Goal: Task Accomplishment & Management: Complete application form

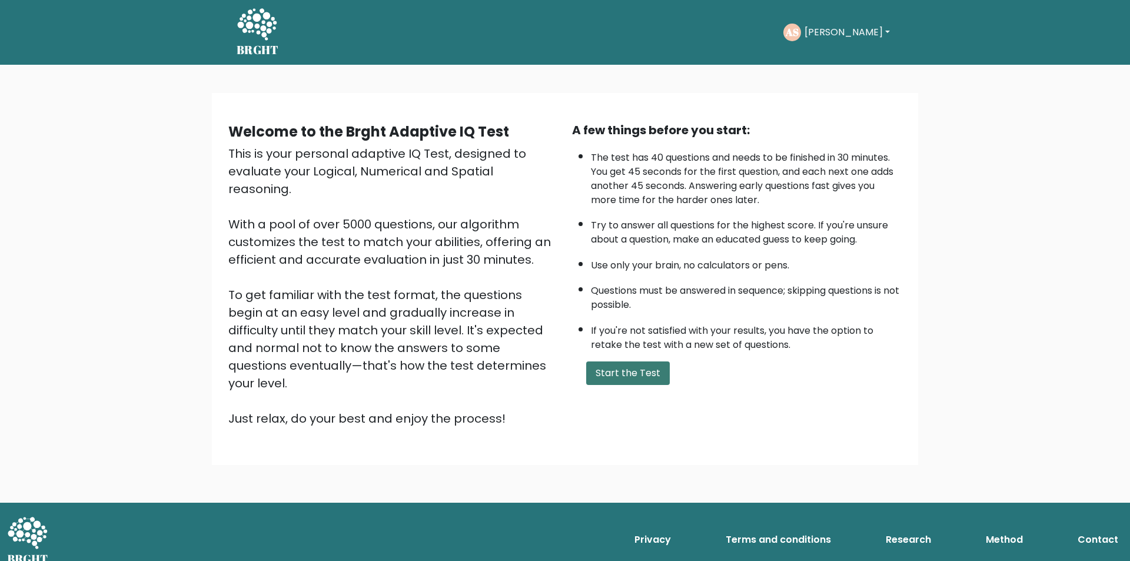
click at [620, 372] on button "Start the Test" at bounding box center [628, 373] width 84 height 24
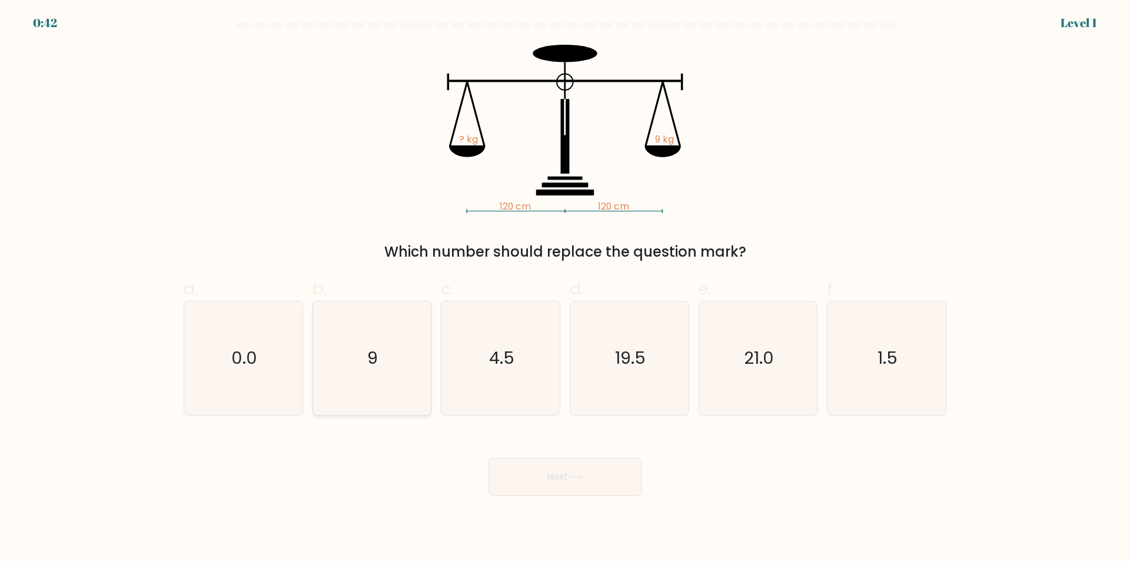
click at [348, 377] on icon "9" at bounding box center [372, 358] width 114 height 114
click at [565, 288] on input "b. 9" at bounding box center [565, 285] width 1 height 8
radio input "true"
click at [534, 473] on button "Next" at bounding box center [564, 477] width 153 height 38
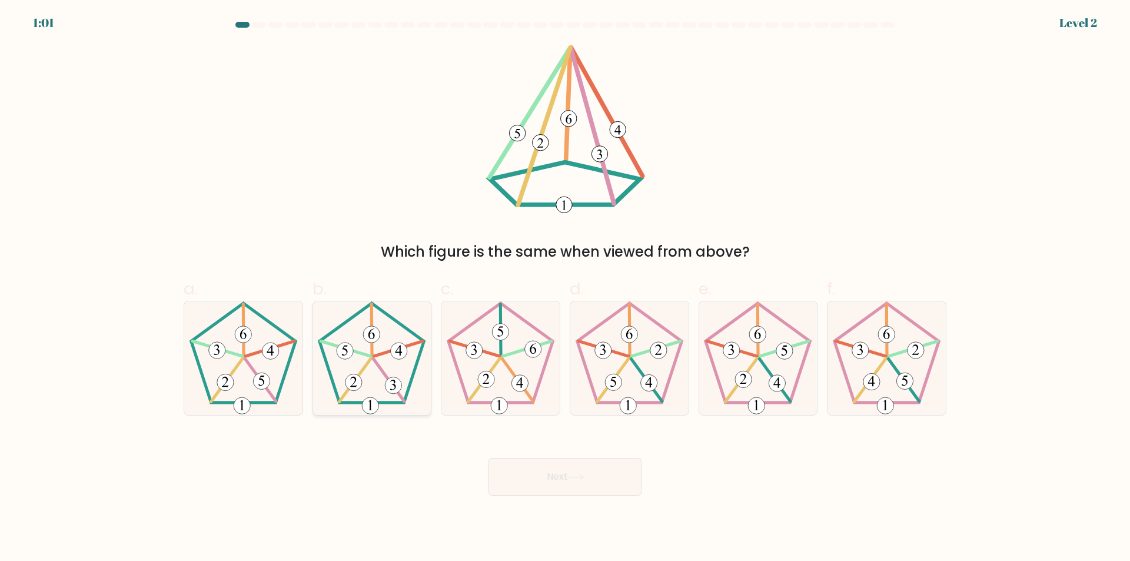
click at [382, 355] on 338 at bounding box center [398, 348] width 49 height 15
click at [565, 288] on input "b." at bounding box center [565, 285] width 1 height 8
radio input "true"
click at [582, 475] on icon at bounding box center [575, 476] width 14 height 5
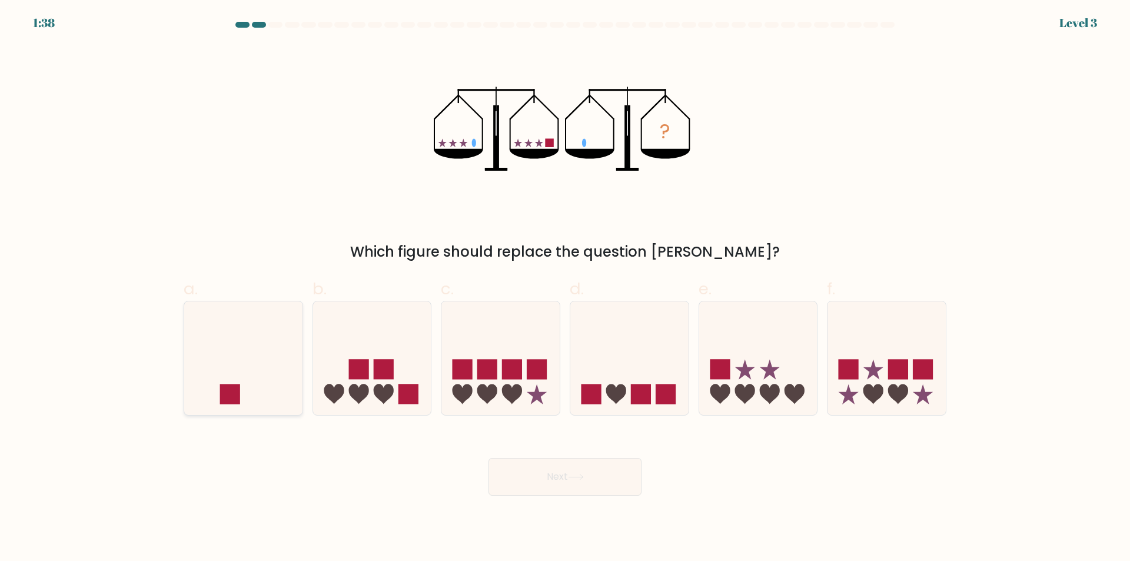
click at [279, 381] on icon at bounding box center [243, 358] width 118 height 98
click at [565, 288] on input "a." at bounding box center [565, 285] width 1 height 8
radio input "true"
click at [603, 475] on button "Next" at bounding box center [564, 477] width 153 height 38
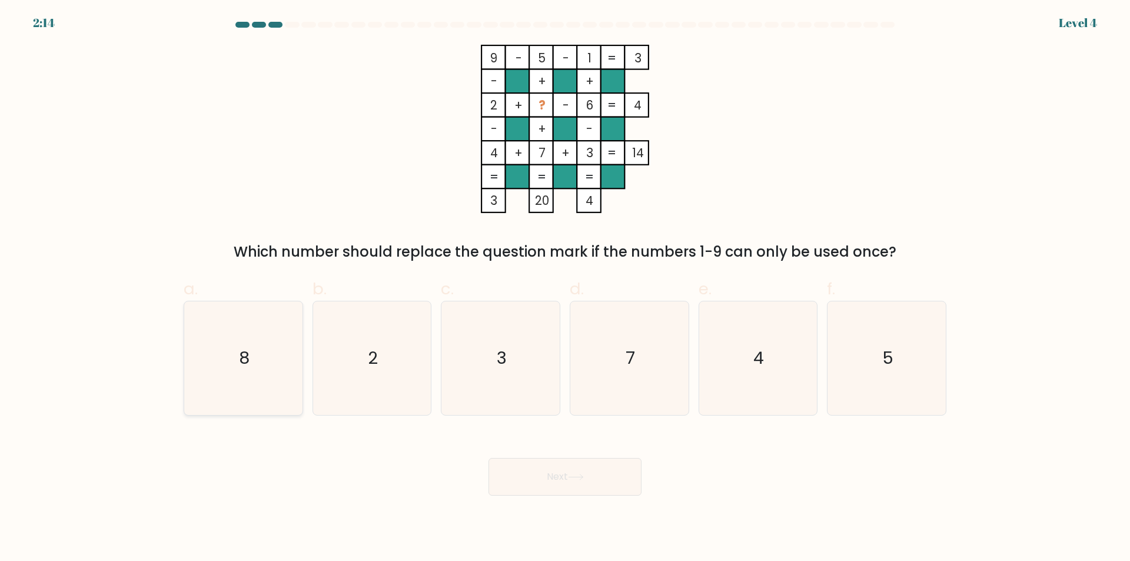
click at [230, 380] on icon "8" at bounding box center [244, 358] width 114 height 114
click at [565, 288] on input "a. 8" at bounding box center [565, 285] width 1 height 8
radio input "true"
click at [563, 477] on button "Next" at bounding box center [564, 477] width 153 height 38
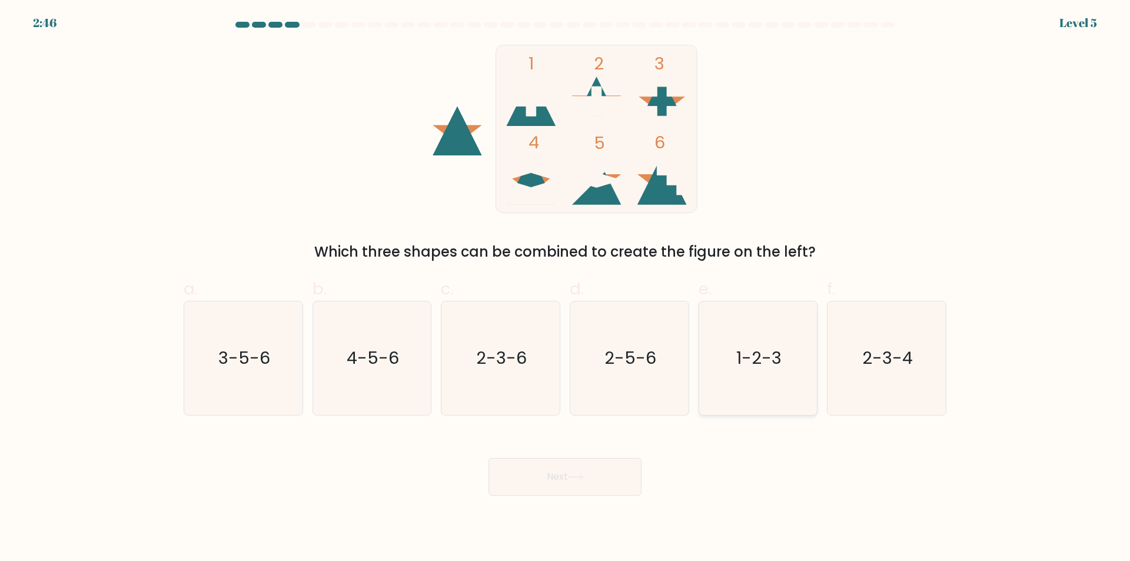
click at [764, 400] on icon "1-2-3" at bounding box center [758, 358] width 114 height 114
click at [565, 288] on input "e. 1-2-3" at bounding box center [565, 285] width 1 height 8
radio input "true"
click at [535, 478] on button "Next" at bounding box center [564, 477] width 153 height 38
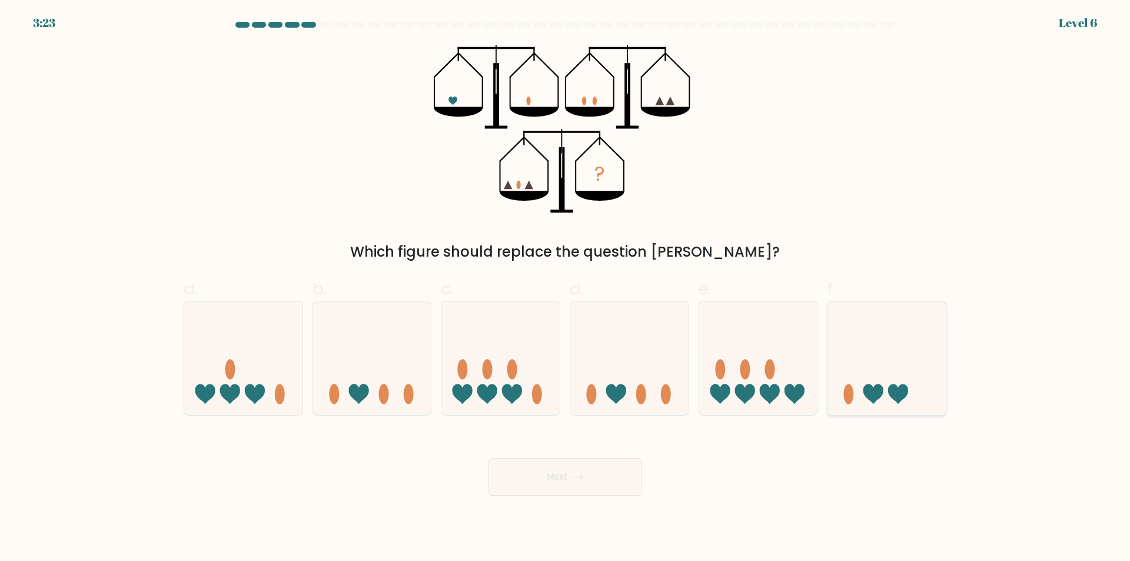
click at [913, 407] on icon at bounding box center [886, 358] width 118 height 98
click at [565, 288] on input "f." at bounding box center [565, 285] width 1 height 8
radio input "true"
click at [578, 478] on icon at bounding box center [576, 477] width 16 height 6
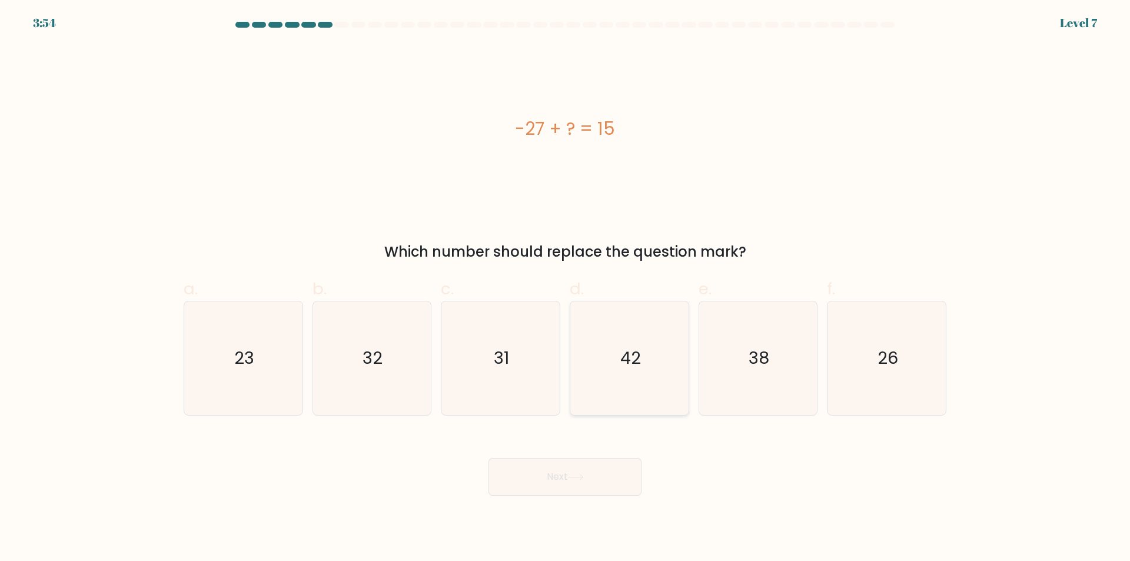
click at [668, 397] on icon "42" at bounding box center [629, 358] width 114 height 114
click at [565, 288] on input "d. 42" at bounding box center [565, 285] width 1 height 8
radio input "true"
click at [602, 481] on button "Next" at bounding box center [564, 477] width 153 height 38
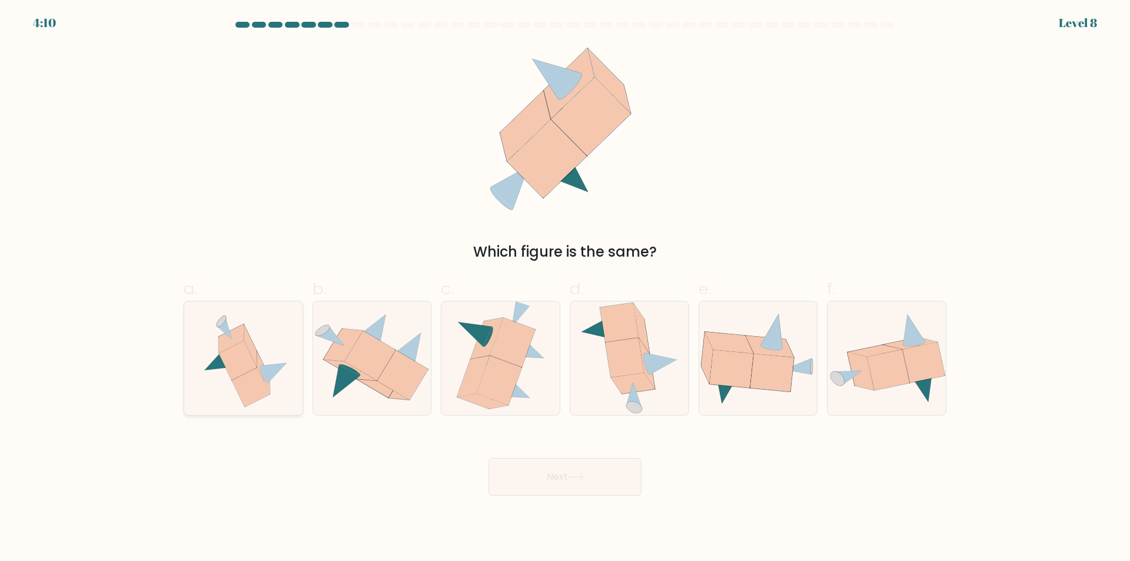
click at [282, 385] on icon at bounding box center [243, 358] width 105 height 114
click at [565, 288] on input "a." at bounding box center [565, 285] width 1 height 8
radio input "true"
click at [545, 487] on button "Next" at bounding box center [564, 477] width 153 height 38
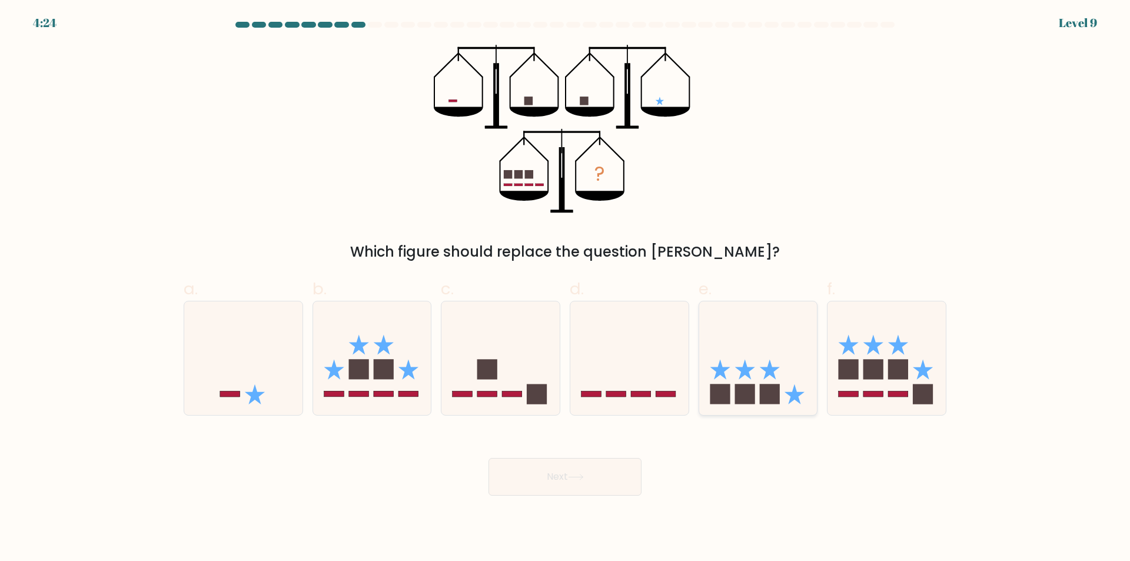
click at [748, 332] on icon at bounding box center [758, 358] width 118 height 98
click at [565, 288] on input "e." at bounding box center [565, 285] width 1 height 8
radio input "true"
click at [545, 474] on button "Next" at bounding box center [564, 477] width 153 height 38
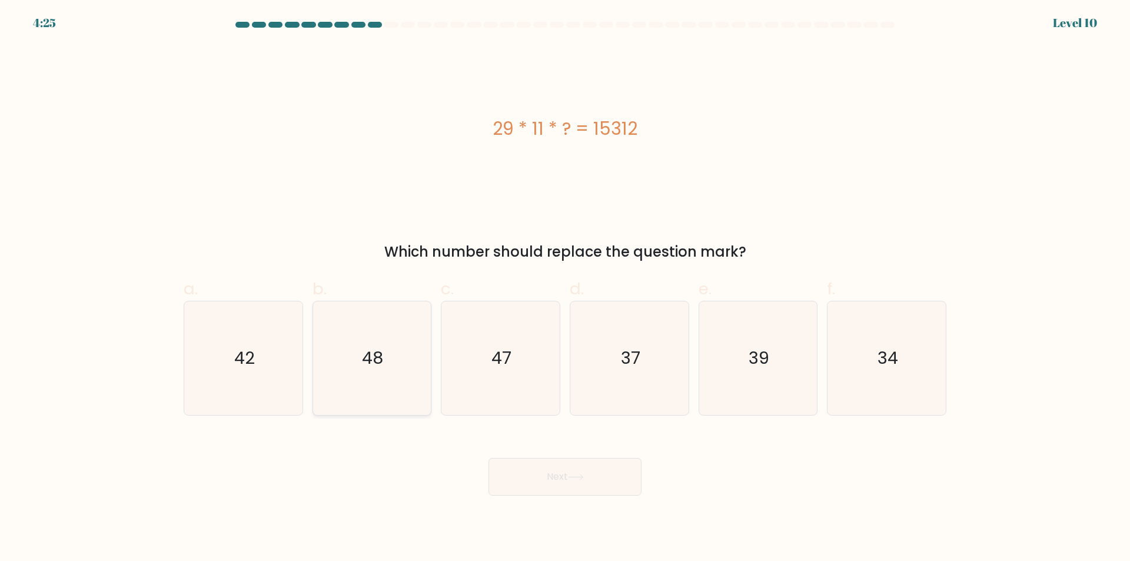
click at [377, 395] on icon "48" at bounding box center [372, 358] width 114 height 114
click at [565, 288] on input "b. 48" at bounding box center [565, 285] width 1 height 8
radio input "true"
click at [576, 478] on icon at bounding box center [576, 477] width 16 height 6
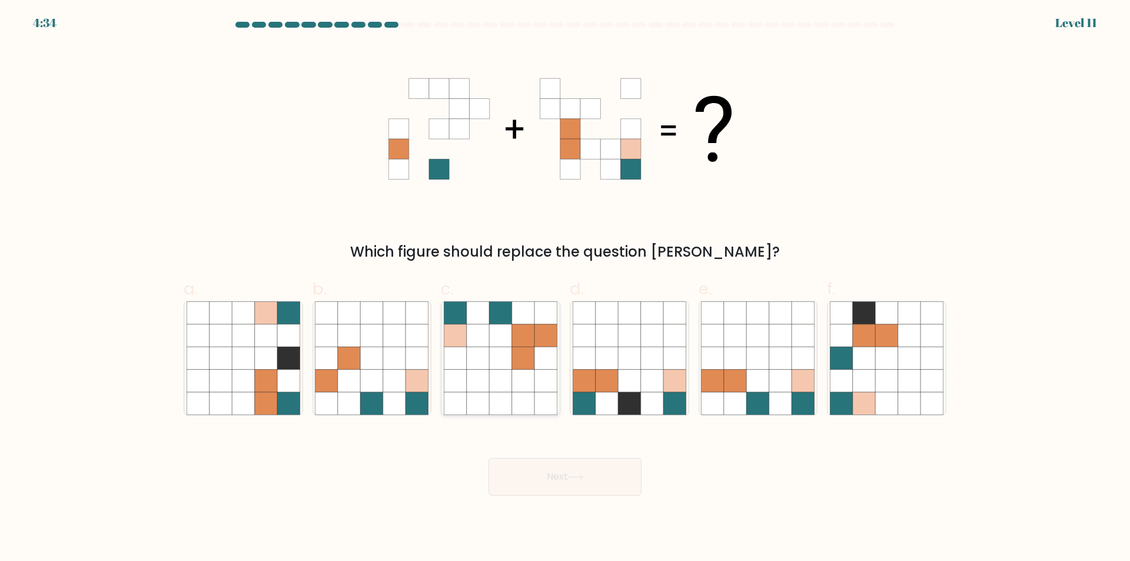
click at [492, 390] on icon at bounding box center [500, 381] width 22 height 22
click at [565, 288] on input "c." at bounding box center [565, 285] width 1 height 8
radio input "true"
click at [582, 481] on button "Next" at bounding box center [564, 477] width 153 height 38
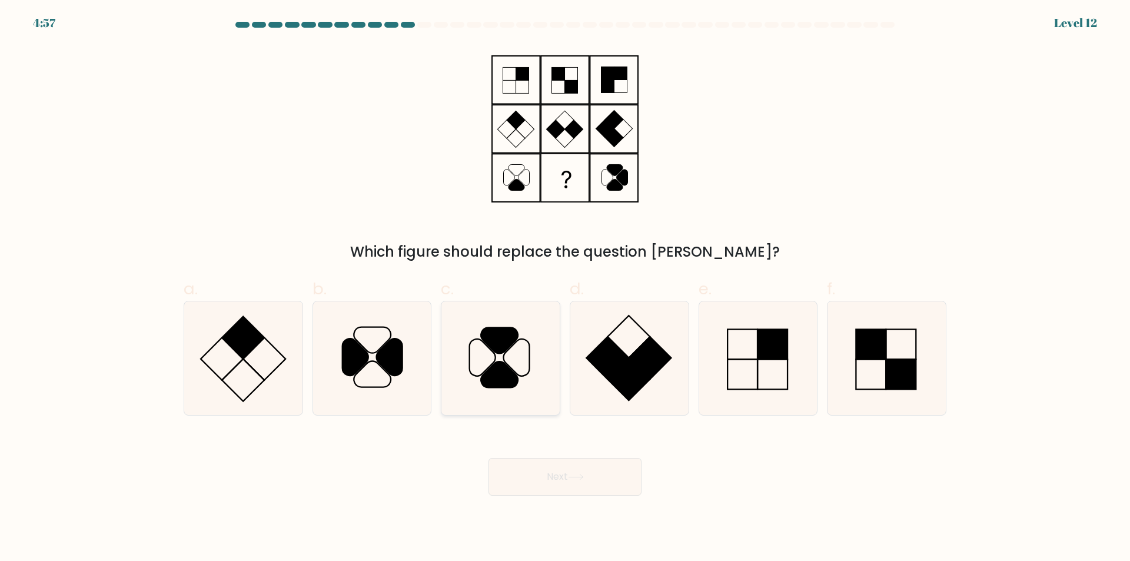
click at [524, 390] on icon at bounding box center [501, 358] width 114 height 114
click at [565, 288] on input "c." at bounding box center [565, 285] width 1 height 8
radio input "true"
click at [556, 477] on button "Next" at bounding box center [564, 477] width 153 height 38
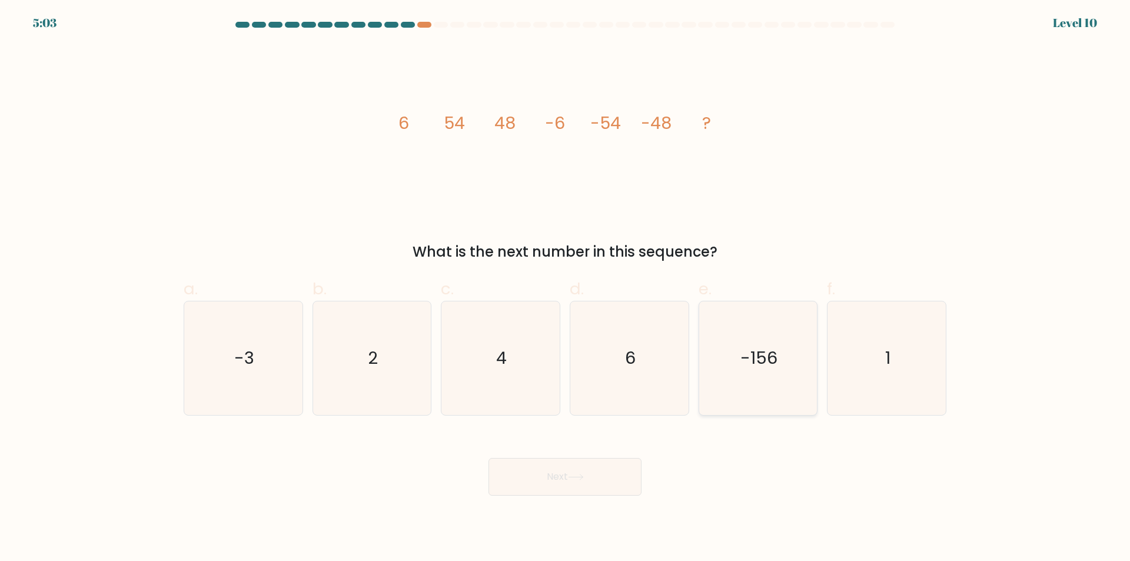
click at [773, 400] on icon "-156" at bounding box center [758, 358] width 114 height 114
click at [565, 288] on input "e. -156" at bounding box center [565, 285] width 1 height 8
radio input "true"
click at [601, 476] on button "Next" at bounding box center [564, 477] width 153 height 38
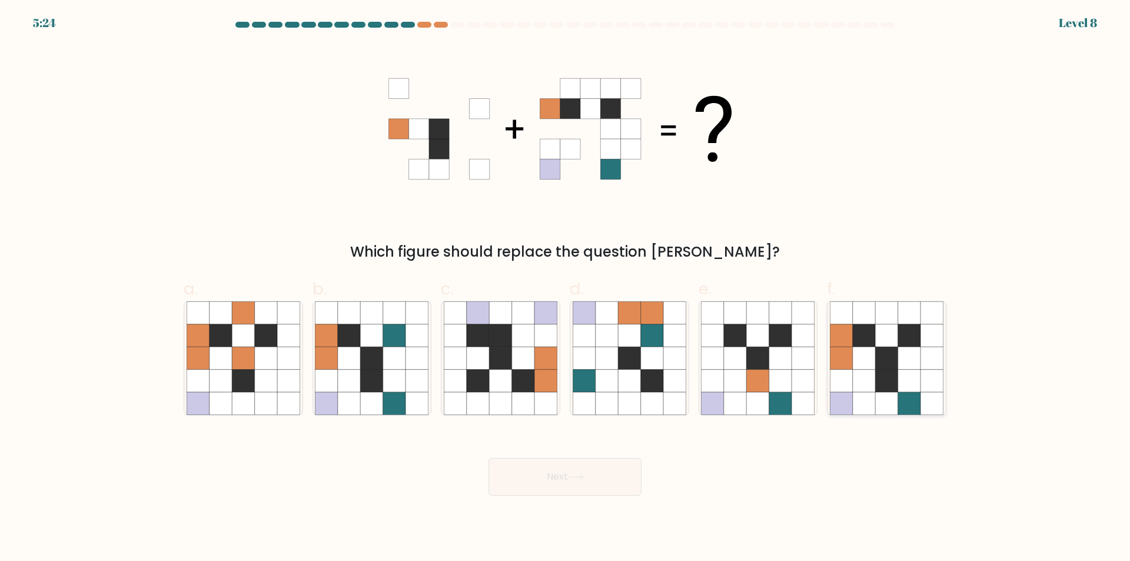
click at [866, 405] on icon at bounding box center [864, 403] width 22 height 22
click at [565, 288] on input "f." at bounding box center [565, 285] width 1 height 8
radio input "true"
click at [576, 475] on icon at bounding box center [576, 477] width 16 height 6
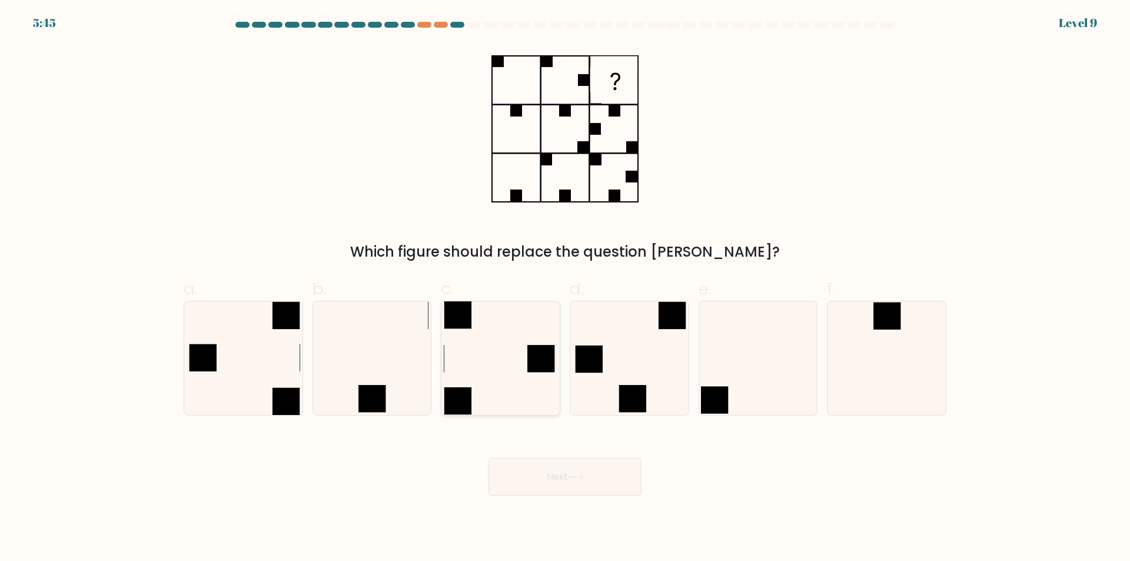
click at [530, 393] on icon at bounding box center [501, 358] width 114 height 114
click at [565, 288] on input "c." at bounding box center [565, 285] width 1 height 8
radio input "true"
click at [550, 479] on button "Next" at bounding box center [564, 477] width 153 height 38
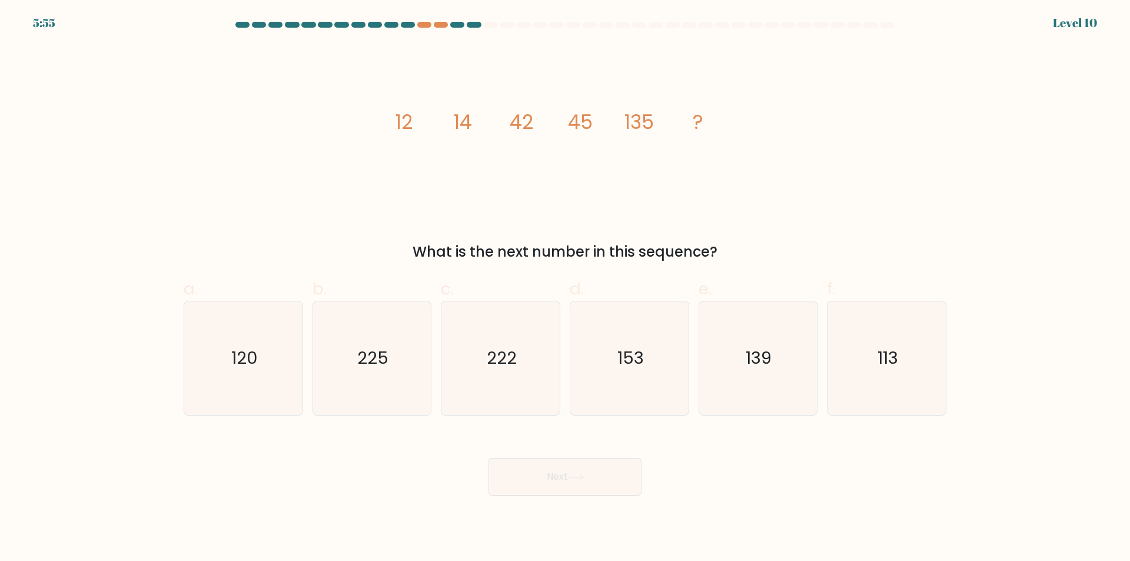
drag, startPoint x: 763, startPoint y: 396, endPoint x: 672, endPoint y: 440, distance: 101.1
click at [762, 395] on icon "139" at bounding box center [758, 358] width 114 height 114
click at [565, 288] on input "e. 139" at bounding box center [565, 285] width 1 height 8
radio input "true"
click at [591, 485] on button "Next" at bounding box center [564, 477] width 153 height 38
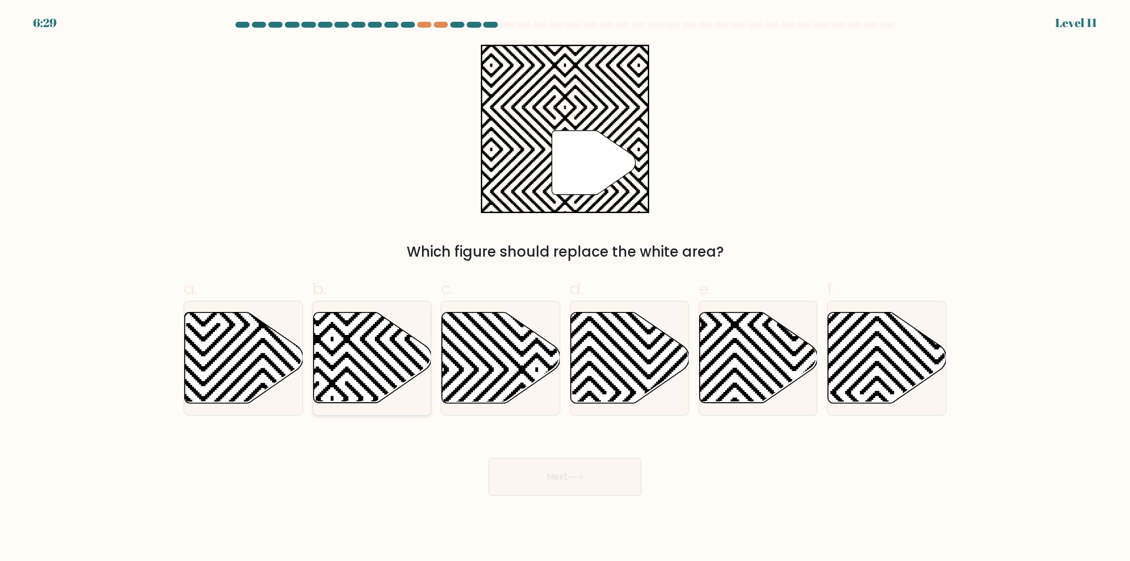
click at [361, 367] on icon at bounding box center [332, 398] width 238 height 238
click at [565, 288] on input "b." at bounding box center [565, 285] width 1 height 8
radio input "true"
click at [535, 475] on button "Next" at bounding box center [564, 477] width 153 height 38
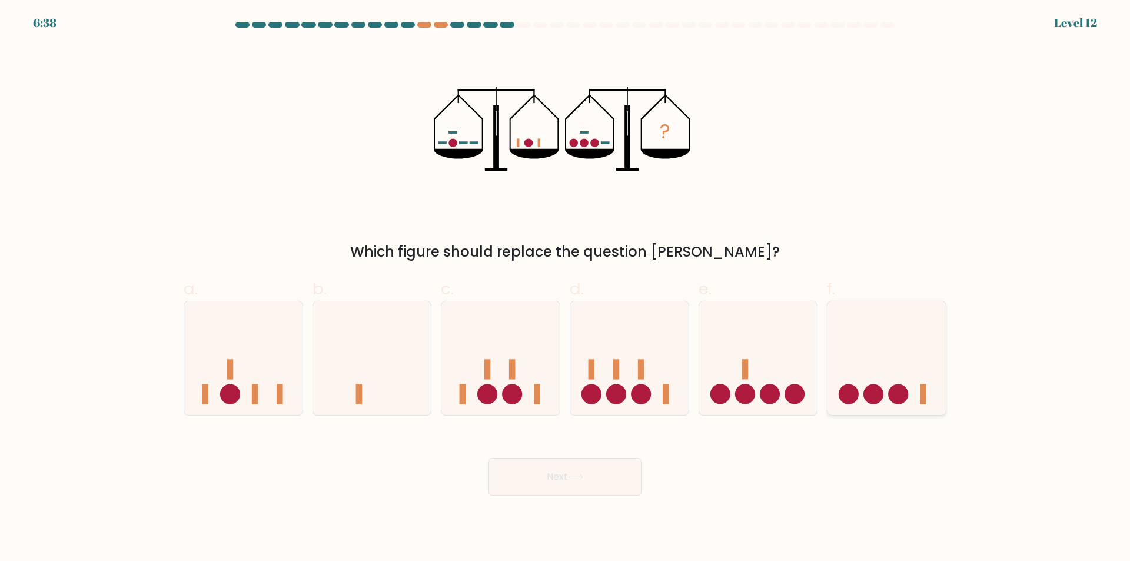
click at [884, 363] on icon at bounding box center [886, 358] width 118 height 98
click at [565, 288] on input "f." at bounding box center [565, 285] width 1 height 8
radio input "true"
click at [590, 478] on button "Next" at bounding box center [564, 477] width 153 height 38
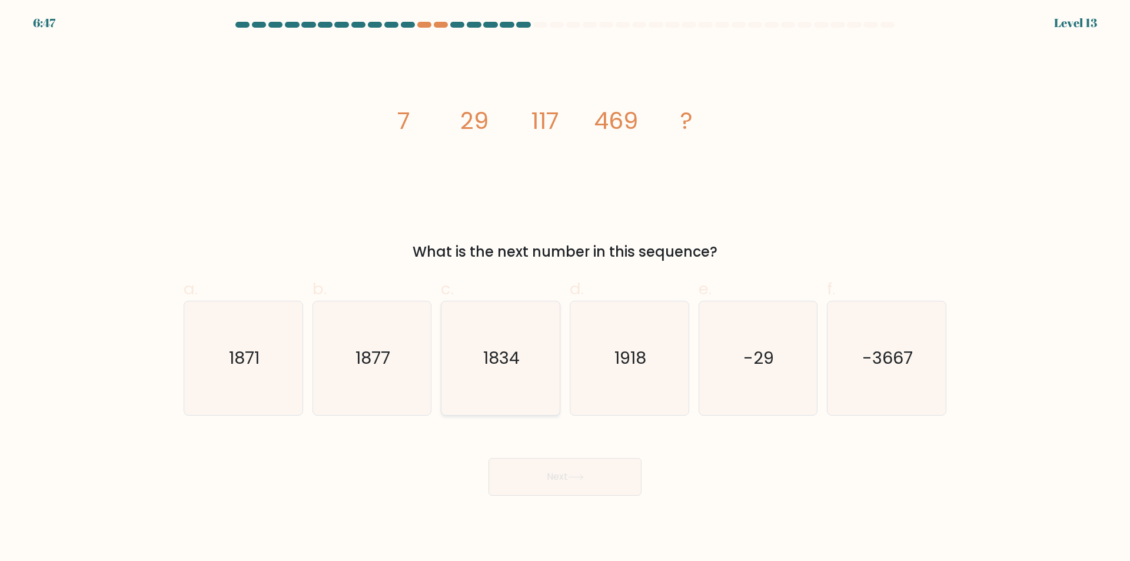
click at [500, 398] on icon "1834" at bounding box center [501, 358] width 114 height 114
click at [565, 288] on input "c. 1834" at bounding box center [565, 285] width 1 height 8
radio input "true"
click at [551, 480] on button "Next" at bounding box center [564, 477] width 153 height 38
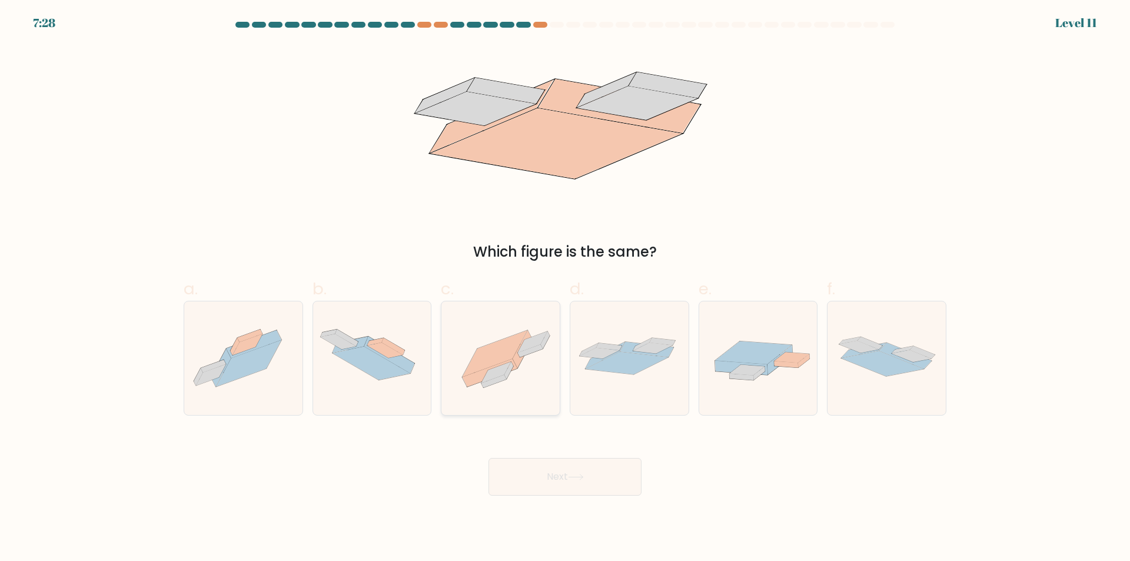
click at [528, 388] on icon at bounding box center [500, 358] width 118 height 88
click at [565, 288] on input "c." at bounding box center [565, 285] width 1 height 8
radio input "true"
click at [555, 480] on button "Next" at bounding box center [564, 477] width 153 height 38
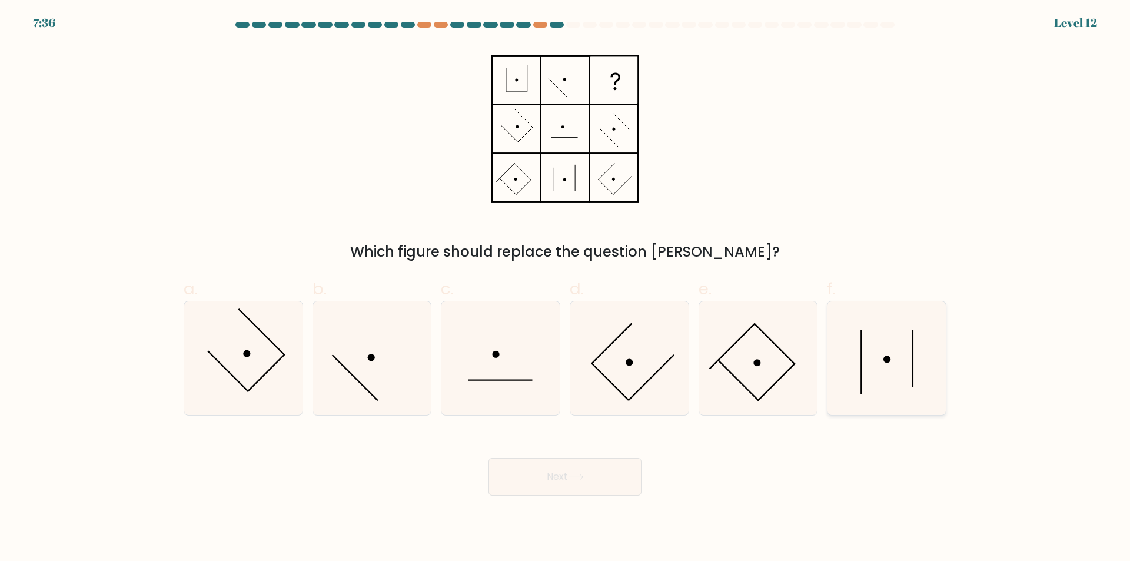
click at [911, 404] on icon at bounding box center [887, 358] width 114 height 114
click at [565, 288] on input "f." at bounding box center [565, 285] width 1 height 8
radio input "true"
click at [584, 475] on icon at bounding box center [576, 477] width 16 height 6
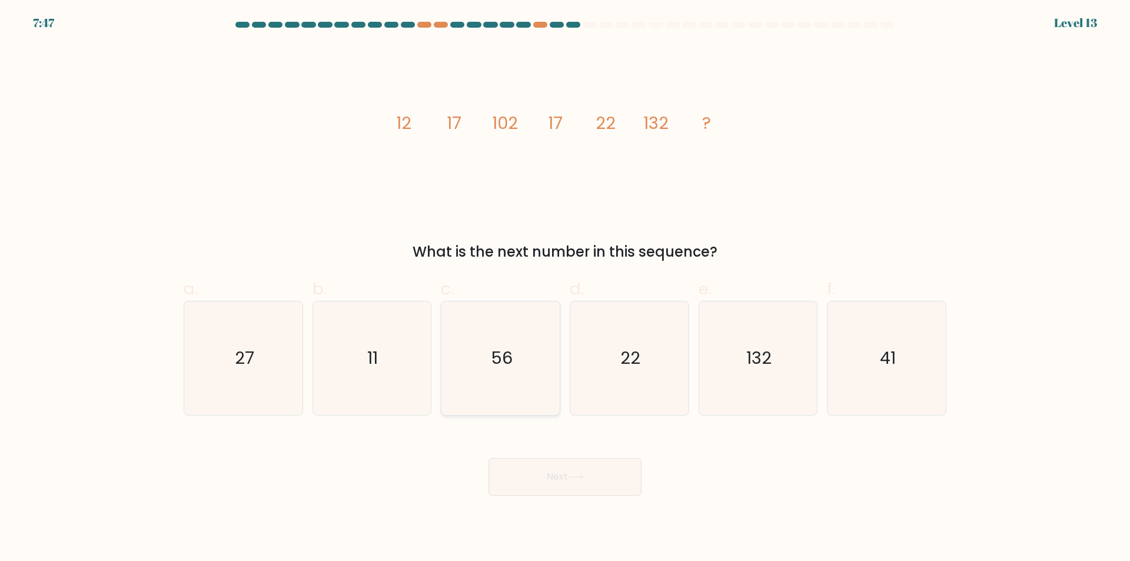
drag, startPoint x: 501, startPoint y: 404, endPoint x: 515, endPoint y: 421, distance: 21.8
click at [502, 404] on icon "56" at bounding box center [501, 358] width 114 height 114
click at [565, 288] on input "c. 56" at bounding box center [565, 285] width 1 height 8
radio input "true"
click at [554, 478] on button "Next" at bounding box center [564, 477] width 153 height 38
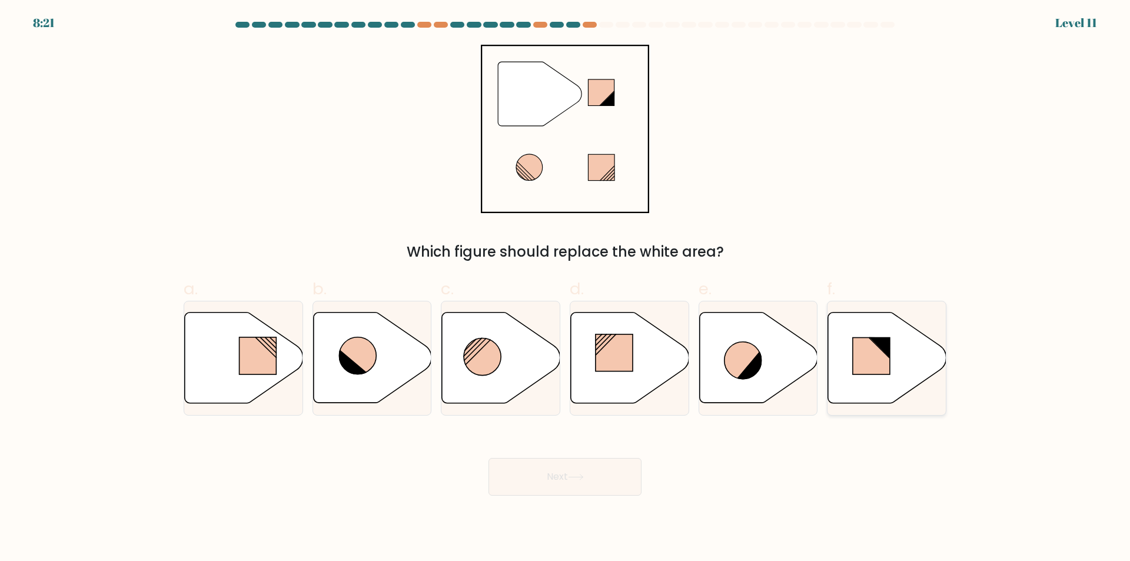
click at [875, 386] on icon at bounding box center [887, 357] width 118 height 91
click at [565, 288] on input "f." at bounding box center [565, 285] width 1 height 8
radio input "true"
click at [603, 477] on button "Next" at bounding box center [564, 477] width 153 height 38
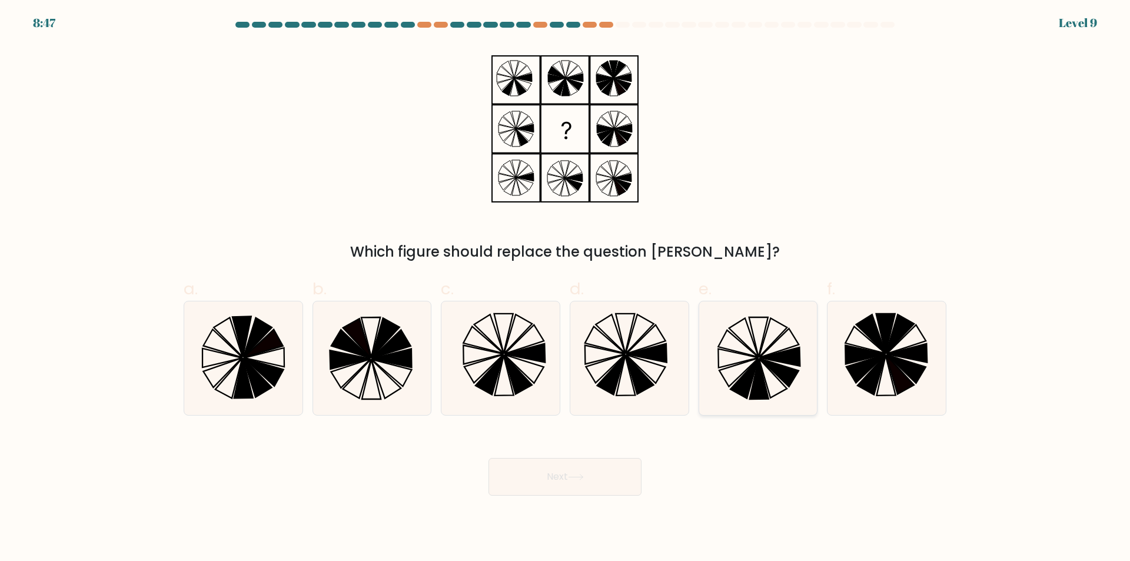
click at [777, 380] on icon at bounding box center [758, 358] width 114 height 114
click at [565, 288] on input "e." at bounding box center [565, 285] width 1 height 8
radio input "true"
click at [564, 472] on button "Next" at bounding box center [564, 477] width 153 height 38
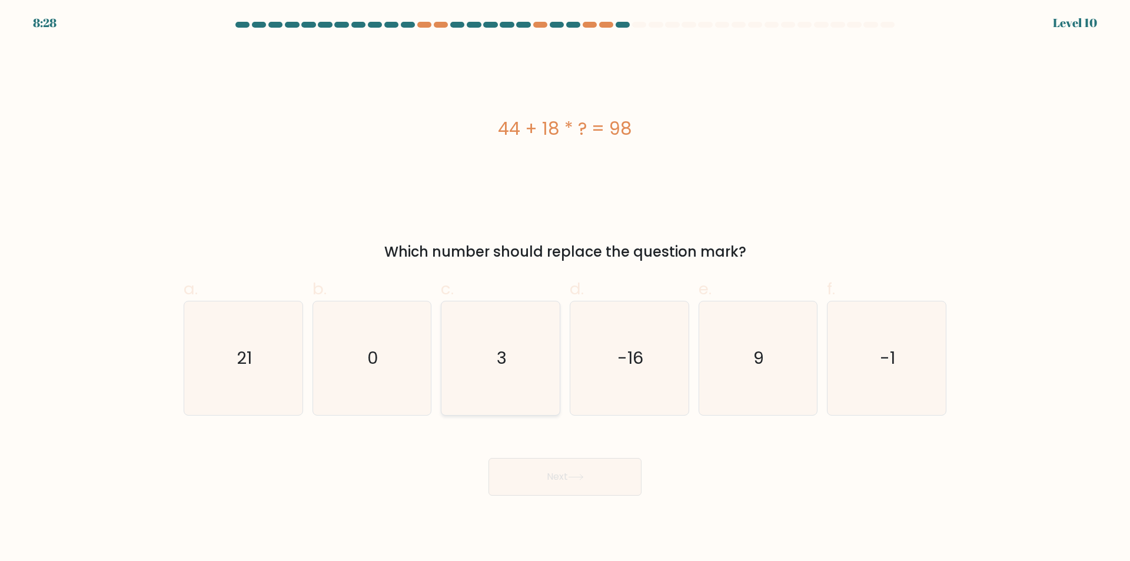
click at [510, 397] on icon "3" at bounding box center [501, 358] width 114 height 114
click at [565, 288] on input "c. 3" at bounding box center [565, 285] width 1 height 8
radio input "true"
click at [547, 482] on button "Next" at bounding box center [564, 477] width 153 height 38
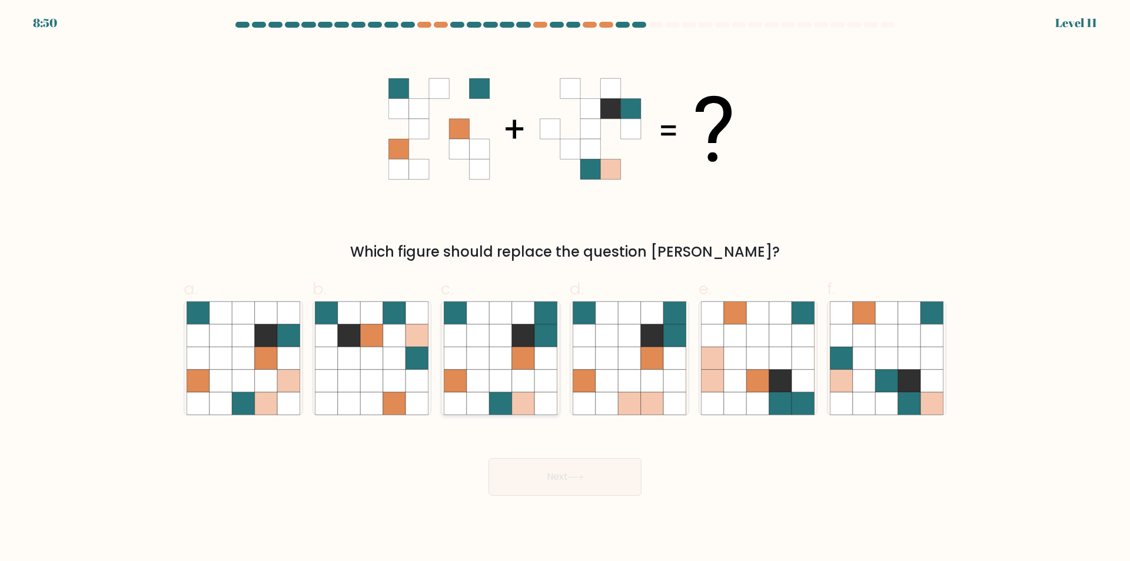
click at [542, 380] on icon at bounding box center [545, 381] width 22 height 22
click at [565, 288] on input "c." at bounding box center [565, 285] width 1 height 8
radio input "true"
click at [565, 477] on button "Next" at bounding box center [564, 477] width 153 height 38
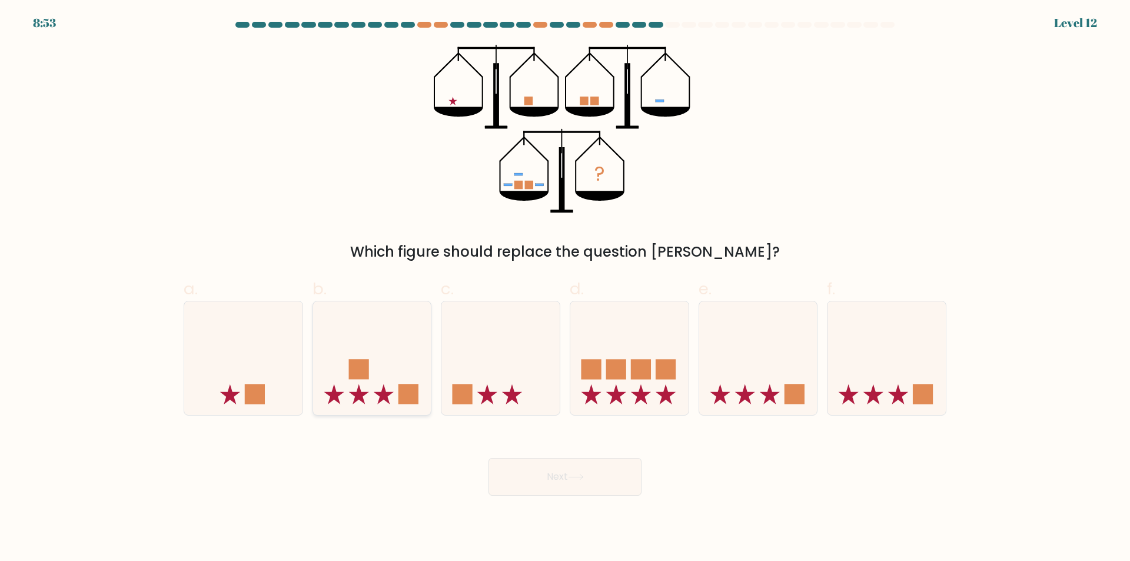
click at [365, 409] on div at bounding box center [371, 358] width 119 height 115
click at [565, 288] on input "b." at bounding box center [565, 285] width 1 height 8
radio input "true"
click at [565, 491] on button "Next" at bounding box center [564, 477] width 153 height 38
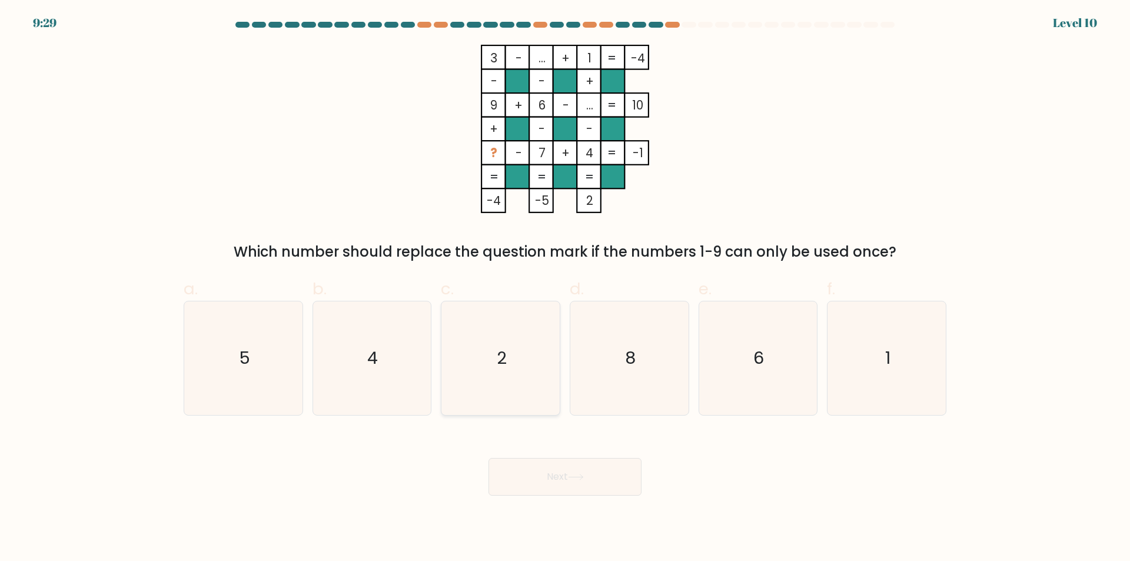
click at [515, 397] on icon "2" at bounding box center [501, 358] width 114 height 114
click at [565, 288] on input "c. 2" at bounding box center [565, 285] width 1 height 8
radio input "true"
click at [571, 478] on icon at bounding box center [576, 477] width 16 height 6
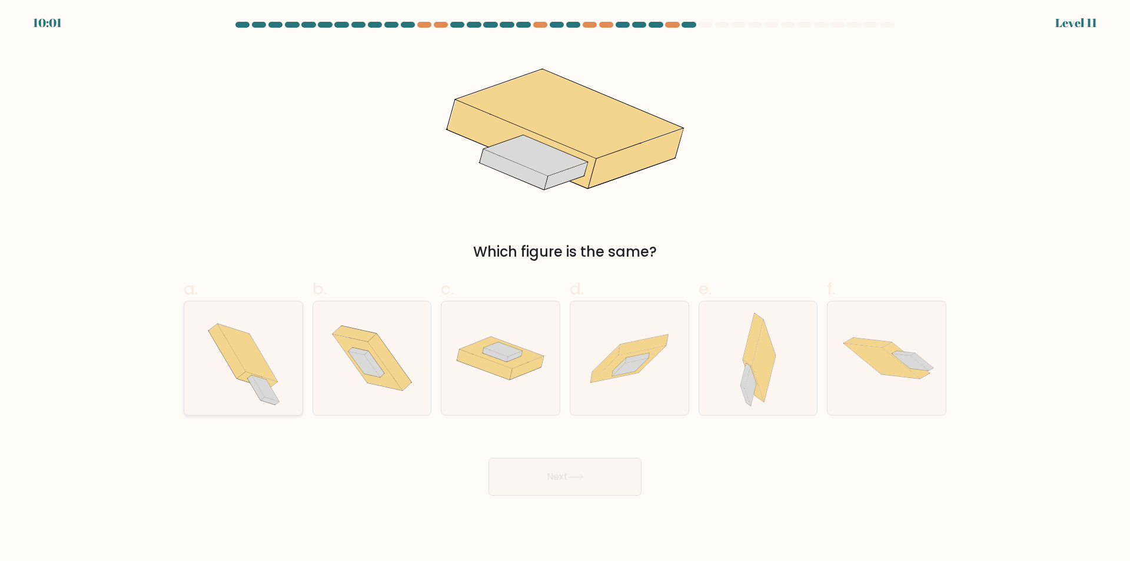
click at [267, 324] on icon at bounding box center [243, 358] width 104 height 114
click at [565, 288] on input "a." at bounding box center [565, 285] width 1 height 8
radio input "true"
click at [718, 392] on div at bounding box center [757, 358] width 119 height 115
click at [565, 288] on input "e." at bounding box center [565, 285] width 1 height 8
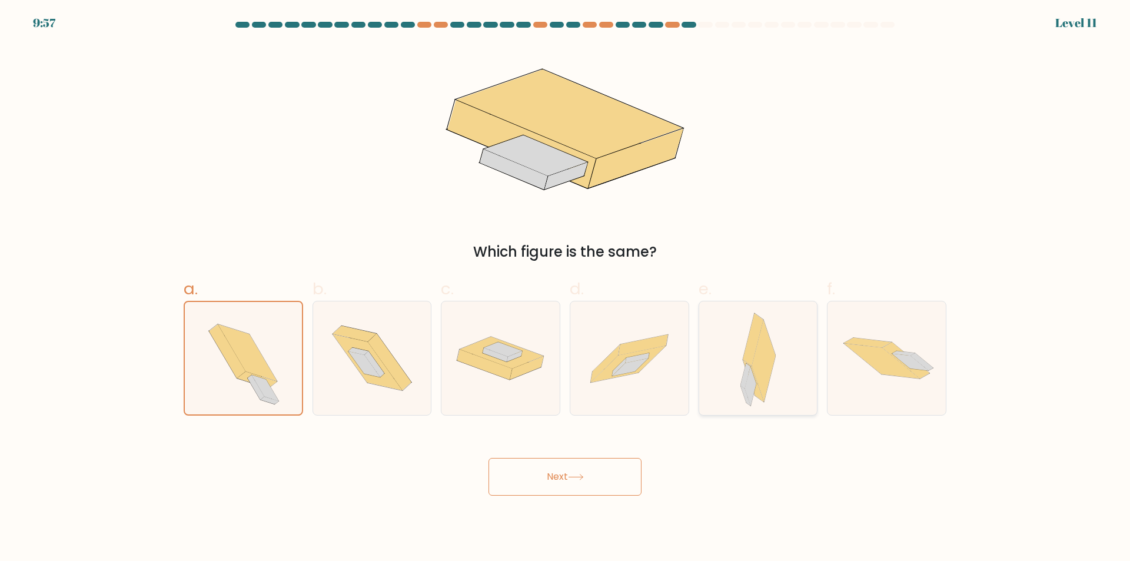
radio input "true"
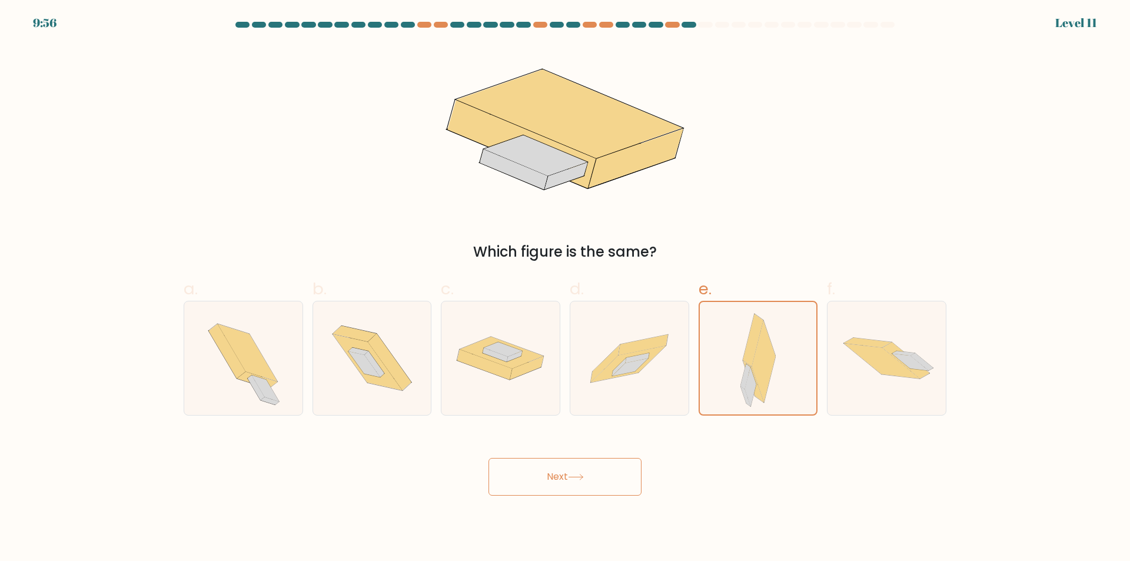
click at [591, 476] on button "Next" at bounding box center [564, 477] width 153 height 38
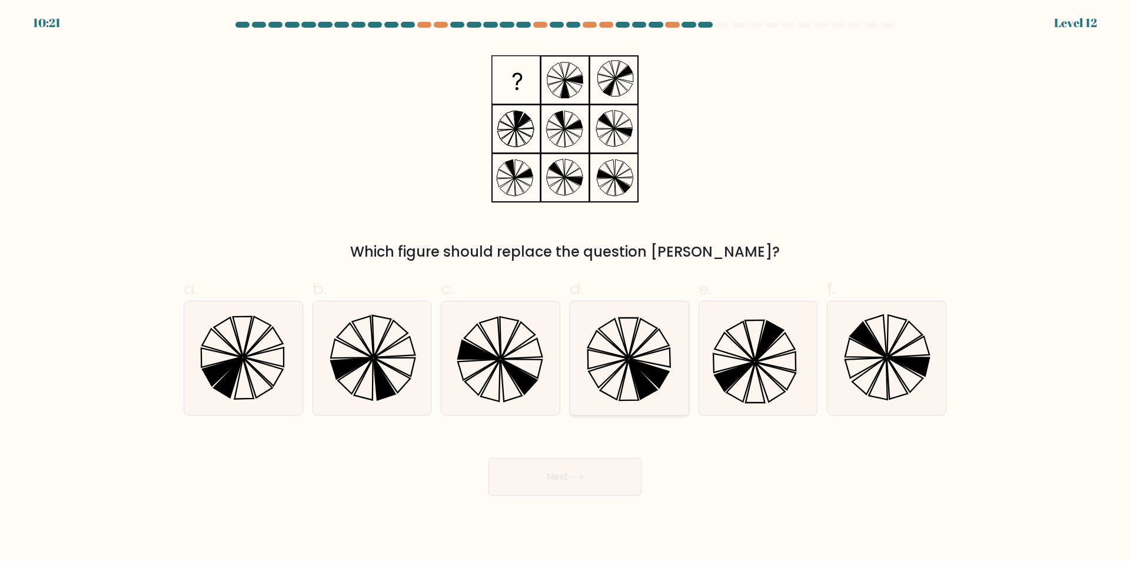
click at [600, 378] on icon at bounding box center [629, 358] width 114 height 114
click at [565, 288] on input "d." at bounding box center [565, 285] width 1 height 8
radio input "true"
click at [581, 478] on icon at bounding box center [576, 477] width 16 height 6
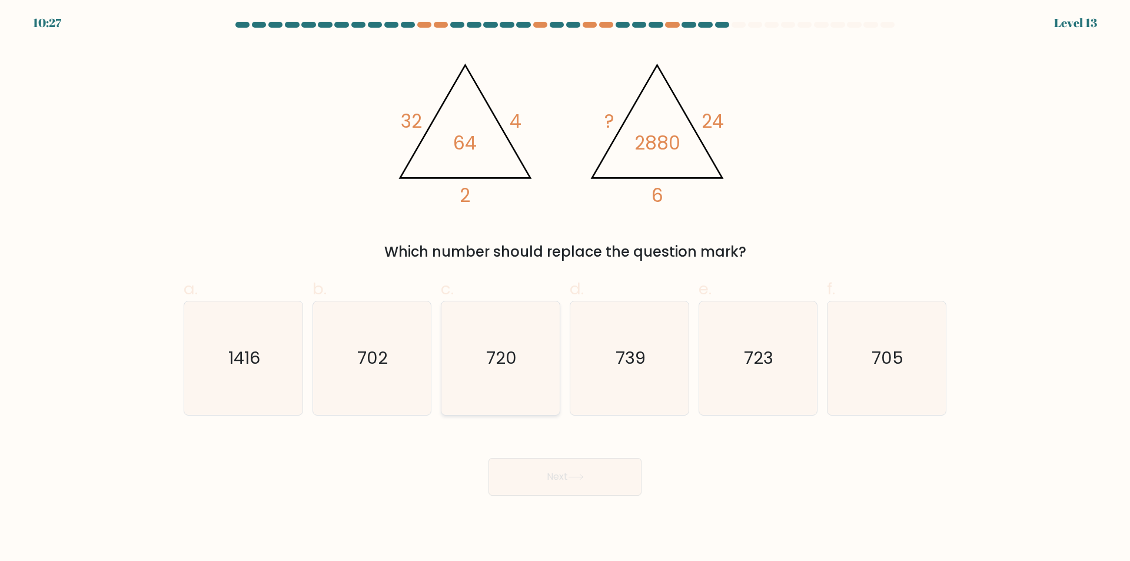
drag, startPoint x: 531, startPoint y: 381, endPoint x: 558, endPoint y: 440, distance: 65.3
click at [531, 381] on icon "720" at bounding box center [501, 358] width 114 height 114
click at [565, 288] on input "c. 720" at bounding box center [565, 285] width 1 height 8
radio input "true"
click at [581, 484] on button "Next" at bounding box center [564, 477] width 153 height 38
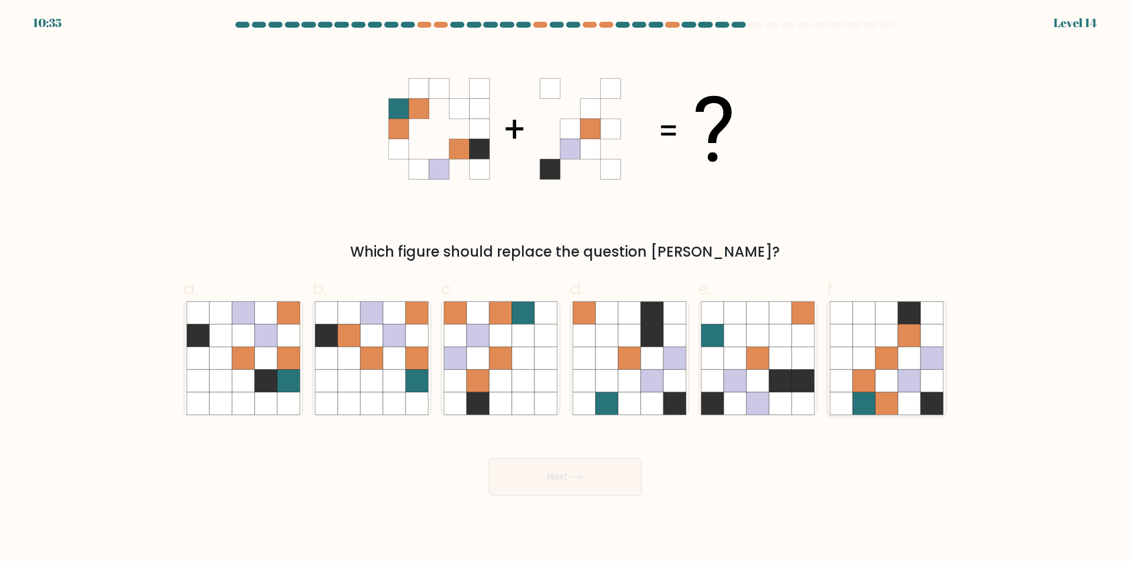
click at [900, 406] on icon at bounding box center [909, 403] width 22 height 22
click at [565, 288] on input "f." at bounding box center [565, 285] width 1 height 8
radio input "true"
click at [547, 479] on button "Next" at bounding box center [564, 477] width 153 height 38
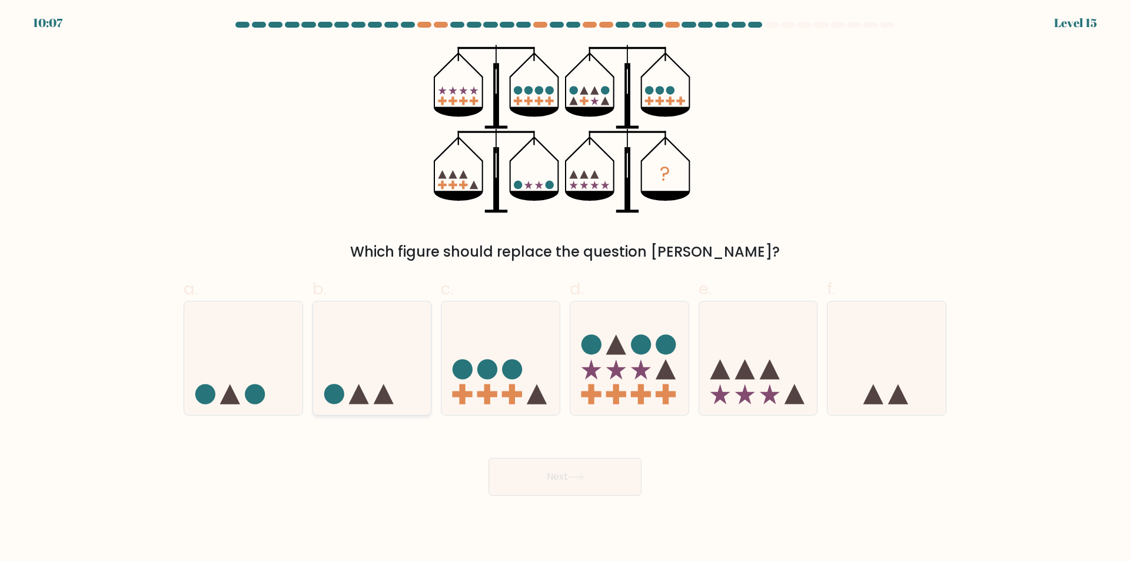
drag, startPoint x: 393, startPoint y: 342, endPoint x: 393, endPoint y: 351, distance: 8.2
click at [393, 342] on icon at bounding box center [372, 358] width 118 height 98
click at [565, 288] on input "b." at bounding box center [565, 285] width 1 height 8
radio input "true"
click at [595, 479] on button "Next" at bounding box center [564, 477] width 153 height 38
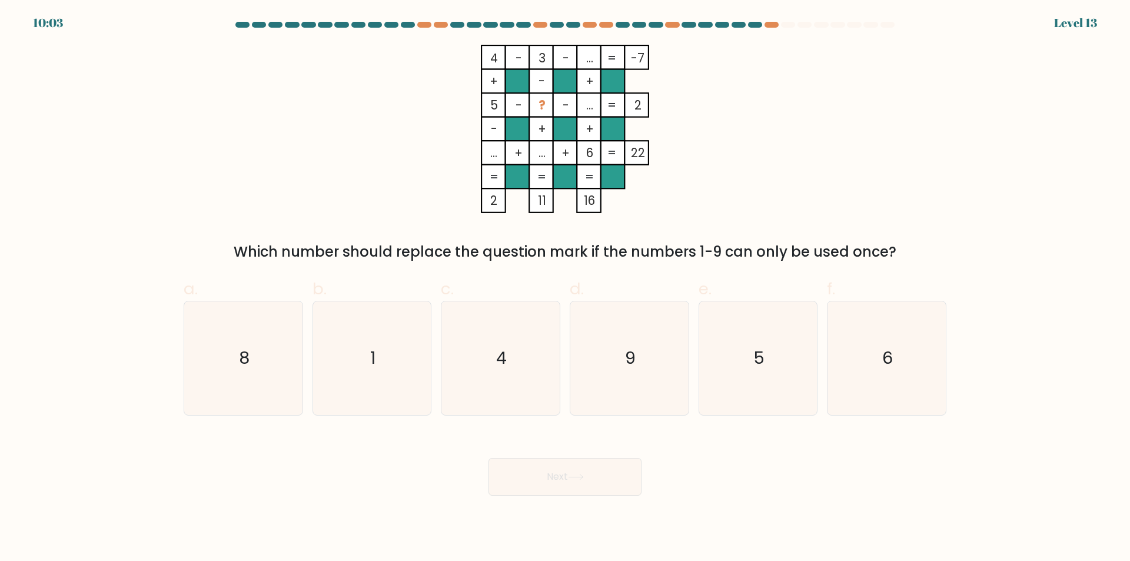
click at [545, 152] on tspan "..." at bounding box center [541, 152] width 7 height 17
click at [272, 364] on icon "8" at bounding box center [244, 358] width 114 height 114
click at [565, 288] on input "a. 8" at bounding box center [565, 285] width 1 height 8
radio input "true"
click at [544, 474] on button "Next" at bounding box center [564, 477] width 153 height 38
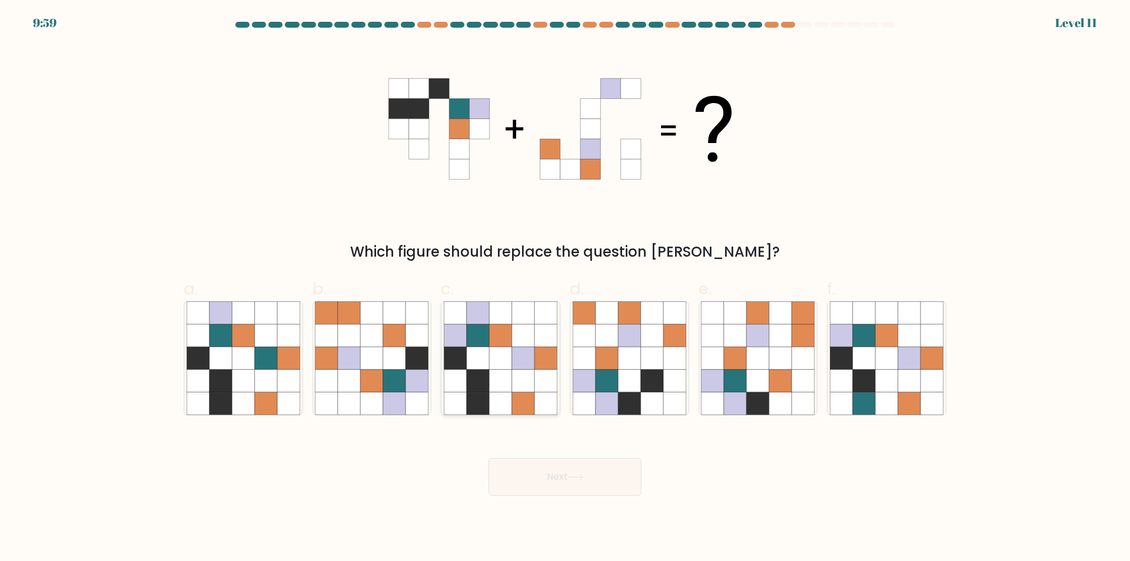
click at [498, 393] on icon at bounding box center [500, 403] width 22 height 22
click at [565, 288] on input "c." at bounding box center [565, 285] width 1 height 8
radio input "true"
click at [562, 480] on button "Next" at bounding box center [564, 477] width 153 height 38
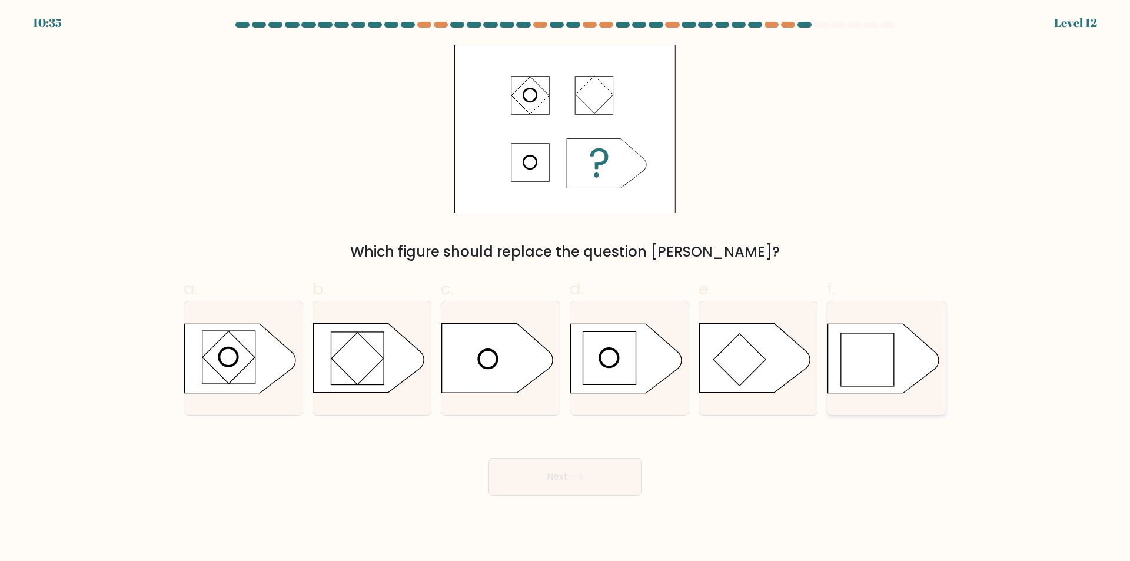
click at [887, 379] on rect at bounding box center [867, 359] width 53 height 53
click at [565, 288] on input "f." at bounding box center [565, 285] width 1 height 8
radio input "true"
click at [592, 480] on button "Next" at bounding box center [564, 477] width 153 height 38
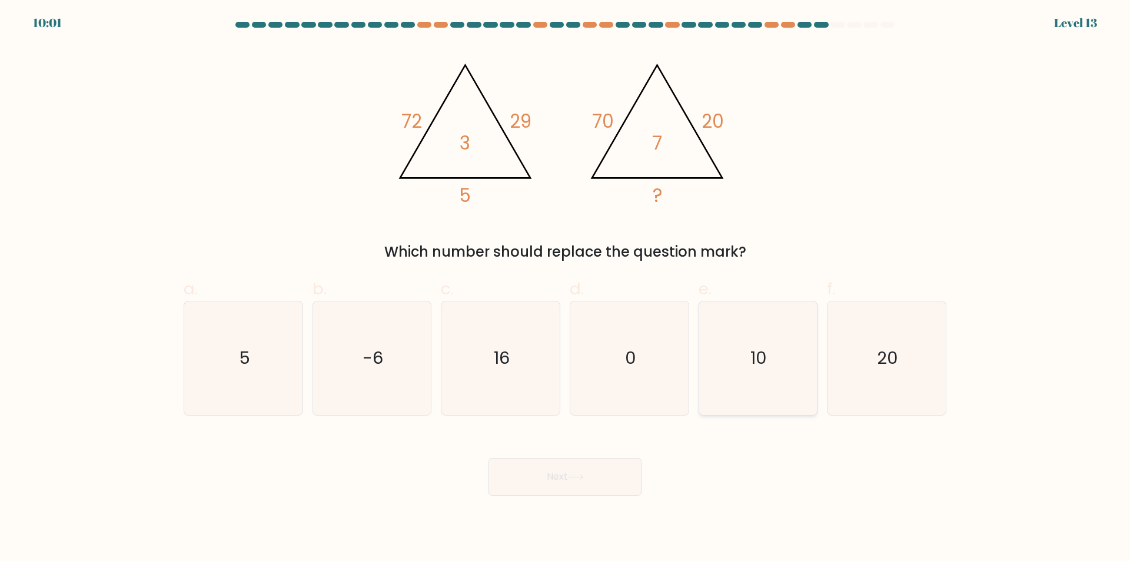
click at [786, 387] on icon "10" at bounding box center [758, 358] width 114 height 114
click at [565, 288] on input "e. 10" at bounding box center [565, 285] width 1 height 8
radio input "true"
click at [584, 477] on icon at bounding box center [576, 477] width 16 height 6
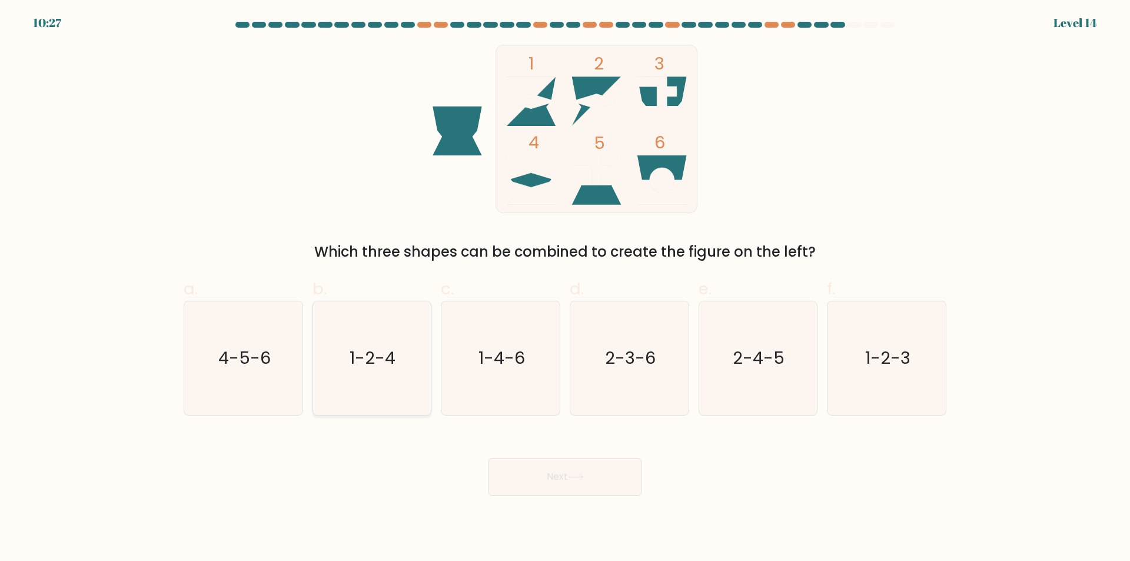
drag, startPoint x: 393, startPoint y: 378, endPoint x: 491, endPoint y: 458, distance: 126.3
click at [393, 378] on icon "1-2-4" at bounding box center [372, 358] width 114 height 114
click at [565, 288] on input "b. 1-2-4" at bounding box center [565, 285] width 1 height 8
radio input "true"
click at [545, 478] on button "Next" at bounding box center [564, 477] width 153 height 38
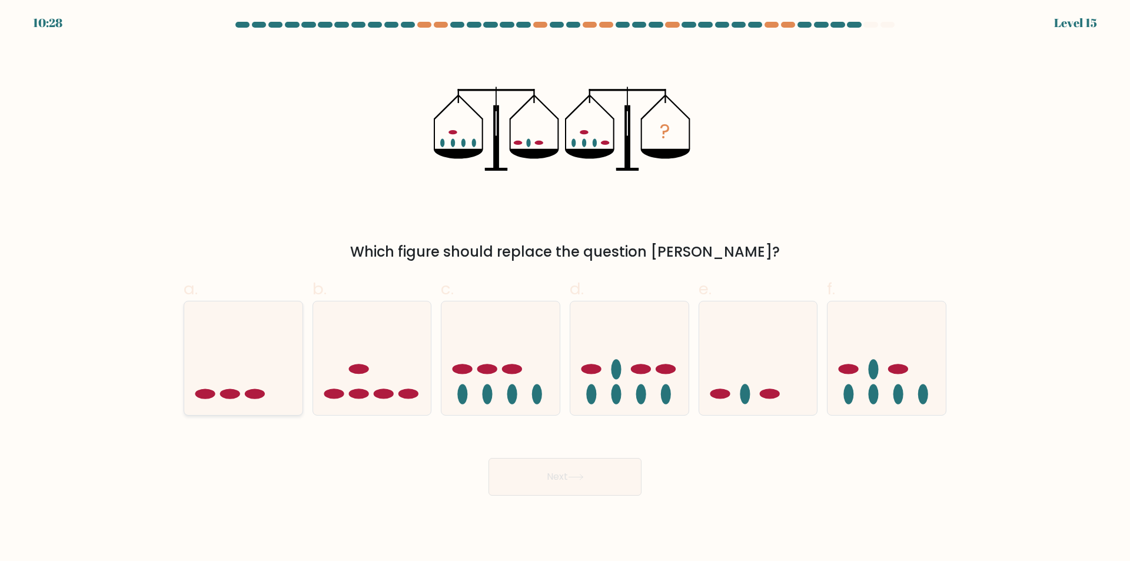
click at [285, 394] on icon at bounding box center [243, 358] width 118 height 98
click at [565, 288] on input "a." at bounding box center [565, 285] width 1 height 8
radio input "true"
click at [561, 479] on button "Next" at bounding box center [564, 477] width 153 height 38
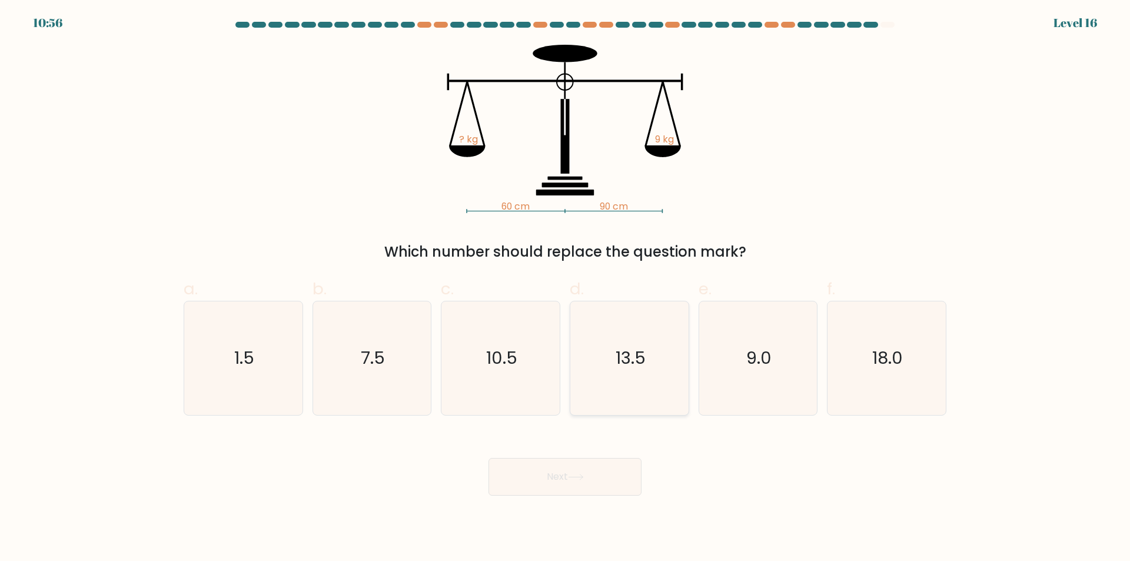
click at [640, 394] on icon "13.5" at bounding box center [629, 358] width 114 height 114
click at [565, 288] on input "d. 13.5" at bounding box center [565, 285] width 1 height 8
radio input "true"
click at [601, 480] on button "Next" at bounding box center [564, 477] width 153 height 38
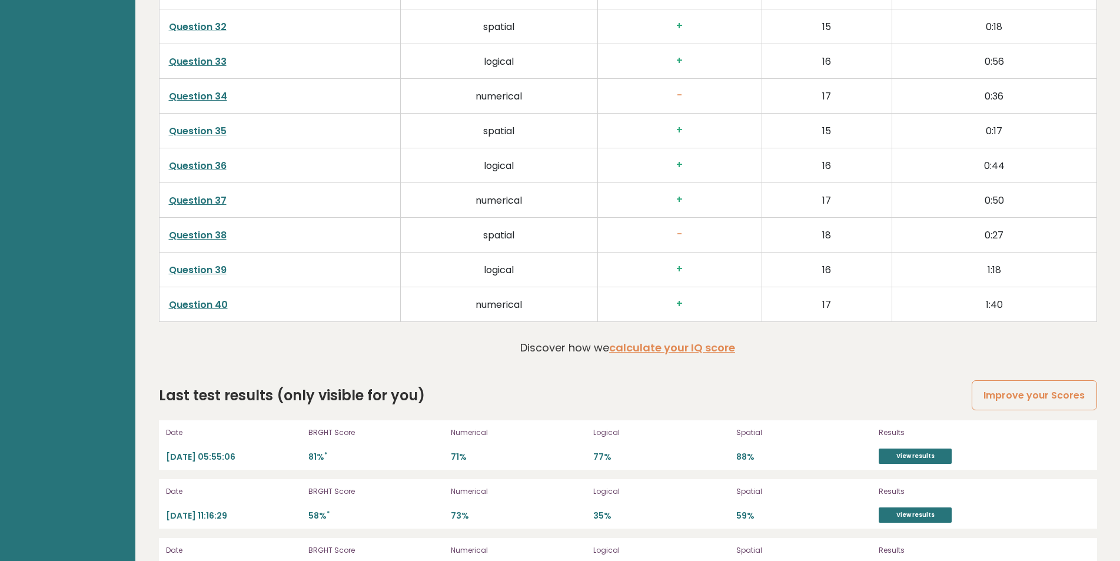
scroll to position [2632, 0]
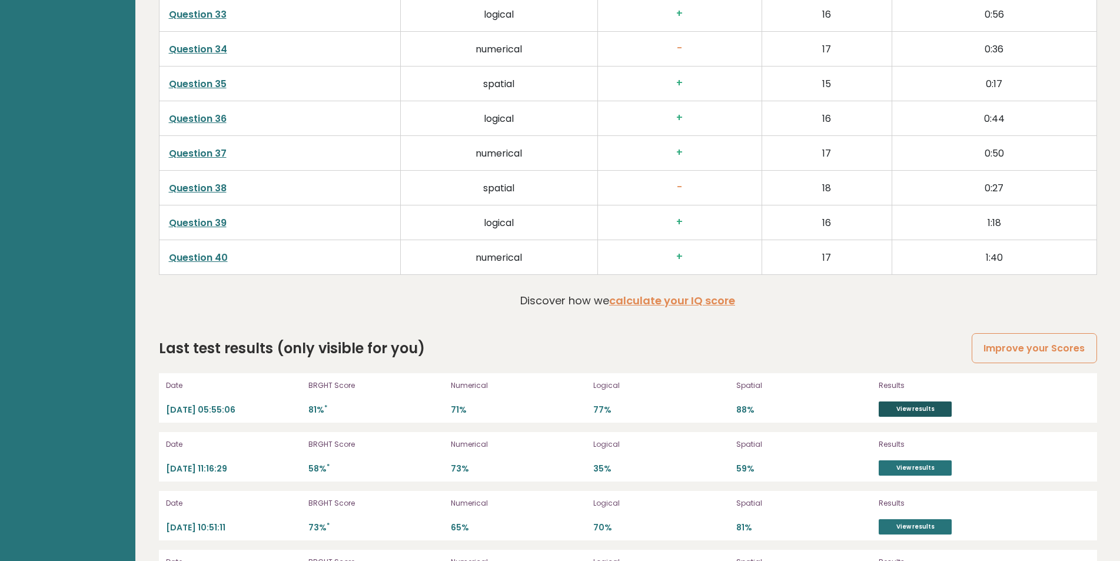
click at [930, 405] on link "View results" at bounding box center [914, 408] width 73 height 15
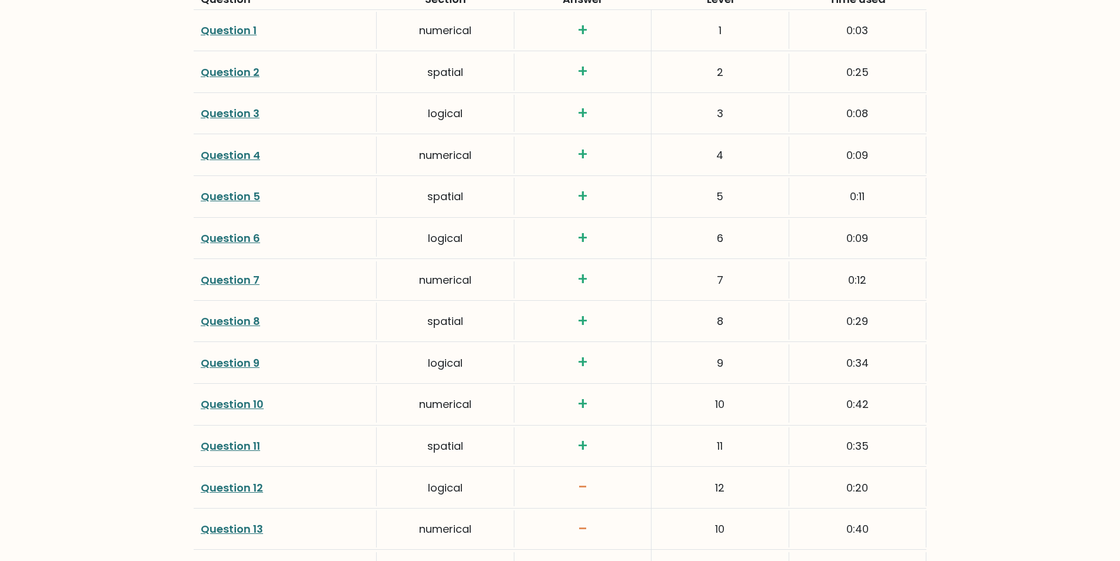
scroll to position [1710, 0]
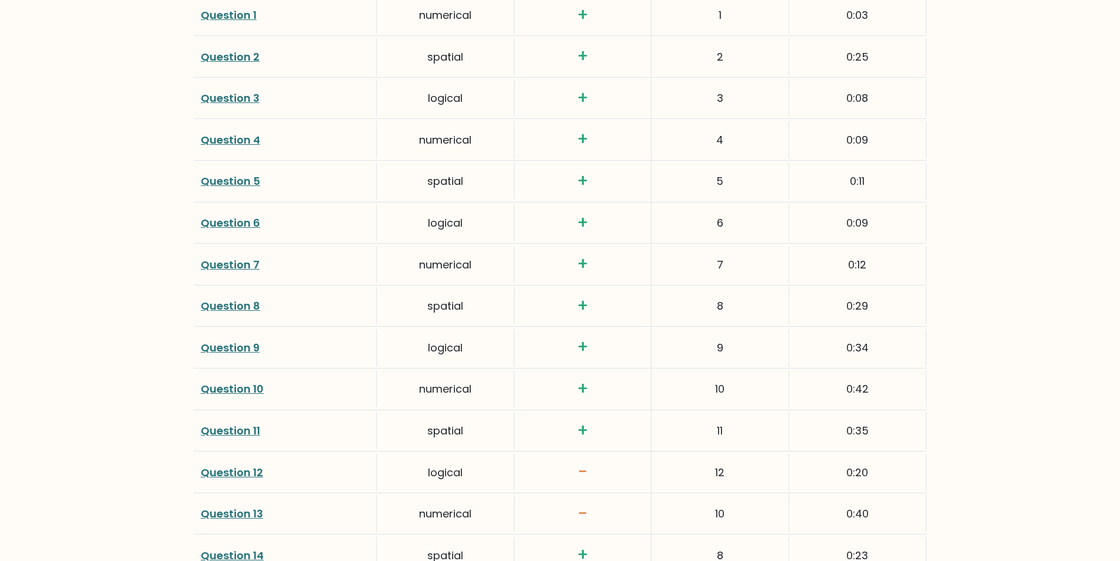
click at [249, 472] on link "Question 12" at bounding box center [232, 472] width 62 height 15
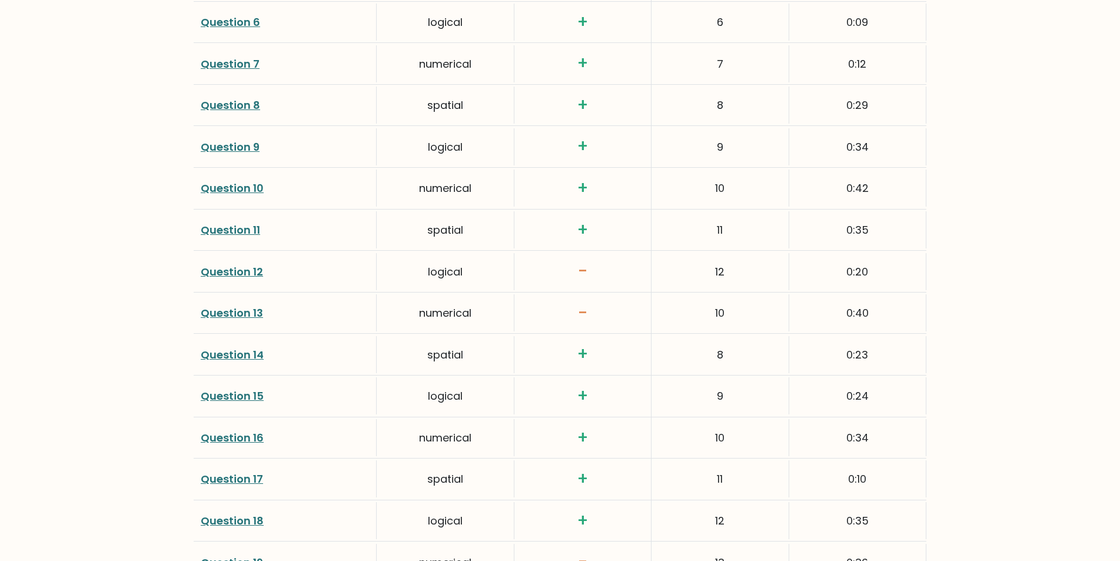
scroll to position [1861, 0]
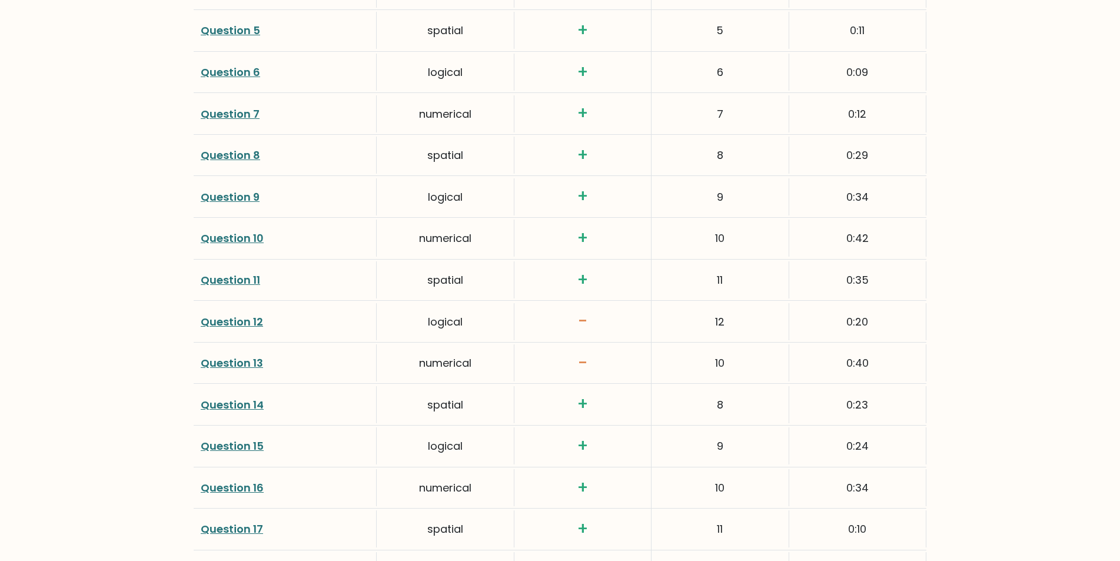
click at [231, 361] on link "Question 13" at bounding box center [232, 362] width 62 height 15
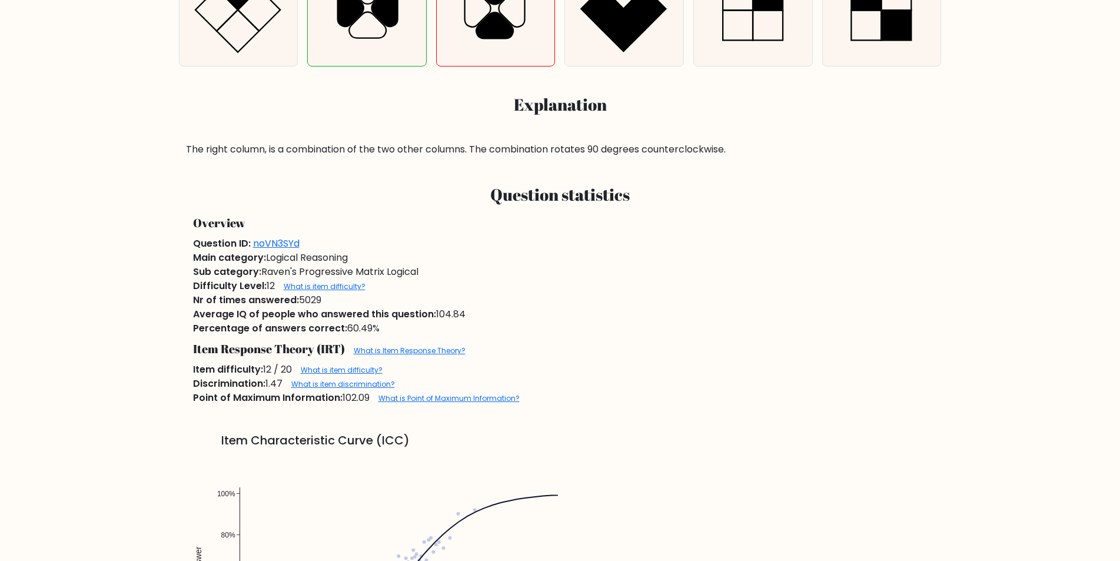
scroll to position [570, 0]
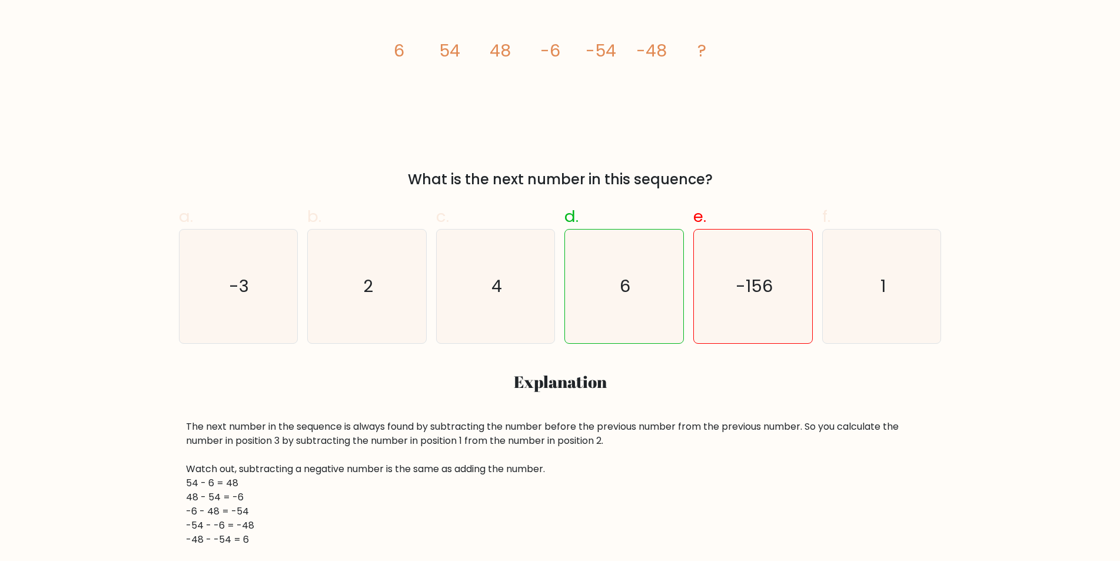
scroll to position [278, 0]
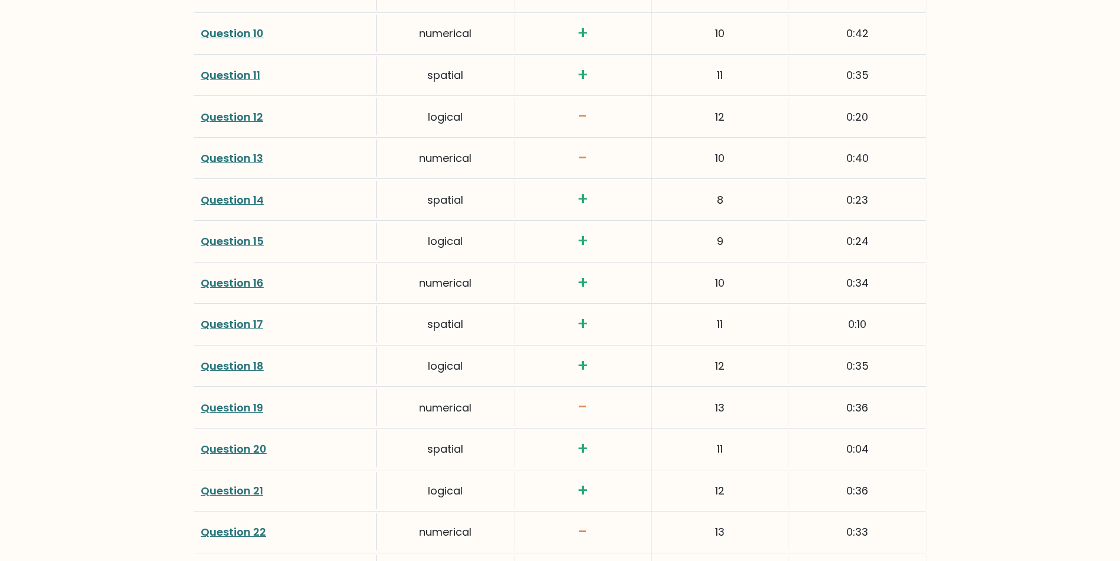
scroll to position [2096, 0]
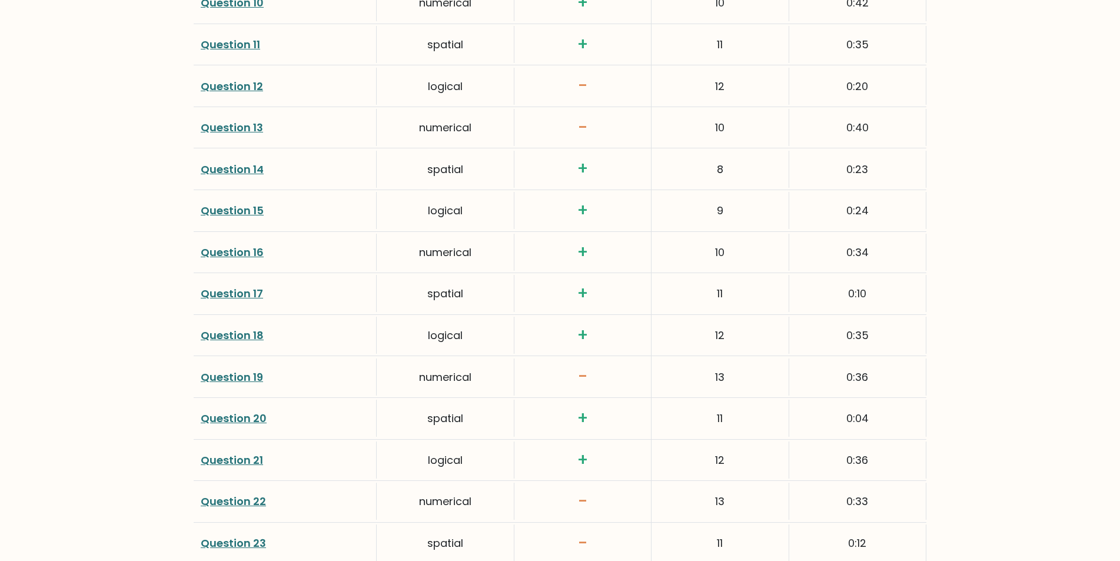
click at [231, 374] on link "Question 19" at bounding box center [232, 377] width 62 height 15
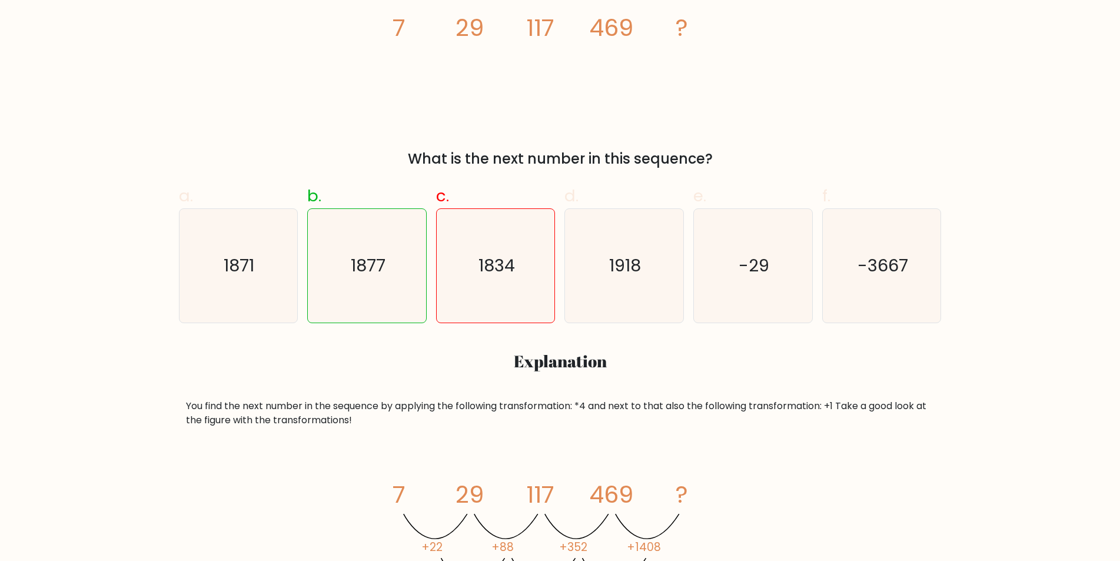
scroll to position [293, 0]
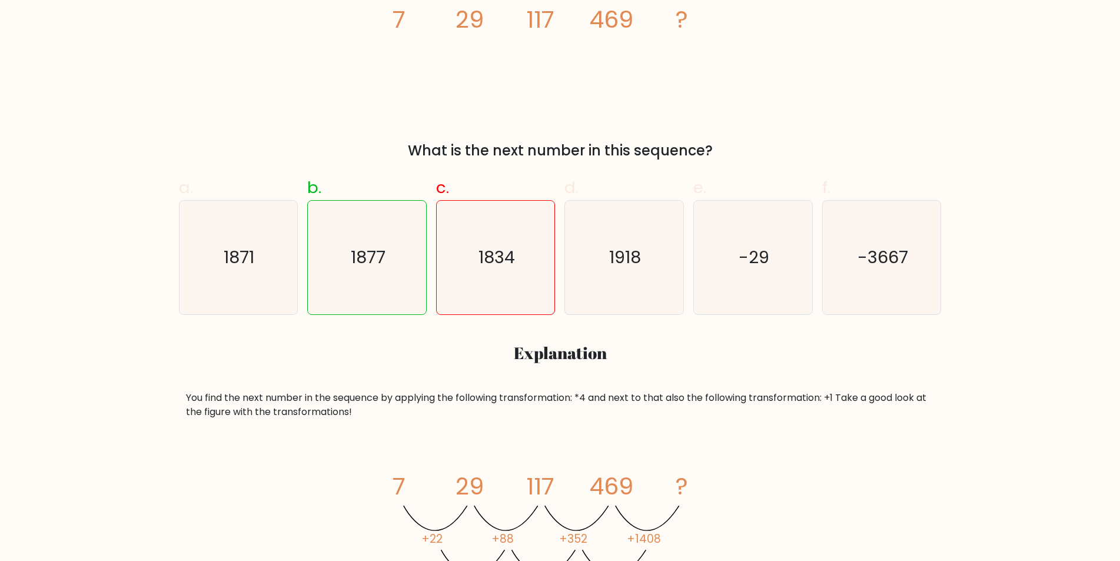
drag, startPoint x: 1114, startPoint y: 155, endPoint x: 1117, endPoint y: 174, distance: 19.1
click at [818, 547] on div "image/svg+xml 7 29 117 469 ? +22 +88 +352 +1408 *4 *4 *4" at bounding box center [560, 531] width 748 height 168
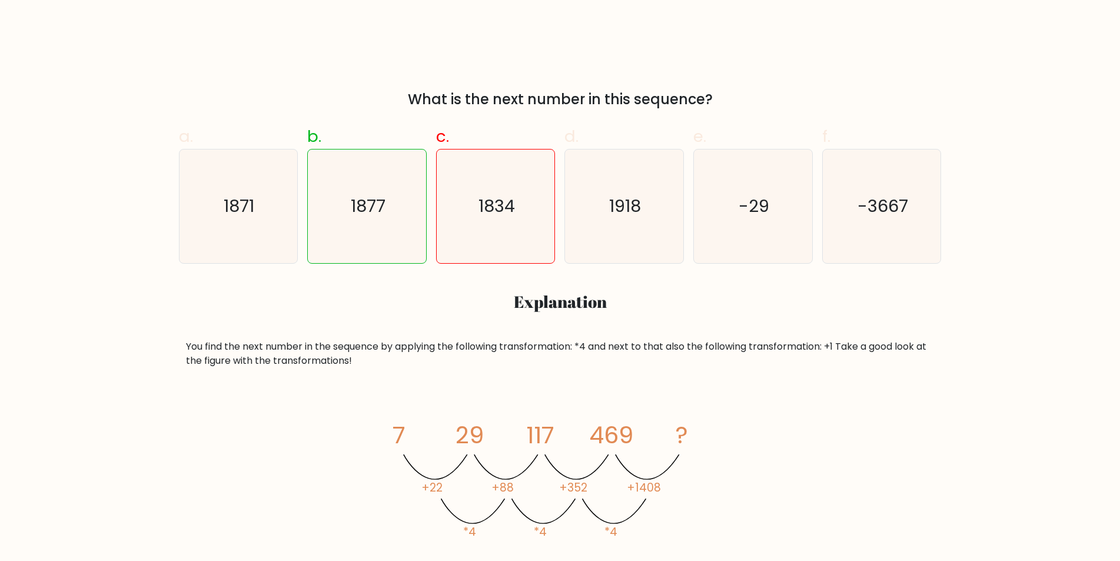
scroll to position [347, 0]
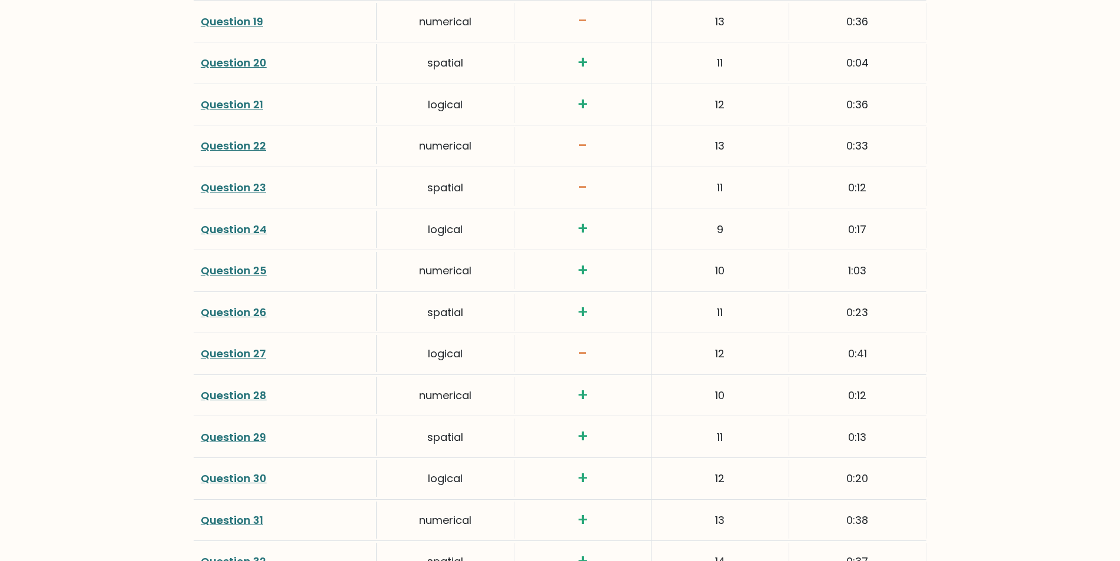
scroll to position [2482, 0]
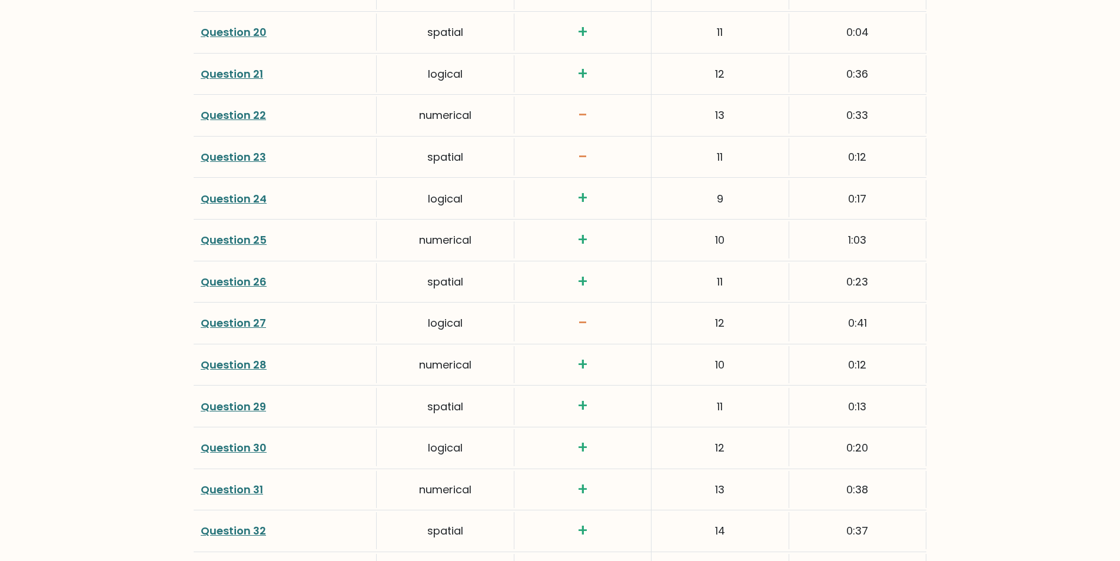
click at [234, 158] on link "Question 23" at bounding box center [233, 156] width 65 height 15
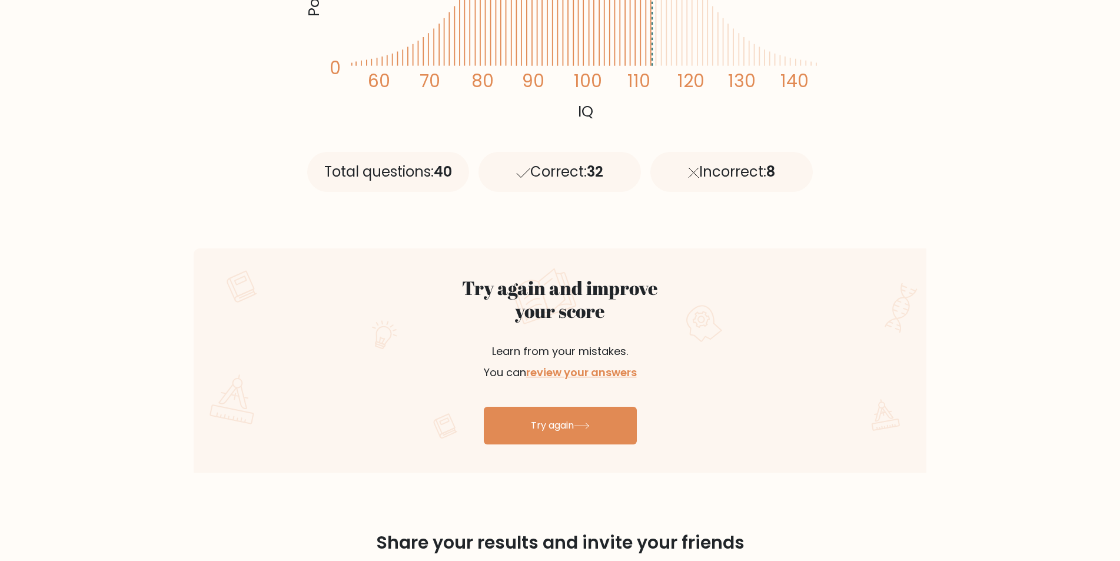
scroll to position [575, 0]
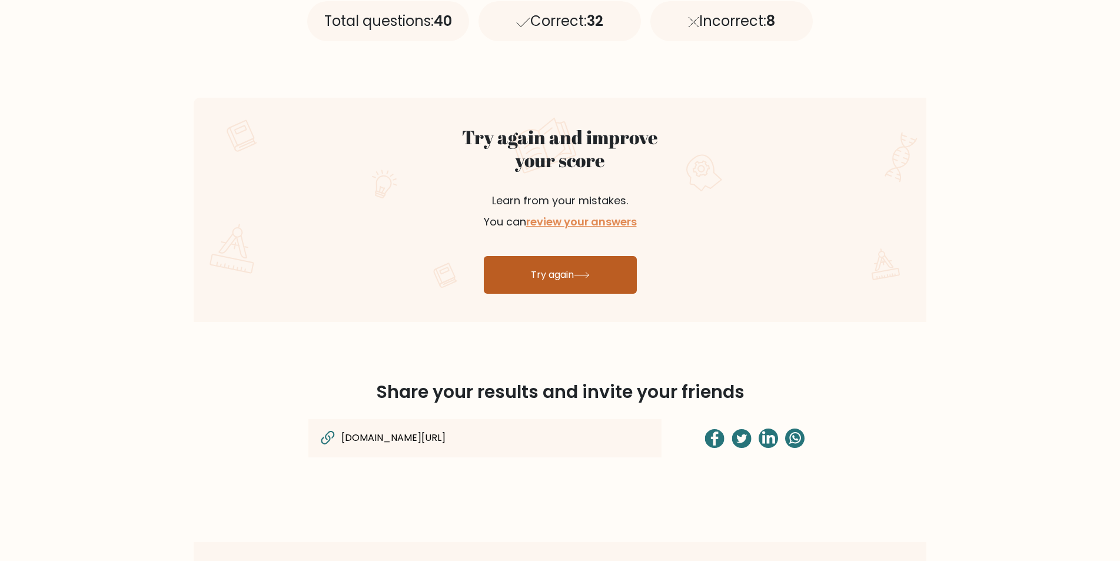
click at [519, 274] on link "Try again" at bounding box center [560, 275] width 153 height 38
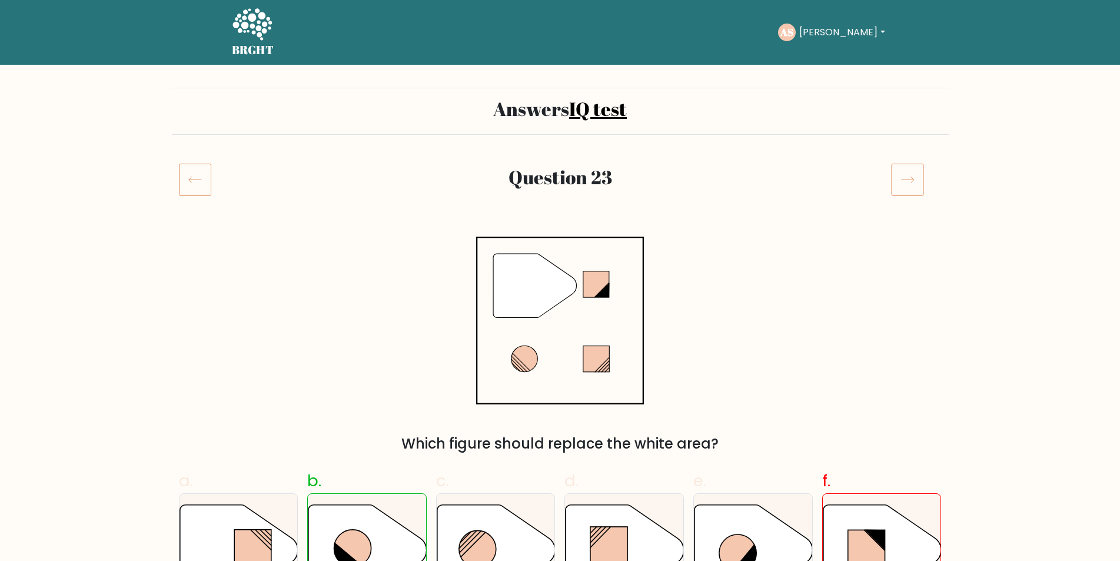
scroll to position [103, 0]
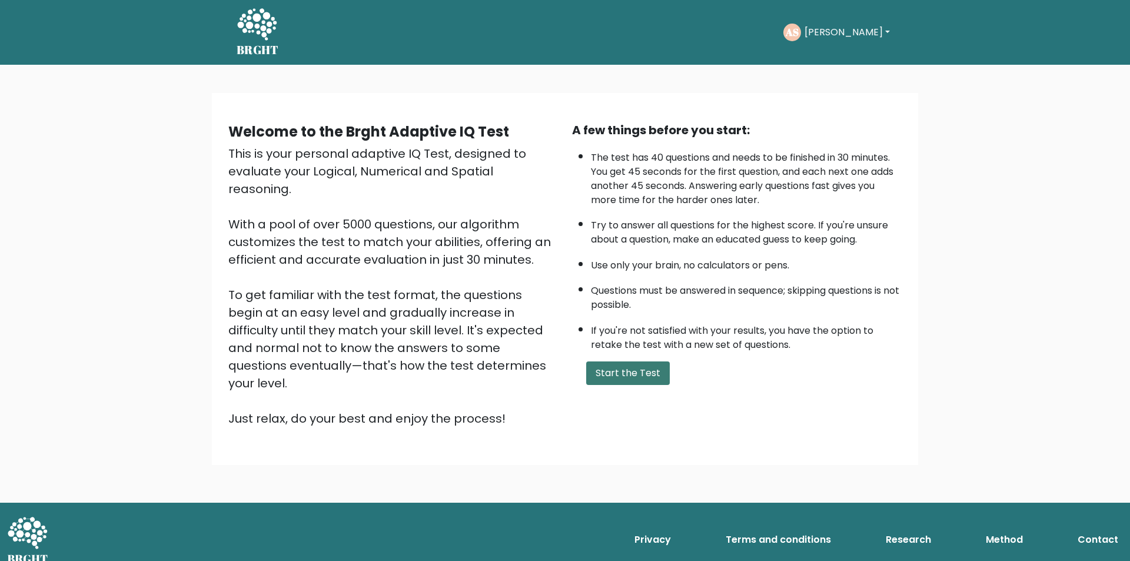
click at [613, 380] on button "Start the Test" at bounding box center [628, 373] width 84 height 24
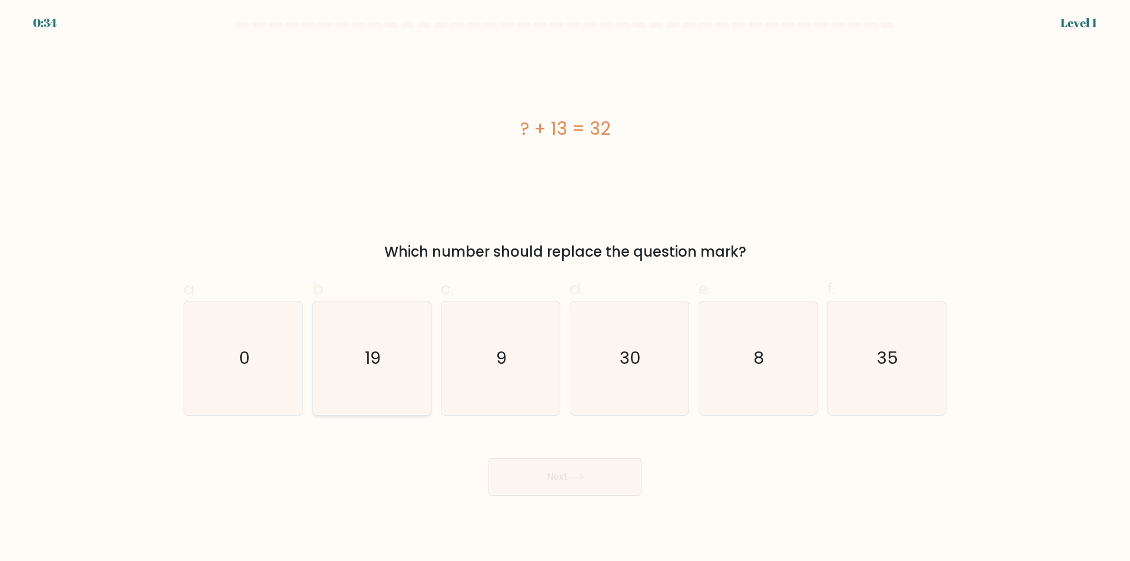
click at [387, 384] on icon "19" at bounding box center [372, 358] width 114 height 114
click at [565, 288] on input "b. 19" at bounding box center [565, 285] width 1 height 8
radio input "true"
click at [571, 477] on icon at bounding box center [576, 477] width 16 height 6
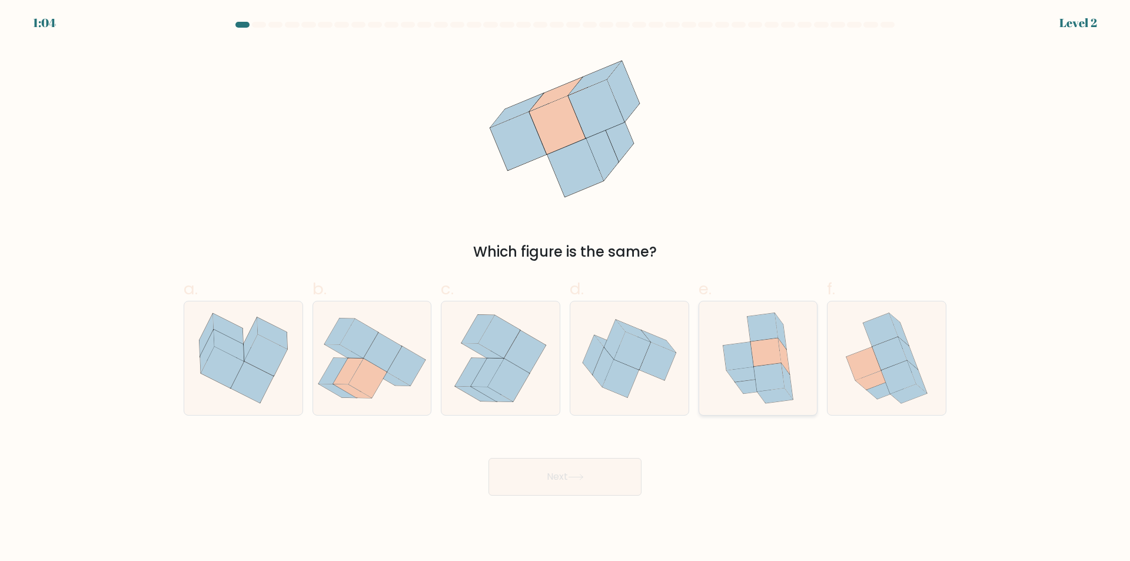
click at [758, 373] on icon at bounding box center [769, 377] width 31 height 28
click at [565, 288] on input "e." at bounding box center [565, 285] width 1 height 8
radio input "true"
click at [547, 479] on button "Next" at bounding box center [564, 477] width 153 height 38
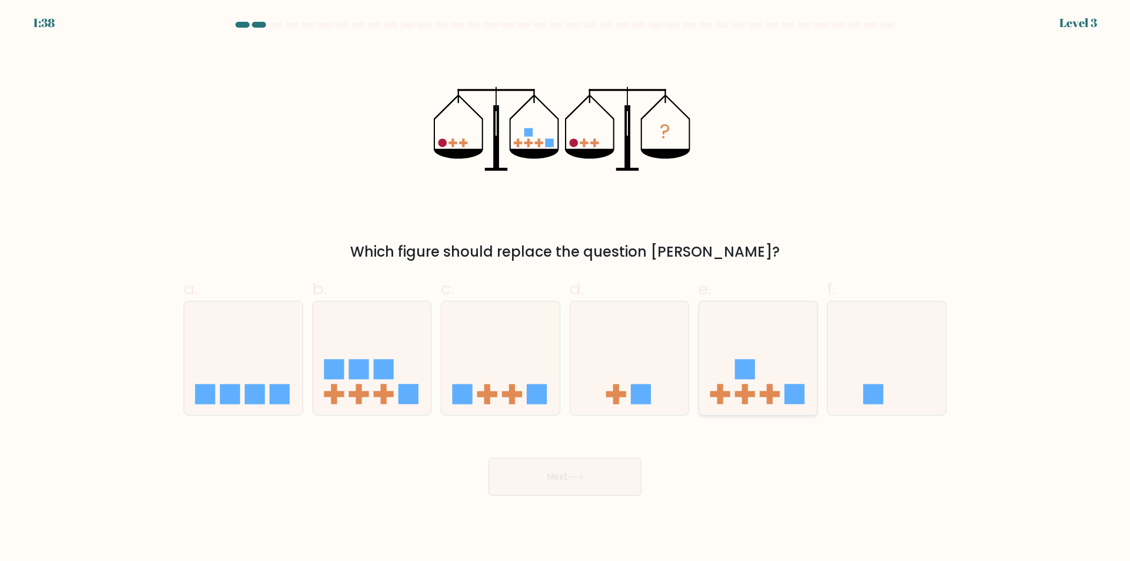
click at [766, 348] on icon at bounding box center [758, 358] width 118 height 98
click at [565, 288] on input "e." at bounding box center [565, 285] width 1 height 8
radio input "true"
click at [584, 480] on icon at bounding box center [576, 477] width 16 height 6
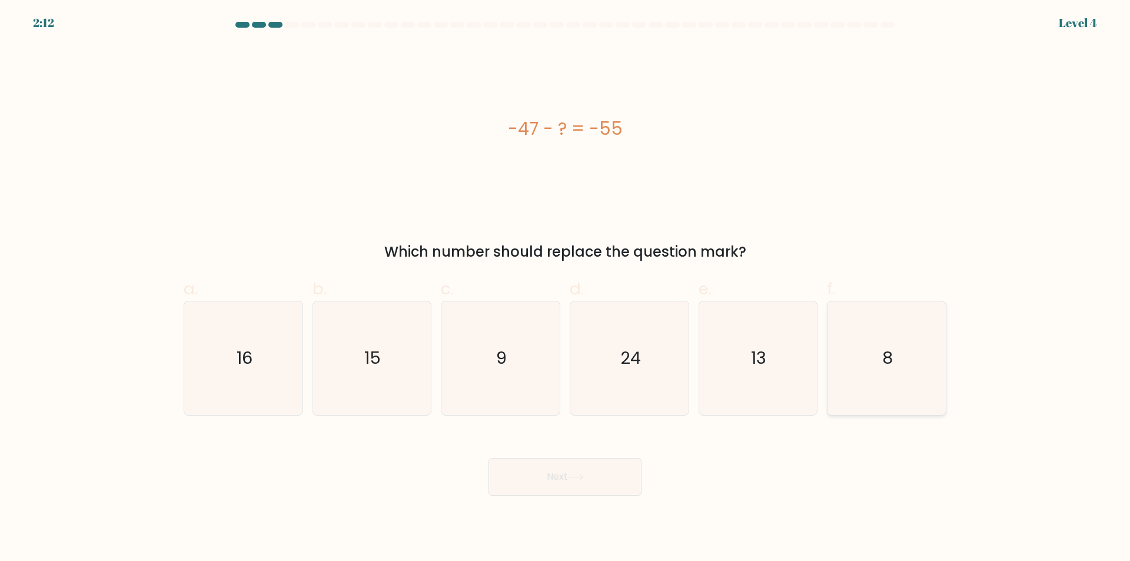
click at [934, 372] on icon "8" at bounding box center [887, 358] width 114 height 114
click at [565, 288] on input "f. 8" at bounding box center [565, 285] width 1 height 8
radio input "true"
click at [541, 490] on button "Next" at bounding box center [564, 477] width 153 height 38
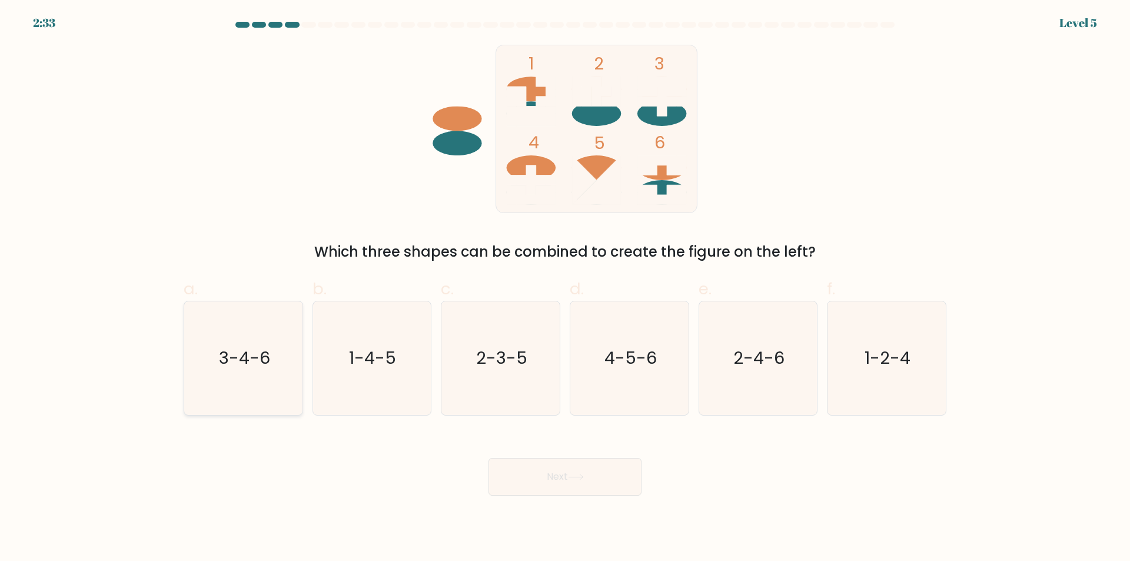
click at [280, 401] on icon "3-4-6" at bounding box center [244, 358] width 114 height 114
click at [565, 288] on input "a. 3-4-6" at bounding box center [565, 285] width 1 height 8
radio input "true"
click at [552, 481] on button "Next" at bounding box center [564, 477] width 153 height 38
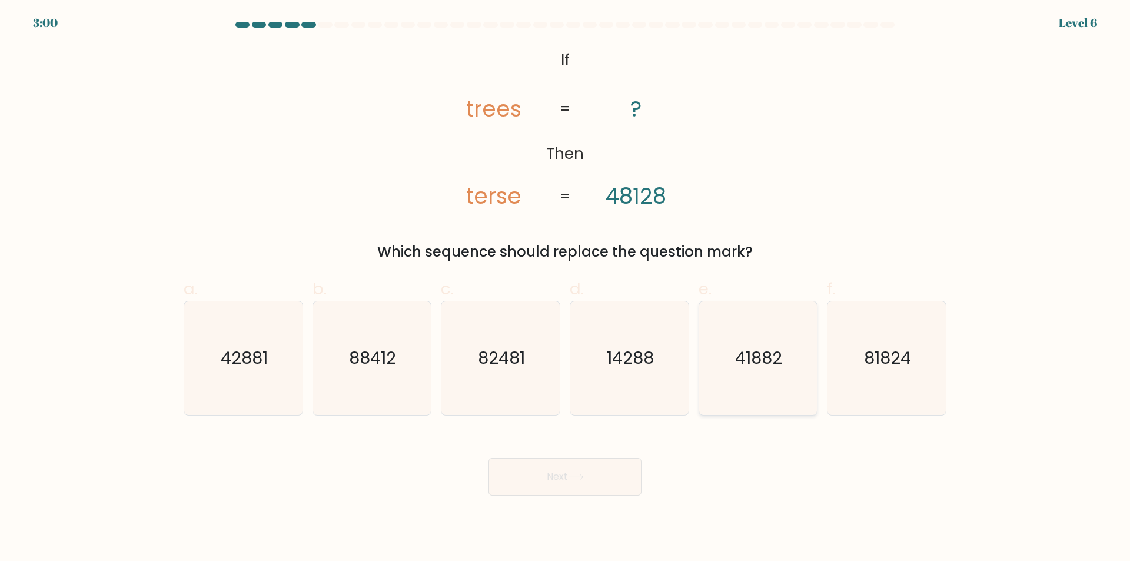
click at [790, 377] on icon "41882" at bounding box center [758, 358] width 114 height 114
click at [565, 288] on input "e. 41882" at bounding box center [565, 285] width 1 height 8
radio input "true"
click at [610, 479] on button "Next" at bounding box center [564, 477] width 153 height 38
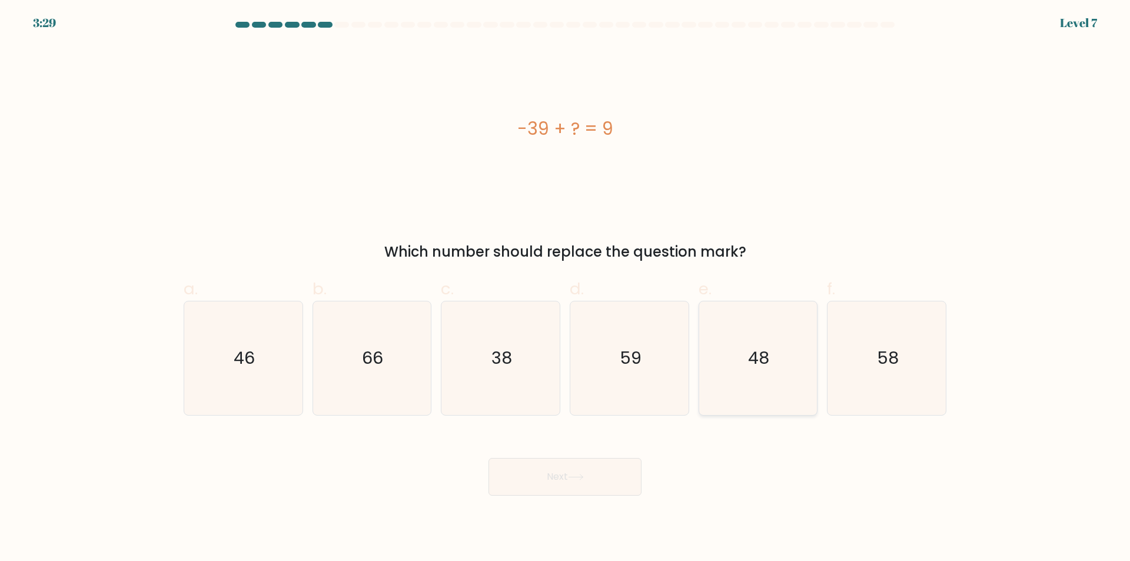
click at [783, 397] on icon "48" at bounding box center [758, 358] width 114 height 114
click at [565, 288] on input "e. 48" at bounding box center [565, 285] width 1 height 8
radio input "true"
click at [598, 477] on button "Next" at bounding box center [564, 477] width 153 height 38
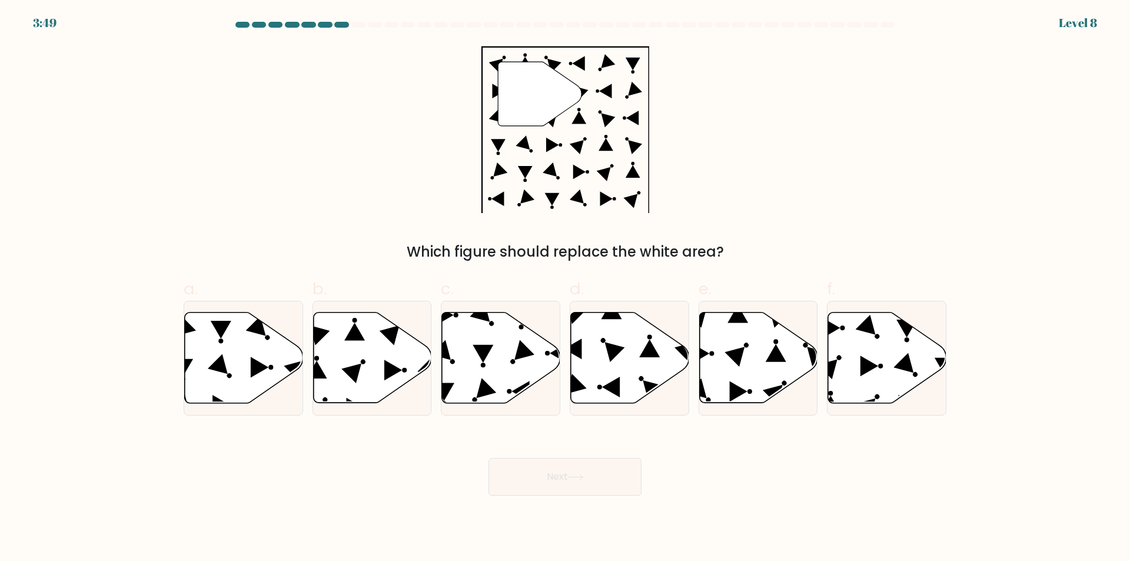
drag, startPoint x: 739, startPoint y: 358, endPoint x: 653, endPoint y: 431, distance: 112.7
click at [738, 359] on icon at bounding box center [734, 357] width 20 height 20
click at [565, 288] on input "e." at bounding box center [565, 285] width 1 height 8
radio input "true"
click at [582, 475] on icon at bounding box center [576, 477] width 16 height 6
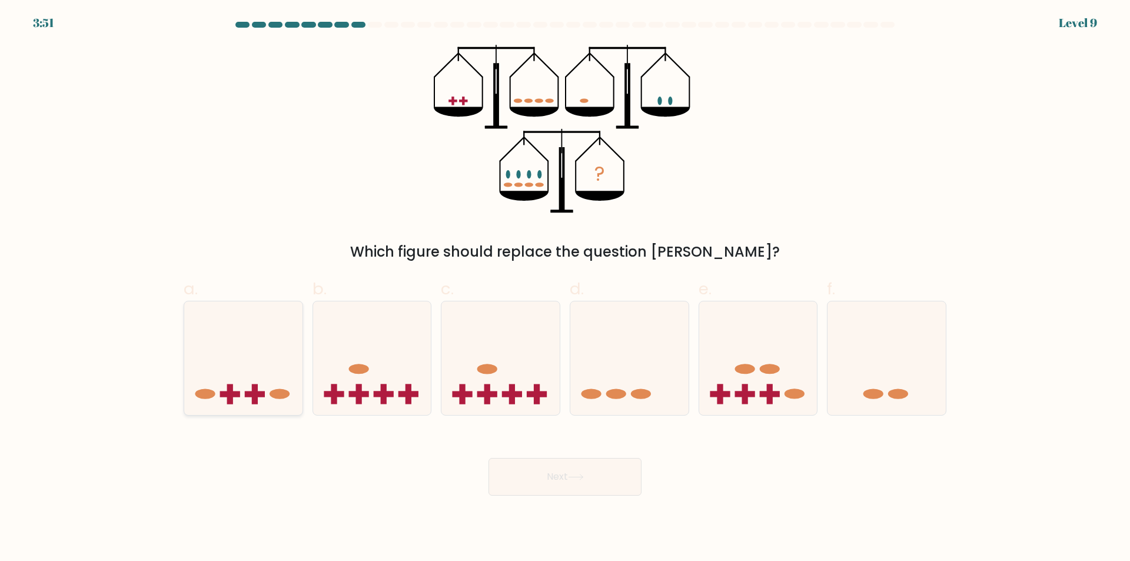
click at [280, 407] on div at bounding box center [243, 358] width 119 height 115
click at [565, 288] on input "a." at bounding box center [565, 285] width 1 height 8
radio input "true"
click at [540, 481] on button "Next" at bounding box center [564, 477] width 153 height 38
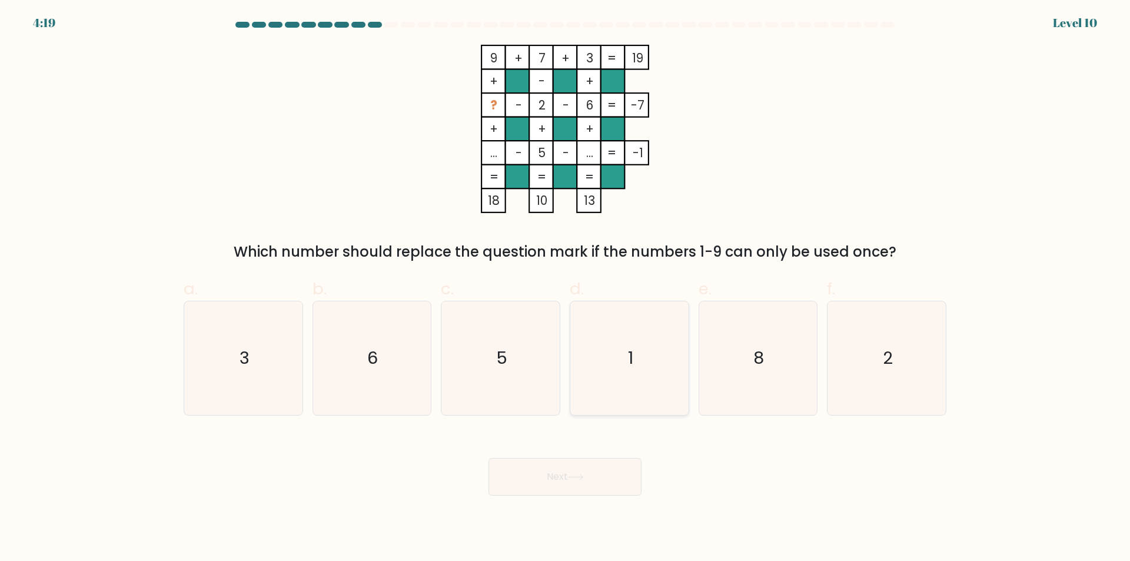
click at [644, 400] on icon "1" at bounding box center [629, 358] width 114 height 114
click at [565, 288] on input "d. 1" at bounding box center [565, 285] width 1 height 8
radio input "true"
click at [568, 484] on button "Next" at bounding box center [564, 477] width 153 height 38
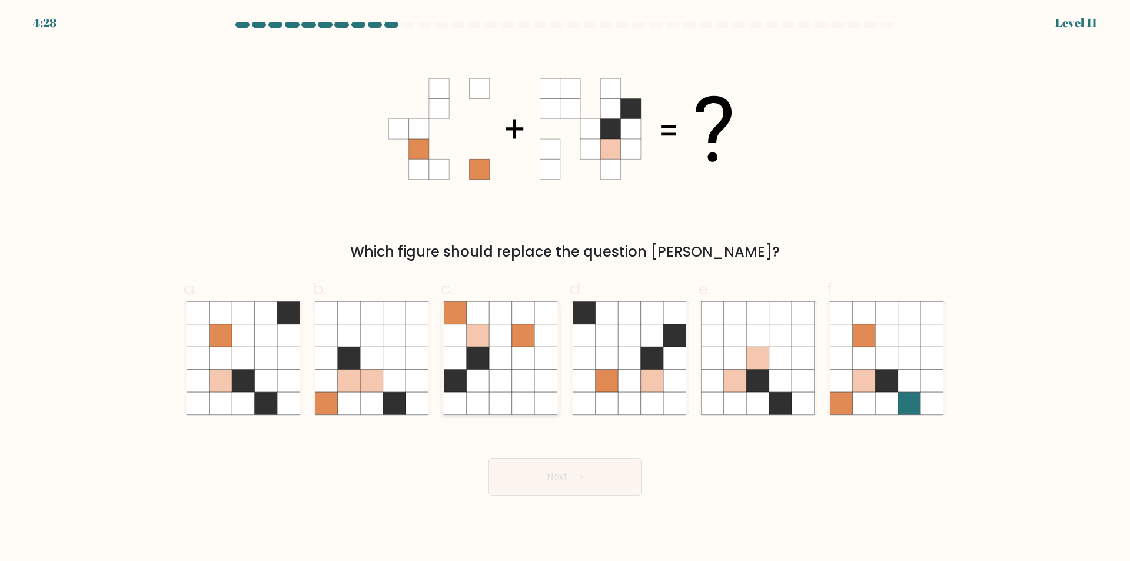
click at [535, 404] on icon at bounding box center [545, 403] width 22 height 22
click at [565, 288] on input "c." at bounding box center [565, 285] width 1 height 8
radio input "true"
click at [560, 478] on button "Next" at bounding box center [564, 477] width 153 height 38
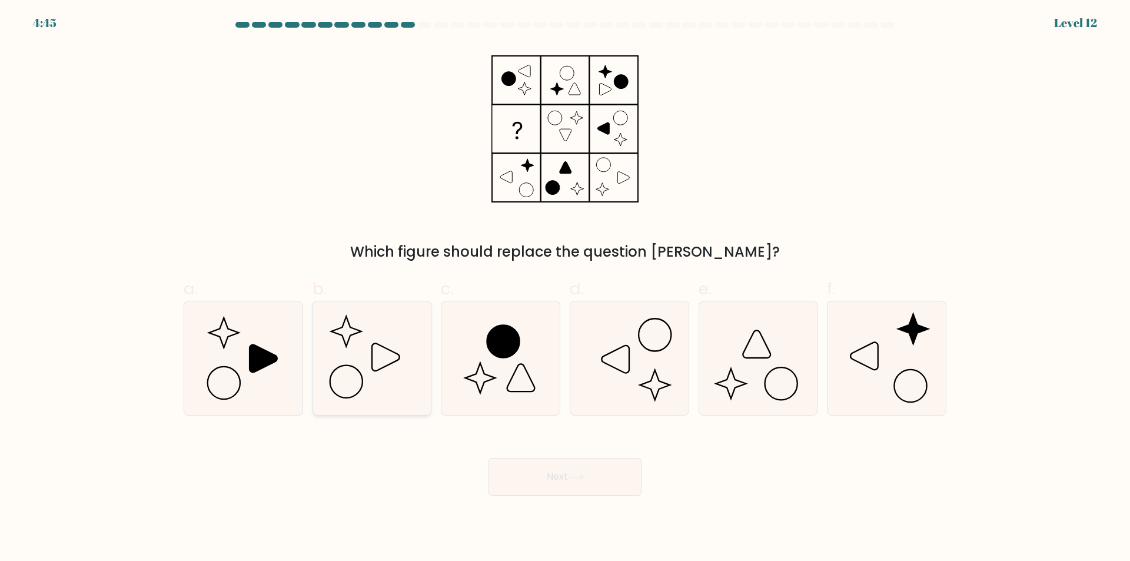
click at [414, 391] on icon at bounding box center [372, 358] width 114 height 114
click at [565, 288] on input "b." at bounding box center [565, 285] width 1 height 8
radio input "true"
click at [553, 474] on button "Next" at bounding box center [564, 477] width 153 height 38
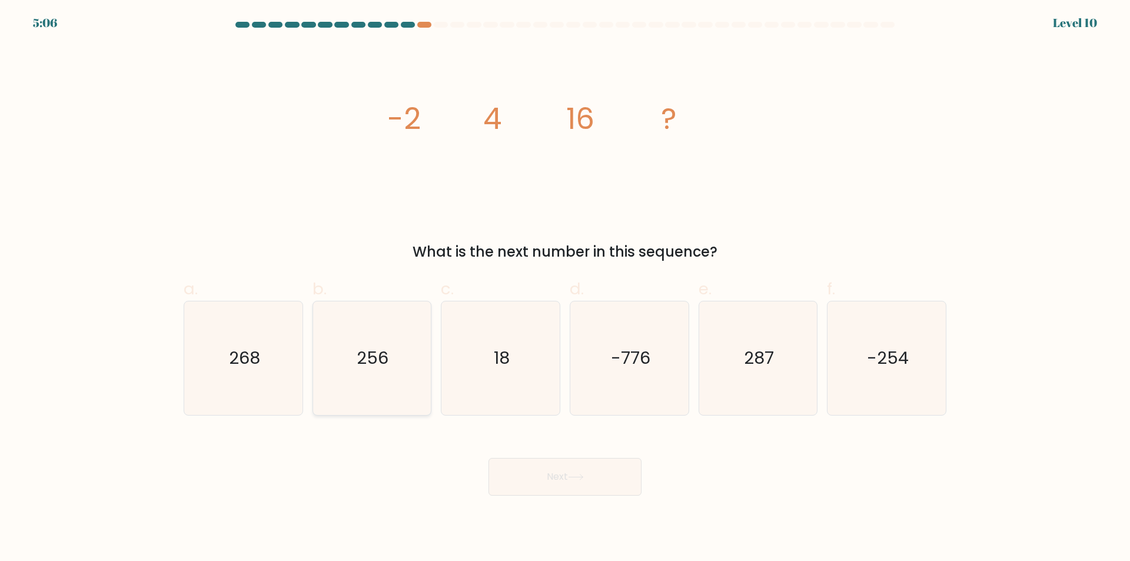
click at [404, 389] on icon "256" at bounding box center [372, 358] width 114 height 114
click at [565, 288] on input "b. 256" at bounding box center [565, 285] width 1 height 8
radio input "true"
click at [570, 472] on button "Next" at bounding box center [564, 477] width 153 height 38
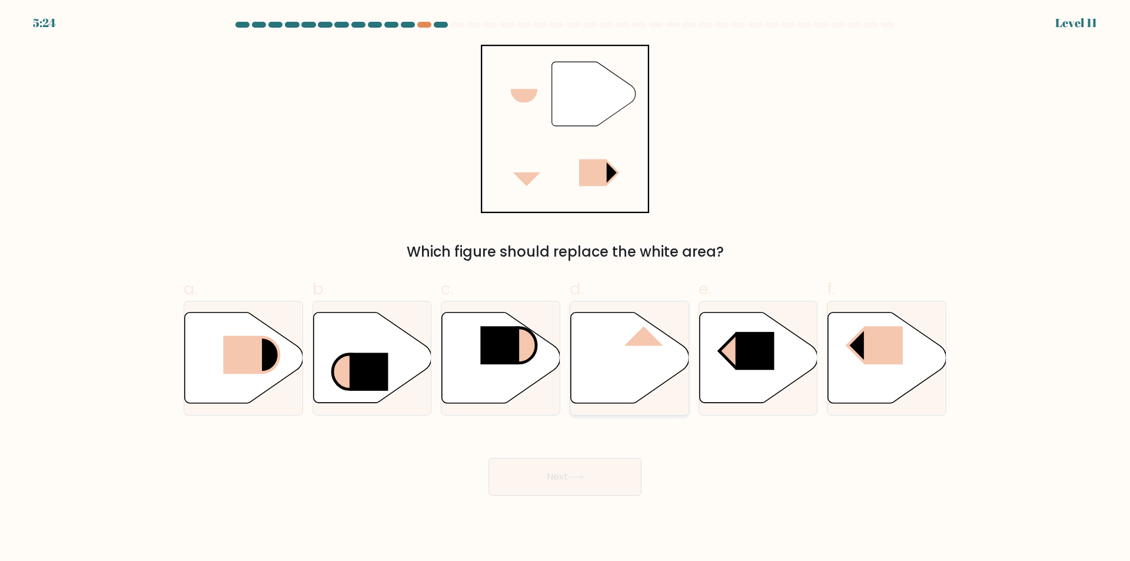
click at [617, 377] on icon at bounding box center [630, 357] width 118 height 91
click at [565, 288] on input "d." at bounding box center [565, 285] width 1 height 8
radio input "true"
click at [573, 483] on button "Next" at bounding box center [564, 477] width 153 height 38
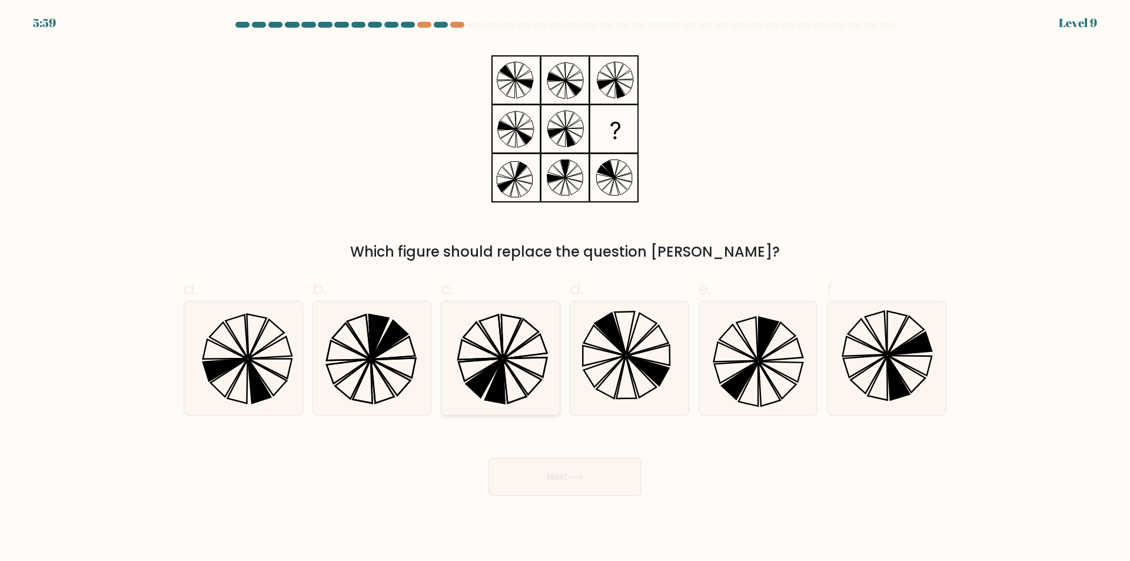
click at [510, 392] on icon at bounding box center [501, 358] width 114 height 114
click at [565, 288] on input "c." at bounding box center [565, 285] width 1 height 8
radio input "true"
click at [567, 477] on button "Next" at bounding box center [564, 477] width 153 height 38
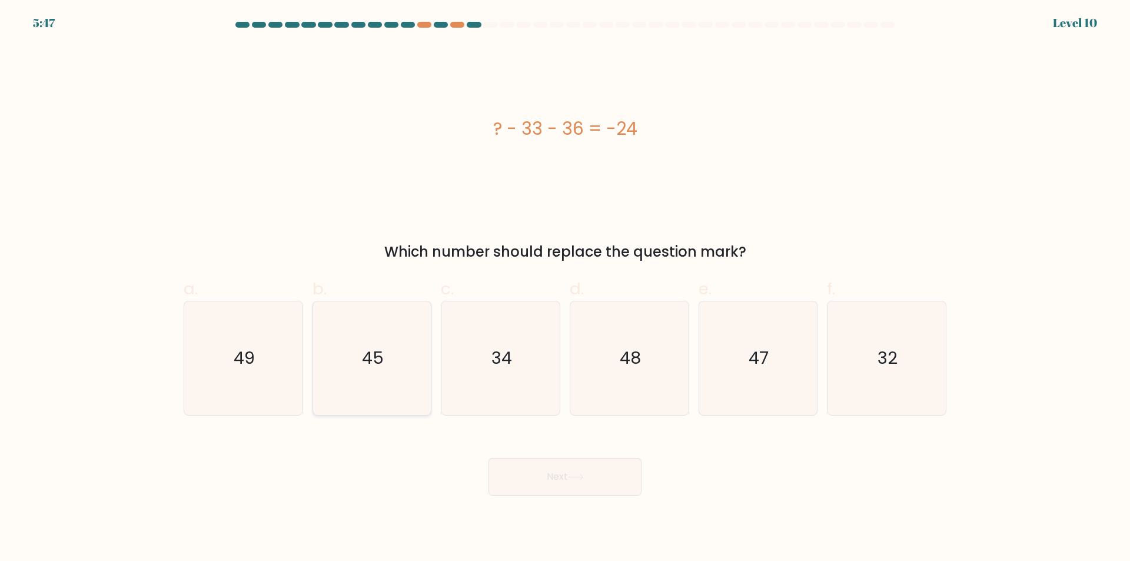
click at [372, 407] on icon "45" at bounding box center [372, 358] width 114 height 114
click at [565, 288] on input "b. 45" at bounding box center [565, 285] width 1 height 8
radio input "true"
click at [549, 480] on button "Next" at bounding box center [564, 477] width 153 height 38
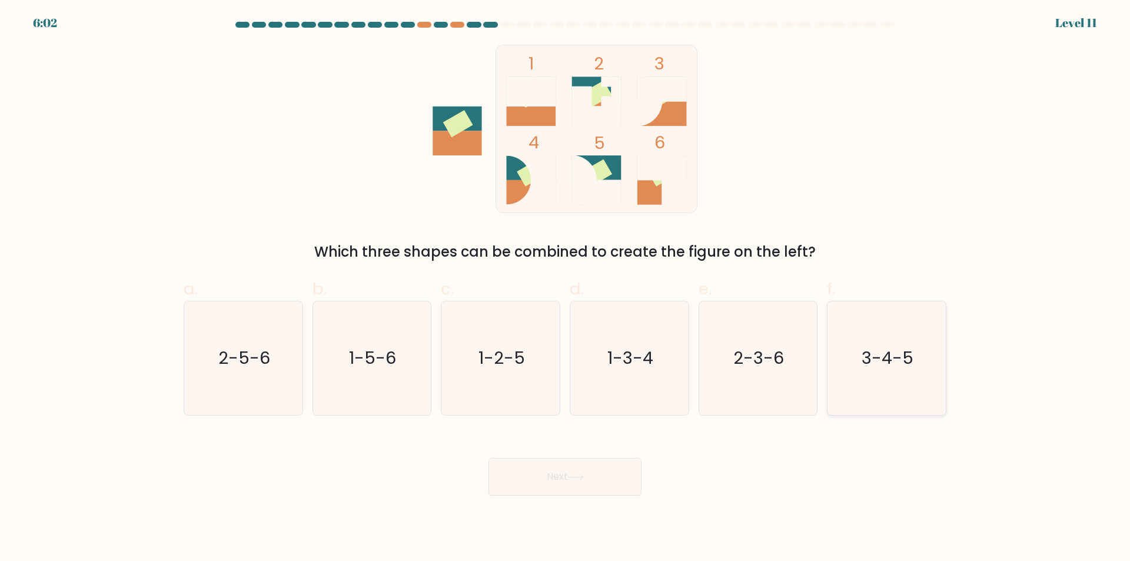
drag, startPoint x: 881, startPoint y: 370, endPoint x: 616, endPoint y: 497, distance: 294.2
click at [881, 371] on icon "3-4-5" at bounding box center [887, 358] width 114 height 114
click at [565, 288] on input "f. 3-4-5" at bounding box center [565, 285] width 1 height 8
radio input "true"
click at [588, 480] on button "Next" at bounding box center [564, 477] width 153 height 38
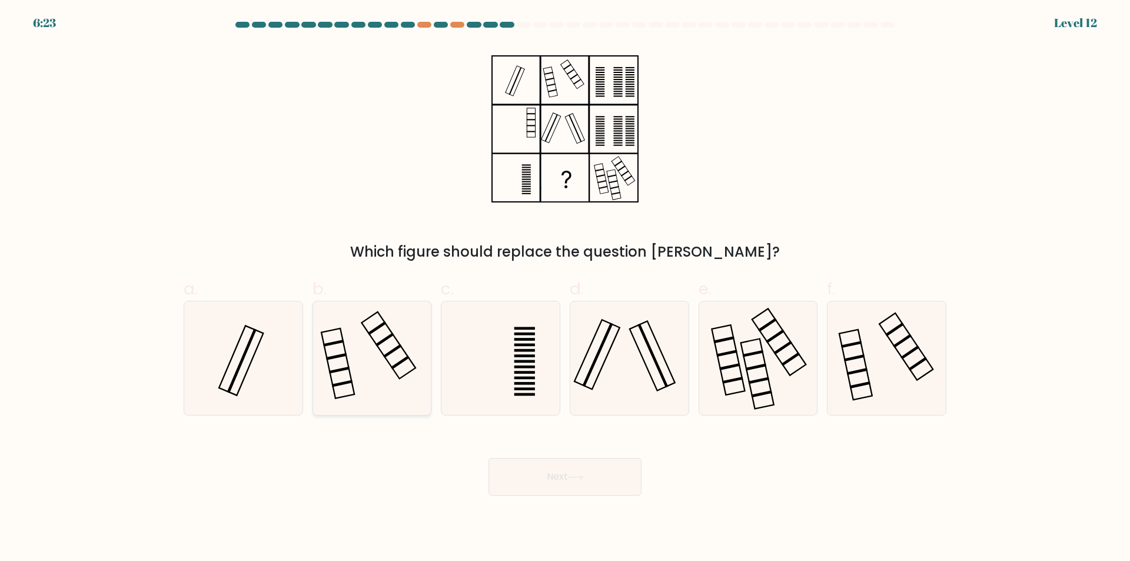
click at [395, 408] on icon at bounding box center [372, 358] width 114 height 114
click at [565, 288] on input "b." at bounding box center [565, 285] width 1 height 8
radio input "true"
click at [597, 472] on button "Next" at bounding box center [564, 477] width 153 height 38
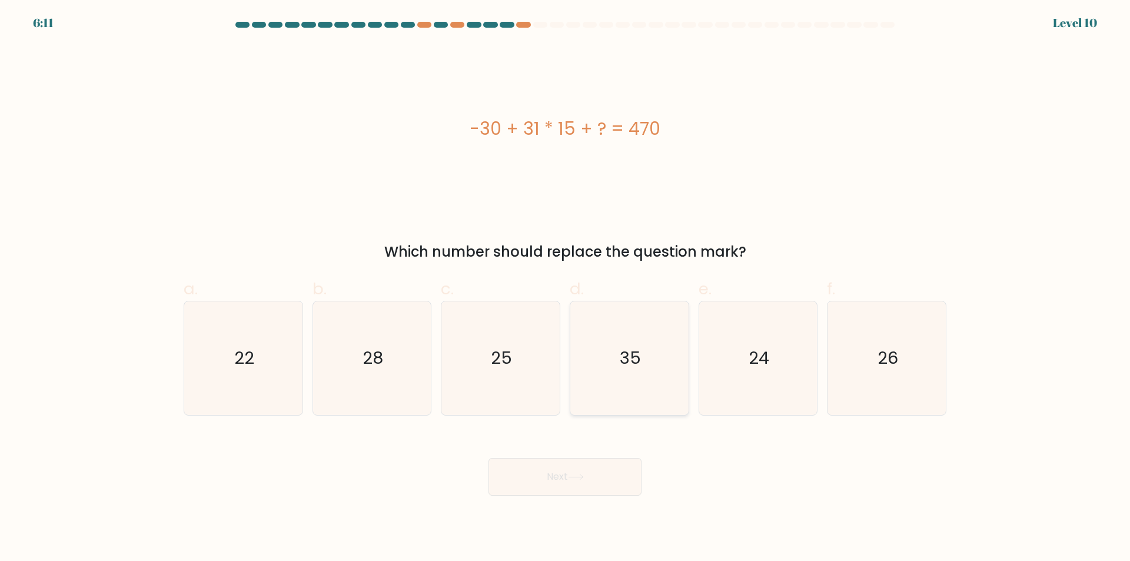
click at [597, 368] on icon "35" at bounding box center [629, 358] width 114 height 114
click at [565, 288] on input "d. 35" at bounding box center [565, 285] width 1 height 8
radio input "true"
click at [562, 481] on button "Next" at bounding box center [564, 477] width 153 height 38
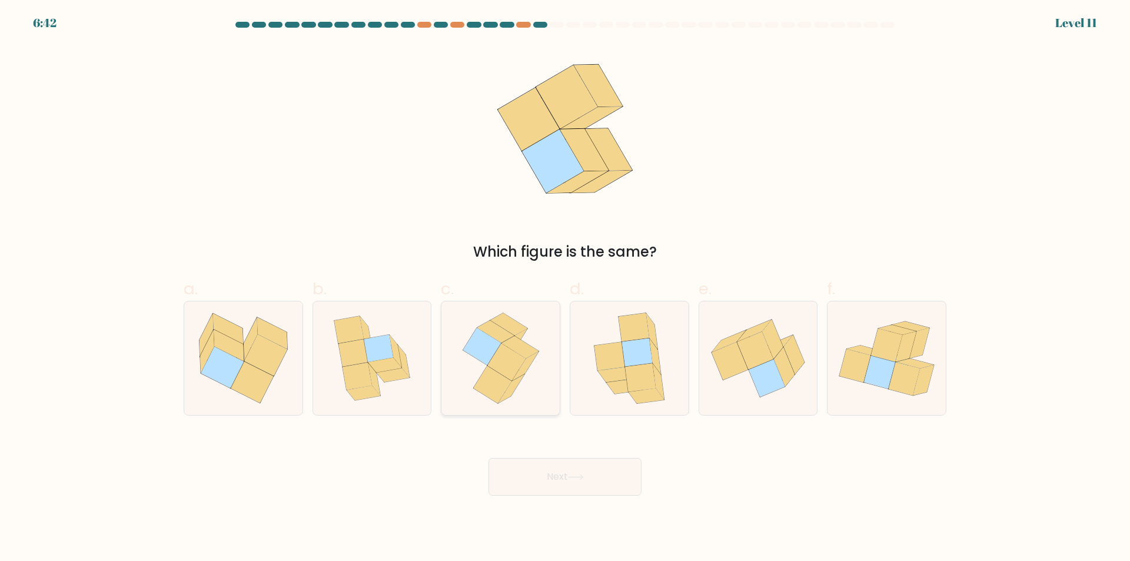
click at [545, 391] on icon at bounding box center [500, 358] width 93 height 114
click at [565, 288] on input "c." at bounding box center [565, 285] width 1 height 8
radio input "true"
click at [578, 479] on icon at bounding box center [576, 477] width 16 height 6
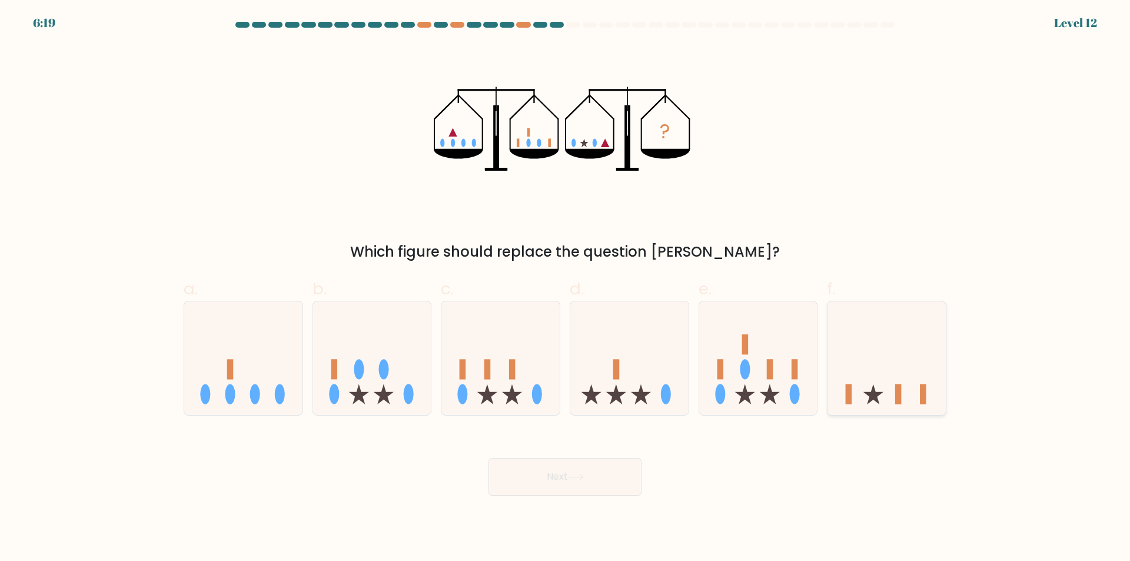
click at [872, 358] on icon at bounding box center [886, 358] width 118 height 98
click at [565, 288] on input "f." at bounding box center [565, 285] width 1 height 8
radio input "true"
click at [554, 474] on button "Next" at bounding box center [564, 477] width 153 height 38
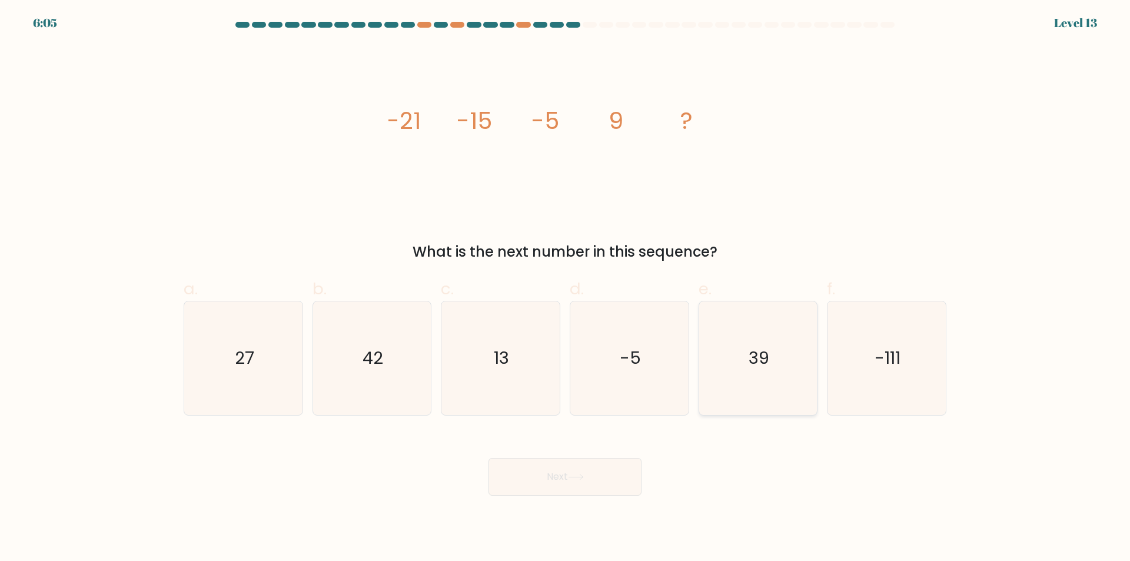
drag, startPoint x: 742, startPoint y: 381, endPoint x: 733, endPoint y: 395, distance: 16.7
click at [743, 381] on icon "39" at bounding box center [758, 358] width 114 height 114
click at [565, 288] on input "e. 39" at bounding box center [565, 285] width 1 height 8
radio input "true"
click at [583, 468] on button "Next" at bounding box center [564, 477] width 153 height 38
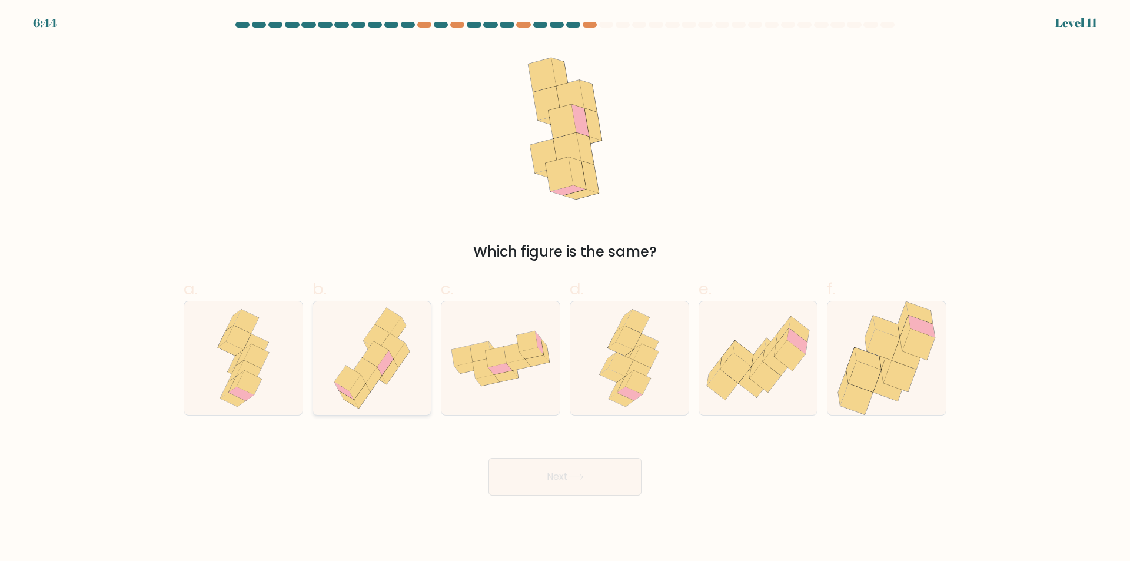
click at [403, 397] on icon at bounding box center [372, 358] width 92 height 114
click at [565, 288] on input "b." at bounding box center [565, 285] width 1 height 8
radio input "true"
click at [592, 480] on button "Next" at bounding box center [564, 477] width 153 height 38
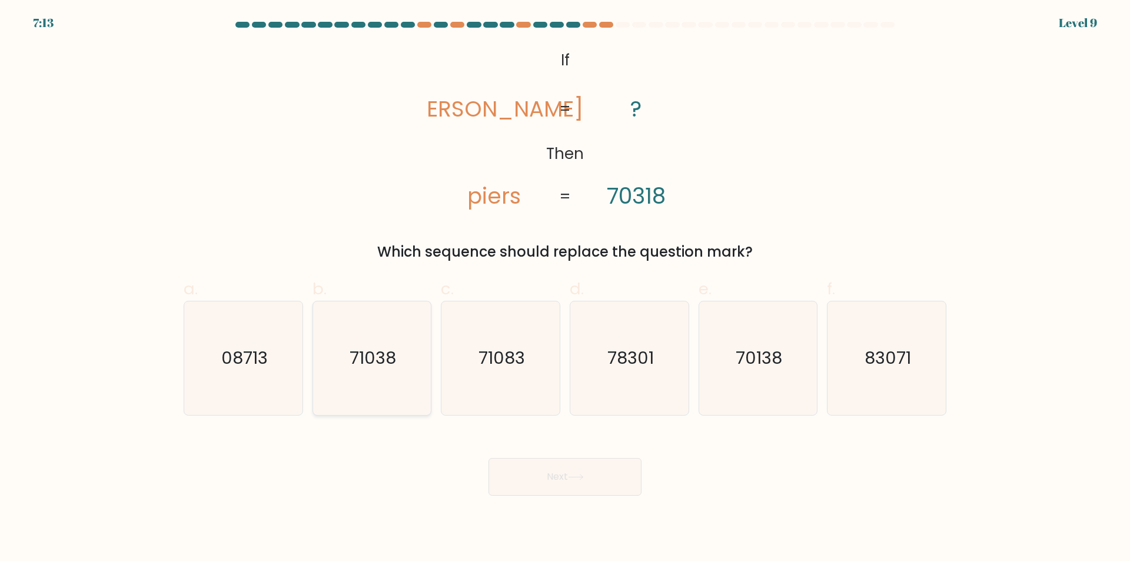
click at [408, 402] on icon "71038" at bounding box center [372, 358] width 114 height 114
click at [565, 288] on input "b. 71038" at bounding box center [565, 285] width 1 height 8
radio input "true"
click at [561, 478] on button "Next" at bounding box center [564, 477] width 153 height 38
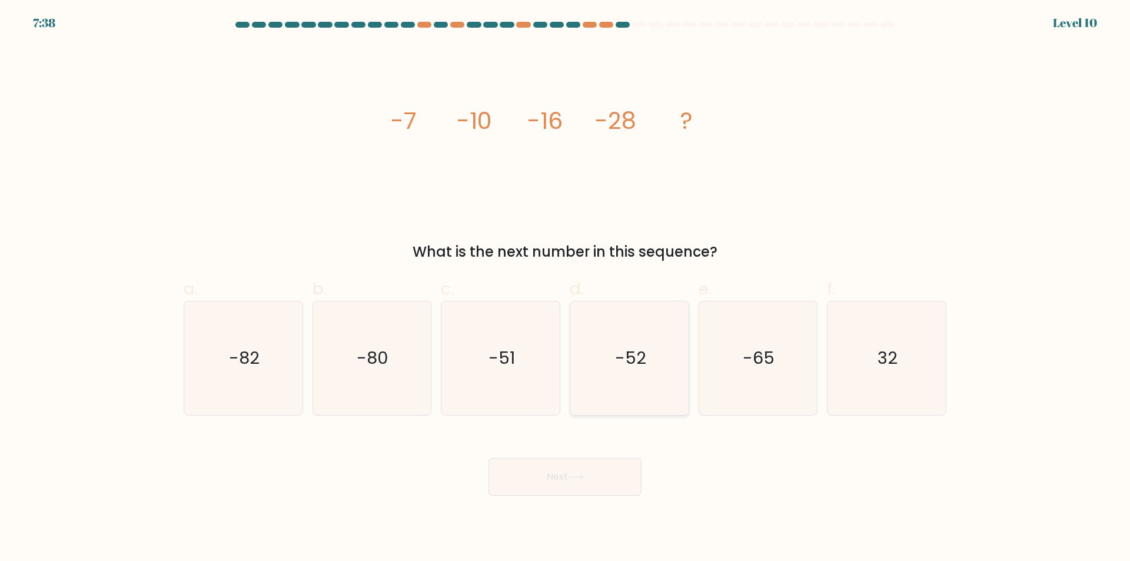
click at [625, 384] on icon "-52" at bounding box center [629, 358] width 114 height 114
click at [565, 288] on input "d. -52" at bounding box center [565, 285] width 1 height 8
radio input "true"
click at [604, 479] on button "Next" at bounding box center [564, 477] width 153 height 38
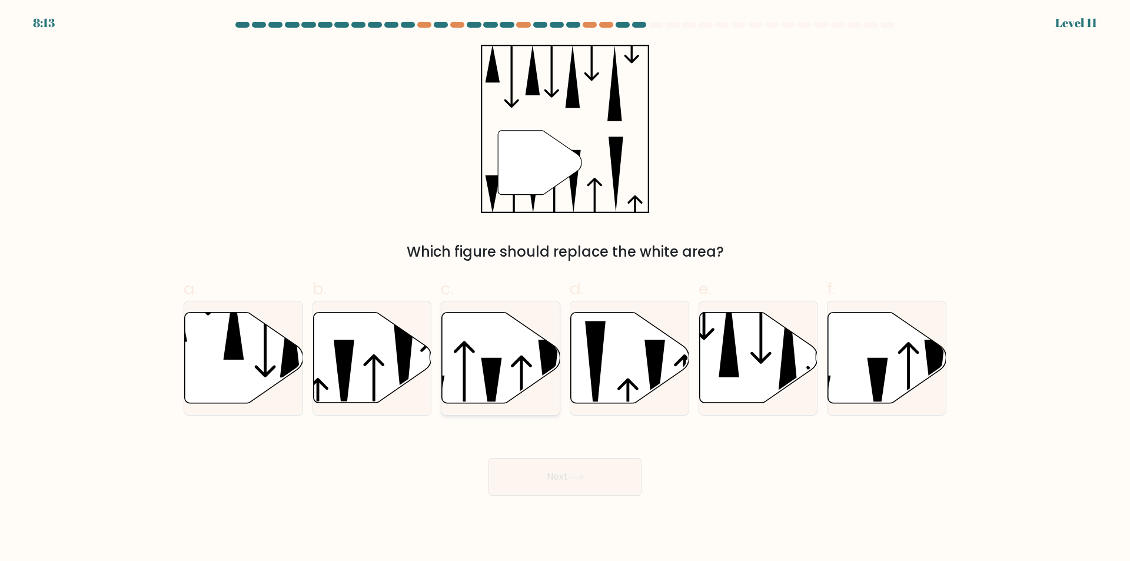
click at [501, 382] on icon at bounding box center [501, 357] width 118 height 91
click at [565, 288] on input "c." at bounding box center [565, 285] width 1 height 8
radio input "true"
click at [582, 484] on button "Next" at bounding box center [564, 477] width 153 height 38
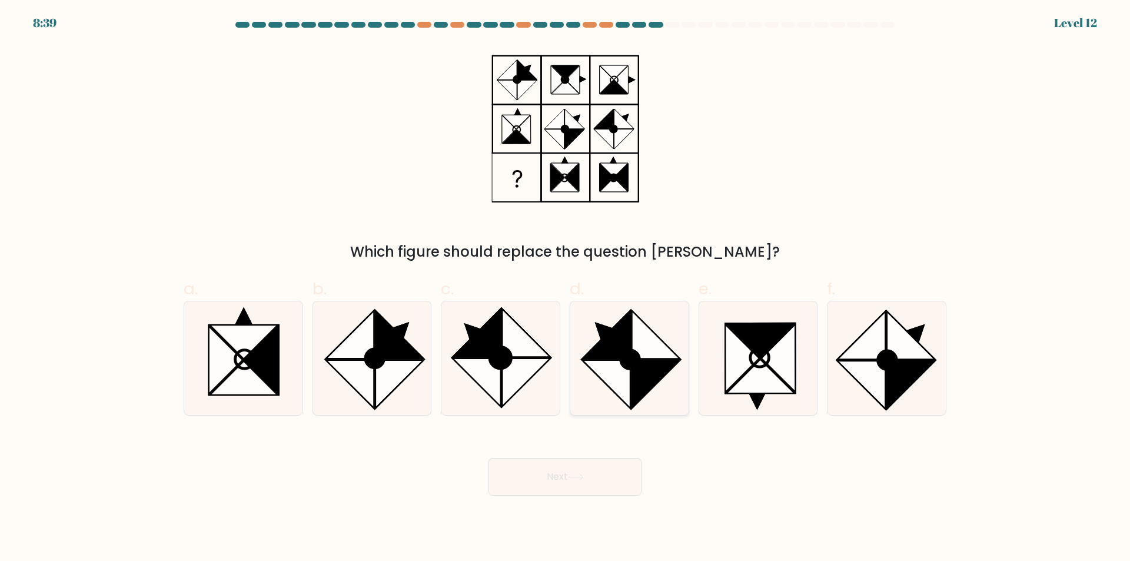
click at [629, 389] on icon at bounding box center [606, 384] width 48 height 48
click at [565, 288] on input "d." at bounding box center [565, 285] width 1 height 8
radio input "true"
click at [592, 479] on button "Next" at bounding box center [564, 477] width 153 height 38
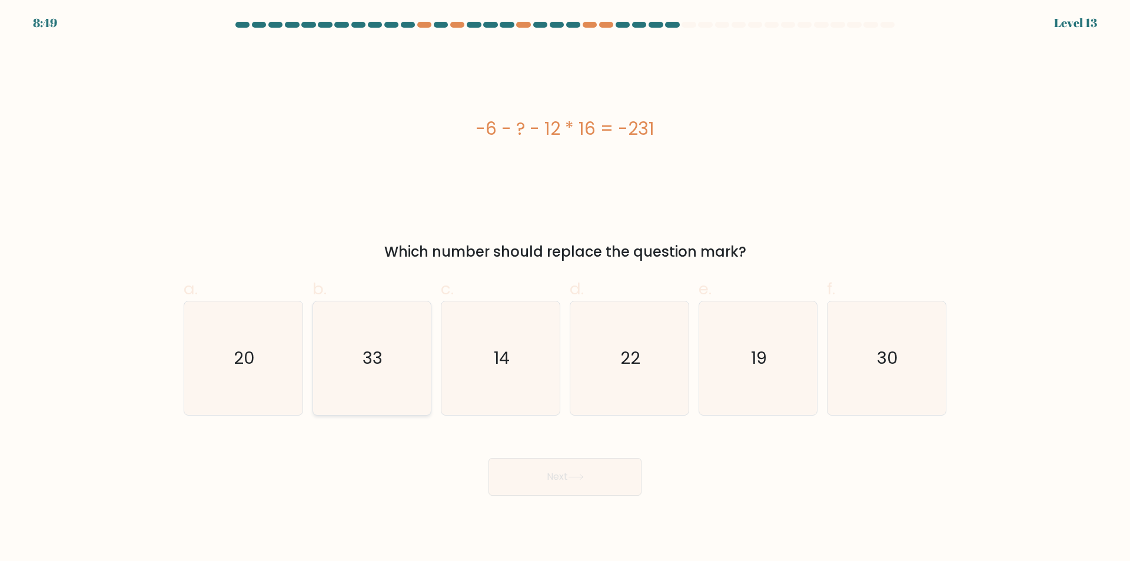
click at [387, 386] on icon "33" at bounding box center [372, 358] width 114 height 114
click at [565, 288] on input "b. 33" at bounding box center [565, 285] width 1 height 8
radio input "true"
click at [578, 481] on button "Next" at bounding box center [564, 477] width 153 height 38
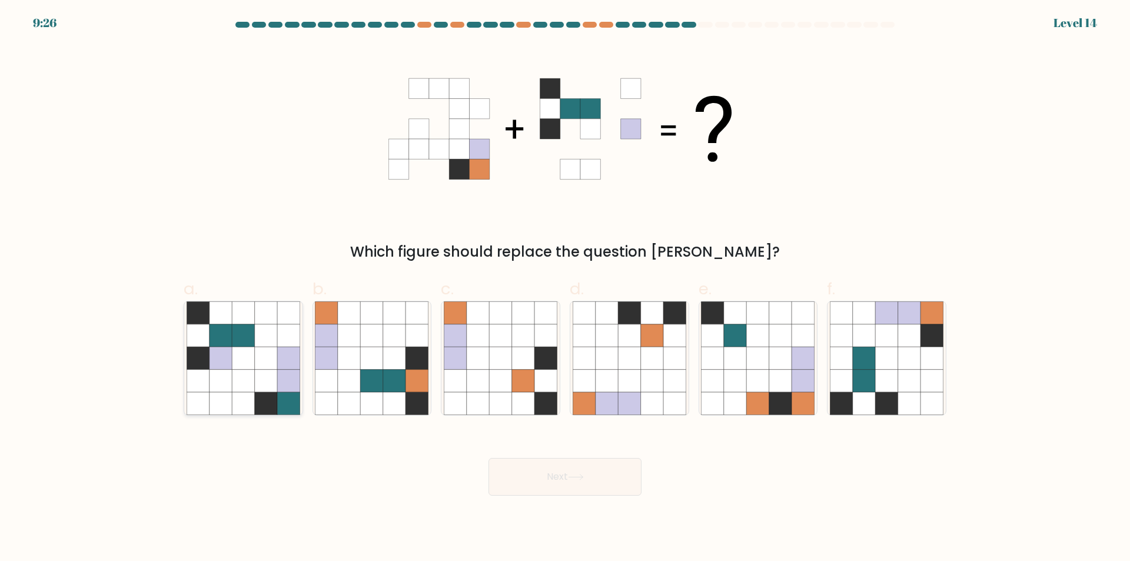
click at [225, 395] on icon at bounding box center [220, 403] width 22 height 22
click at [565, 288] on input "a." at bounding box center [565, 285] width 1 height 8
radio input "true"
click at [553, 472] on button "Next" at bounding box center [564, 477] width 153 height 38
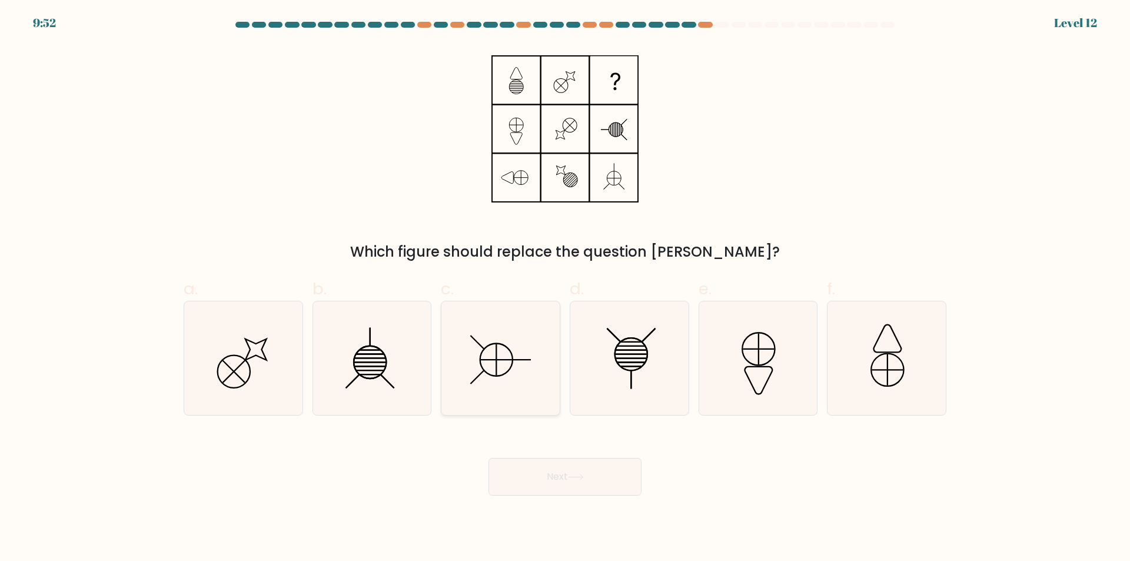
click at [527, 384] on icon at bounding box center [501, 358] width 114 height 114
click at [565, 288] on input "c." at bounding box center [565, 285] width 1 height 8
radio input "true"
click at [579, 481] on button "Next" at bounding box center [564, 477] width 153 height 38
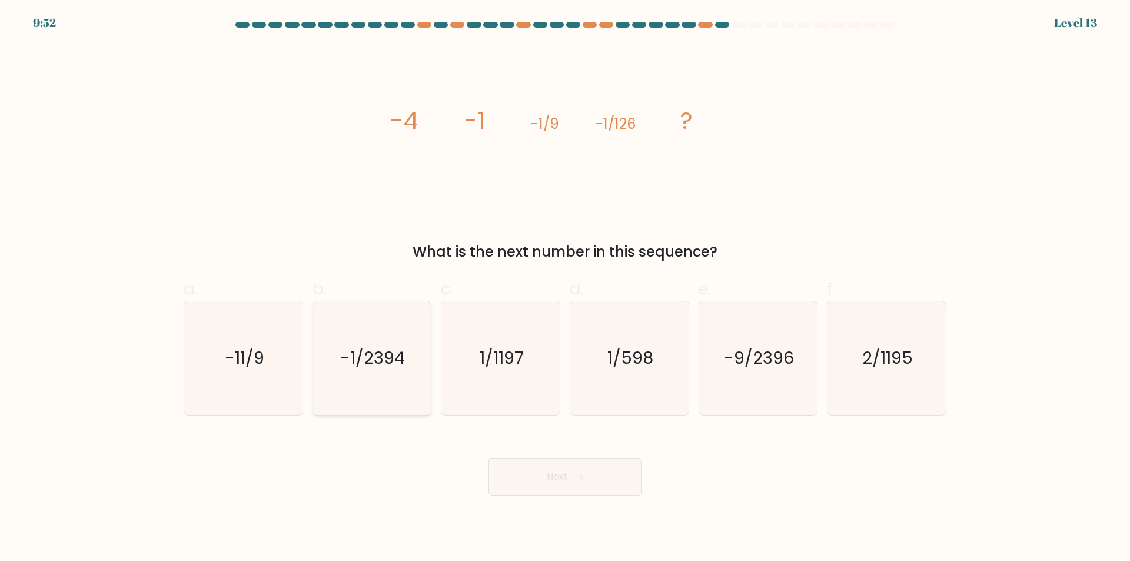
click at [377, 401] on icon "-1/2394" at bounding box center [372, 358] width 114 height 114
click at [565, 288] on input "b. -1/2394" at bounding box center [565, 285] width 1 height 8
radio input "true"
click at [549, 478] on button "Next" at bounding box center [564, 477] width 153 height 38
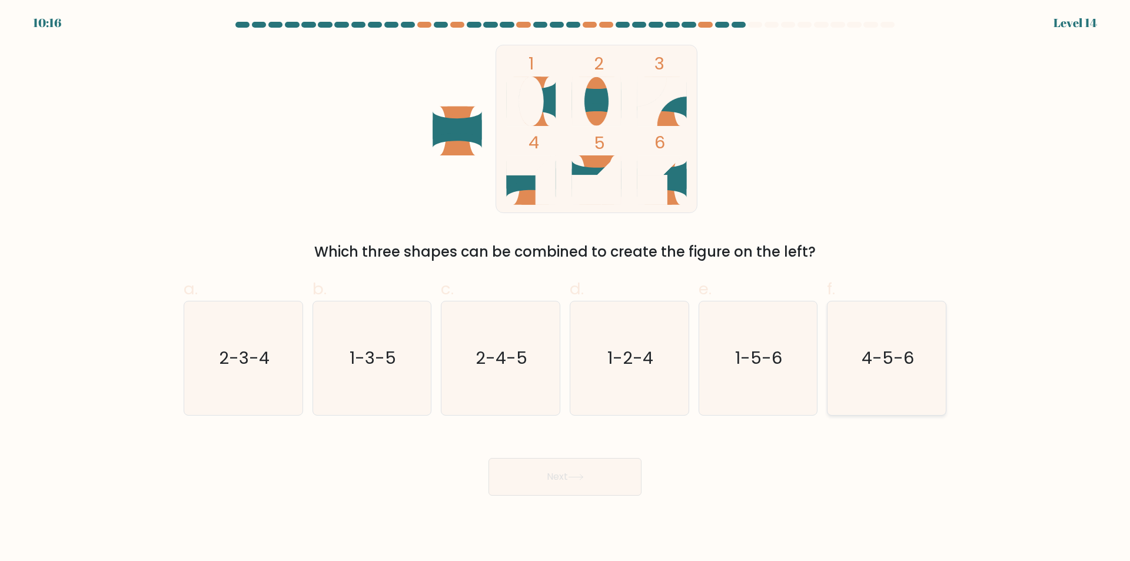
click at [872, 390] on icon "4-5-6" at bounding box center [887, 358] width 114 height 114
click at [565, 288] on input "f. 4-5-6" at bounding box center [565, 285] width 1 height 8
radio input "true"
click at [590, 485] on button "Next" at bounding box center [564, 477] width 153 height 38
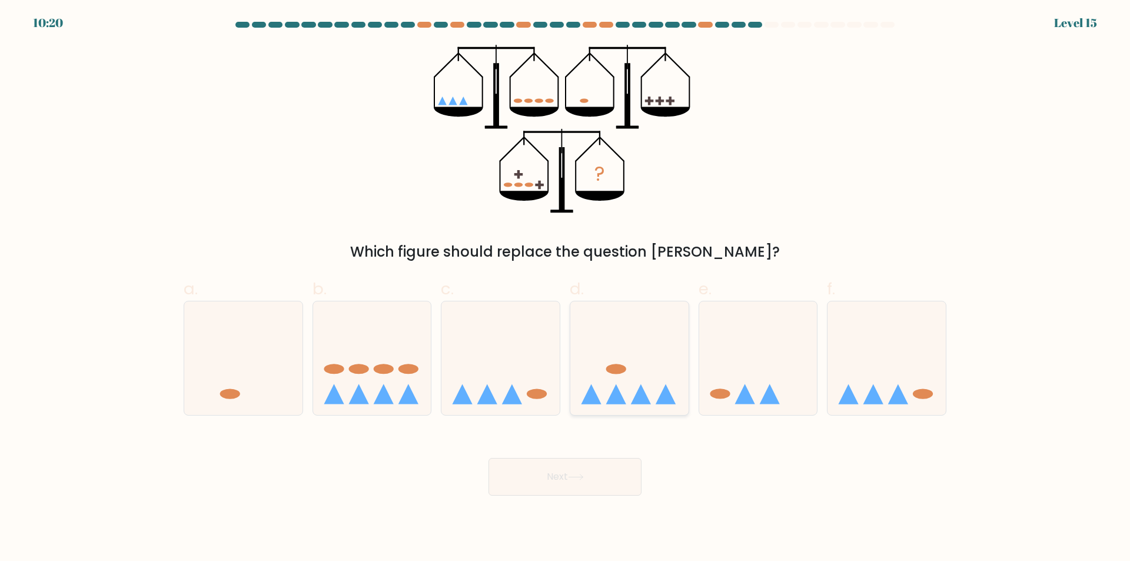
click at [654, 401] on icon at bounding box center [629, 358] width 118 height 98
click at [565, 288] on input "d." at bounding box center [565, 285] width 1 height 8
radio input "true"
click at [580, 477] on icon at bounding box center [576, 477] width 16 height 6
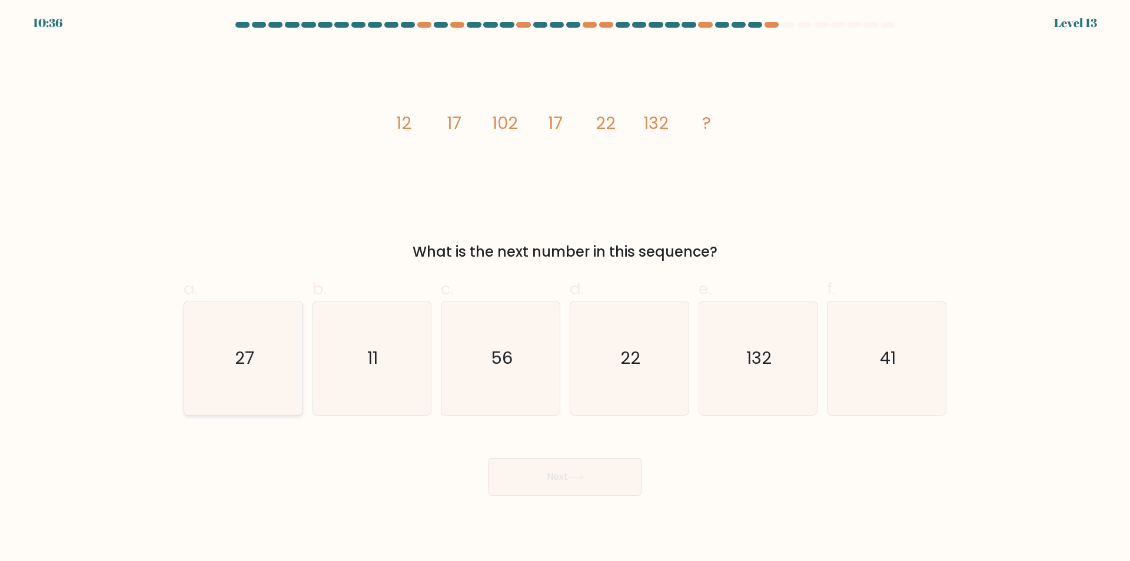
click at [263, 381] on icon "27" at bounding box center [244, 358] width 114 height 114
click at [565, 288] on input "a. 27" at bounding box center [565, 285] width 1 height 8
radio input "true"
click at [552, 480] on button "Next" at bounding box center [564, 477] width 153 height 38
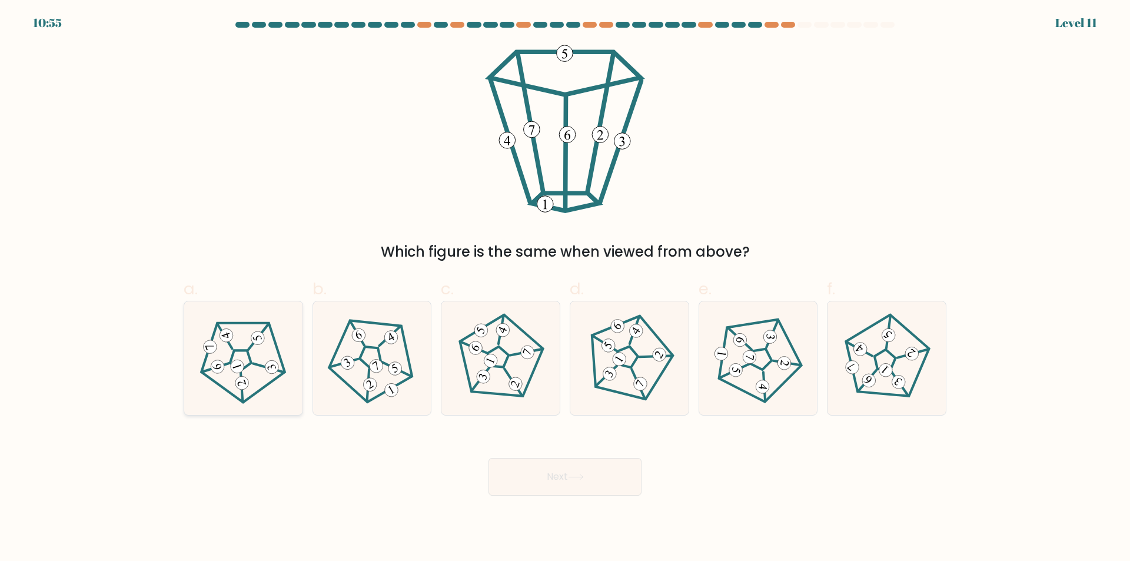
click at [255, 378] on icon at bounding box center [243, 358] width 91 height 91
click at [565, 288] on input "a." at bounding box center [565, 285] width 1 height 8
radio input "true"
click at [562, 475] on button "Next" at bounding box center [564, 477] width 153 height 38
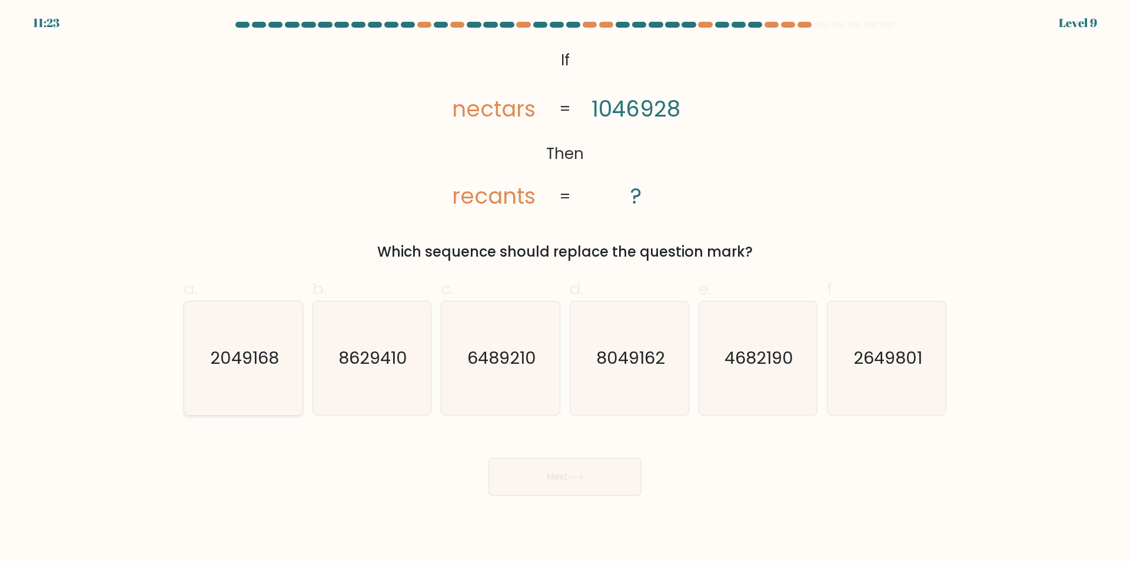
click at [271, 402] on icon "2049168" at bounding box center [244, 358] width 114 height 114
click at [565, 288] on input "a. 2049168" at bounding box center [565, 285] width 1 height 8
radio input "true"
click at [531, 476] on button "Next" at bounding box center [564, 477] width 153 height 38
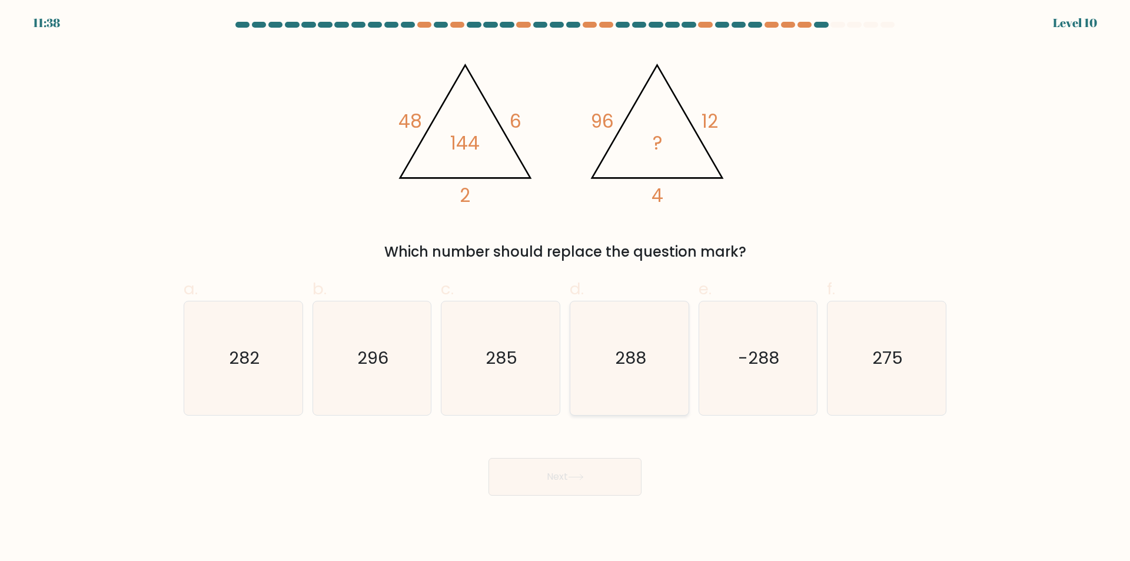
click at [637, 379] on icon "288" at bounding box center [629, 358] width 114 height 114
click at [565, 288] on input "d. 288" at bounding box center [565, 285] width 1 height 8
radio input "true"
click at [597, 474] on button "Next" at bounding box center [564, 477] width 153 height 38
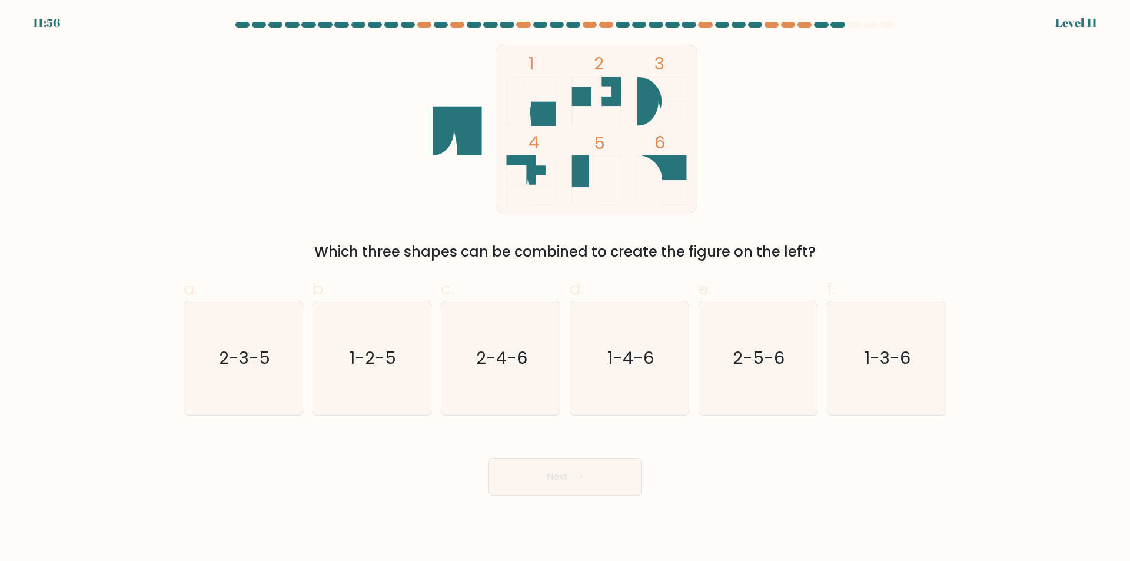
drag, startPoint x: 888, startPoint y: 385, endPoint x: 819, endPoint y: 405, distance: 72.4
click at [885, 388] on icon "1-3-6" at bounding box center [887, 358] width 114 height 114
click at [565, 288] on input "f. 1-3-6" at bounding box center [565, 285] width 1 height 8
radio input "true"
click at [563, 484] on button "Next" at bounding box center [564, 477] width 153 height 38
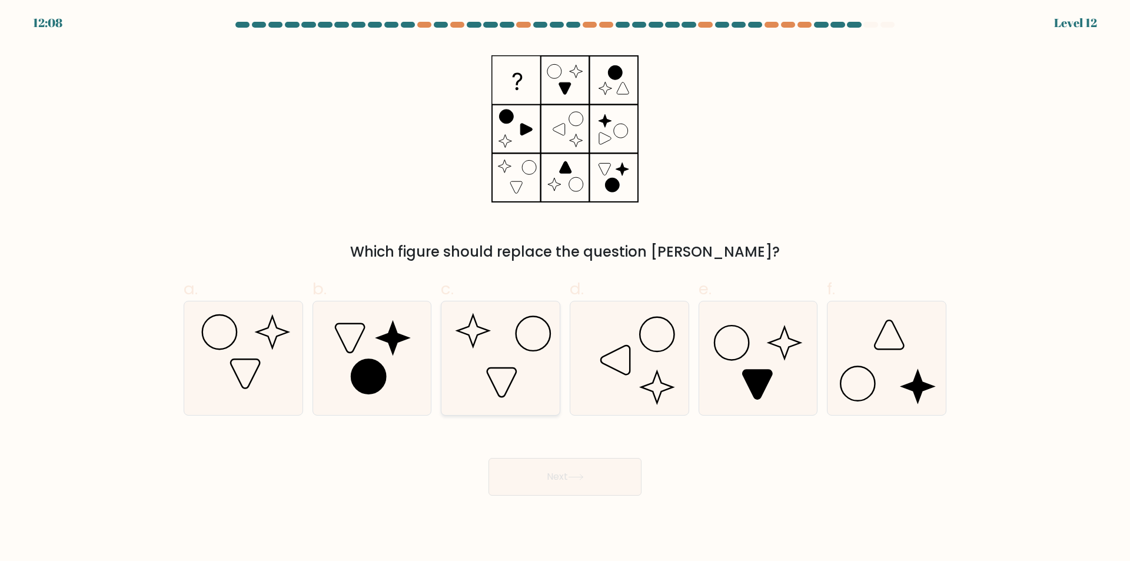
click at [527, 387] on icon at bounding box center [501, 358] width 114 height 114
click at [565, 288] on input "c." at bounding box center [565, 285] width 1 height 8
radio input "true"
click at [550, 478] on button "Next" at bounding box center [564, 477] width 153 height 38
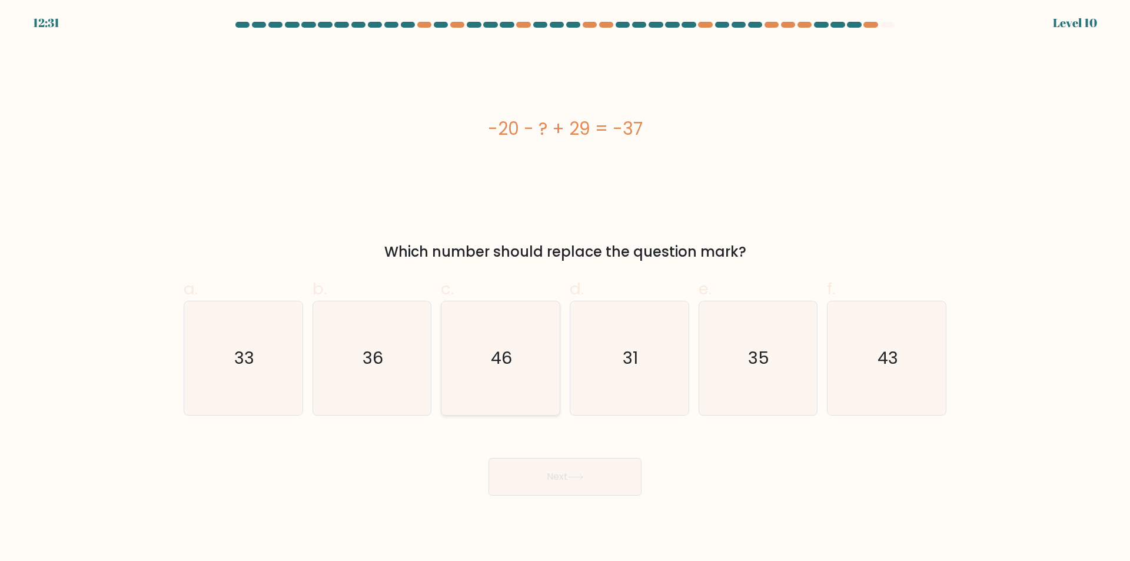
drag, startPoint x: 557, startPoint y: 387, endPoint x: 552, endPoint y: 391, distance: 7.1
click at [554, 388] on icon "46" at bounding box center [501, 358] width 114 height 114
click at [565, 288] on input "c. 46" at bounding box center [565, 285] width 1 height 8
radio input "true"
click at [571, 479] on icon at bounding box center [576, 477] width 16 height 6
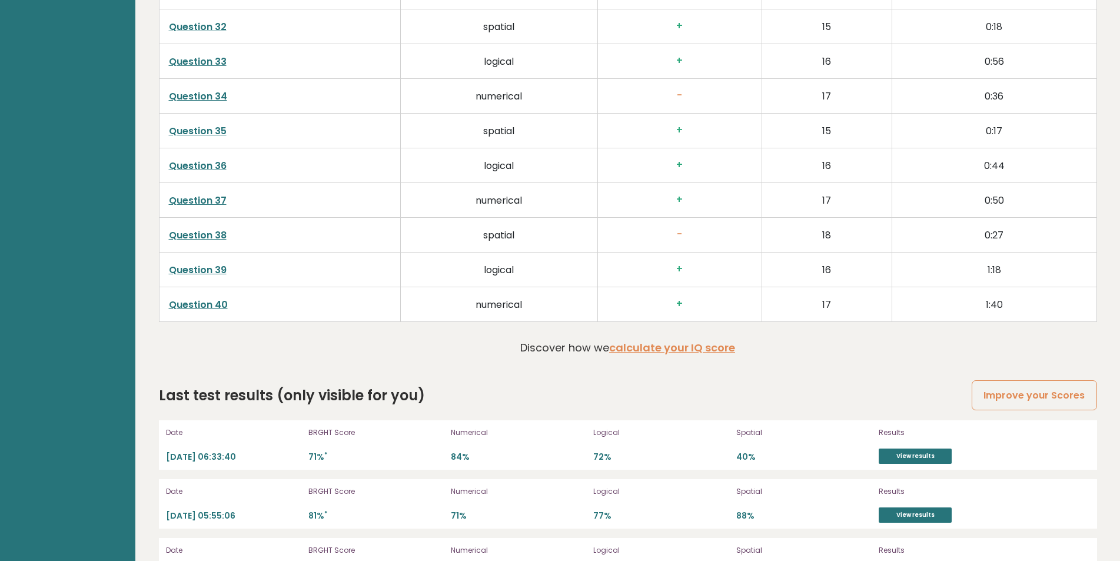
scroll to position [3171, 0]
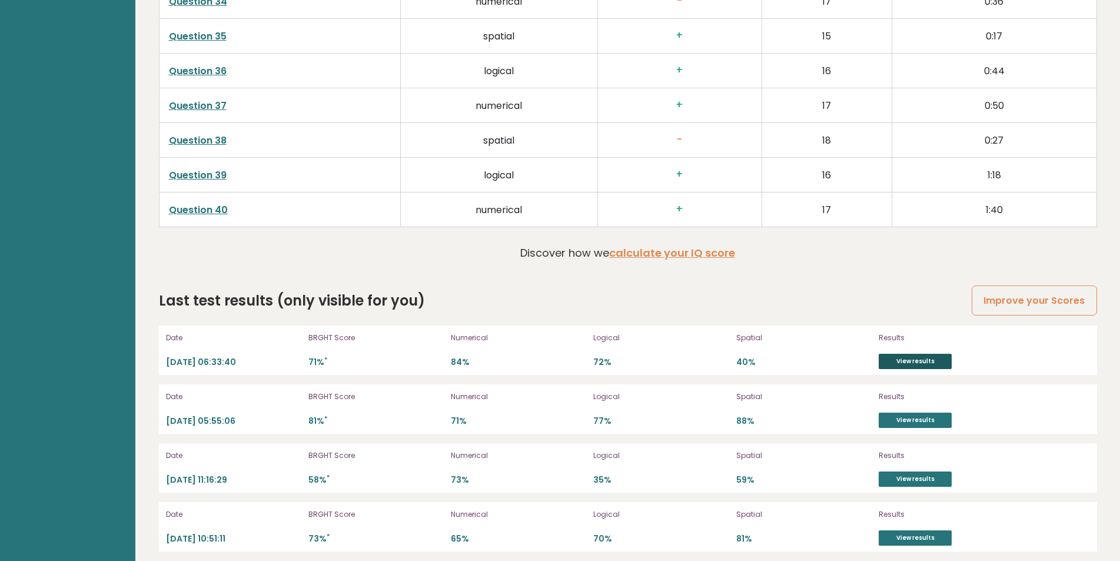
click at [916, 362] on link "View results" at bounding box center [914, 361] width 73 height 15
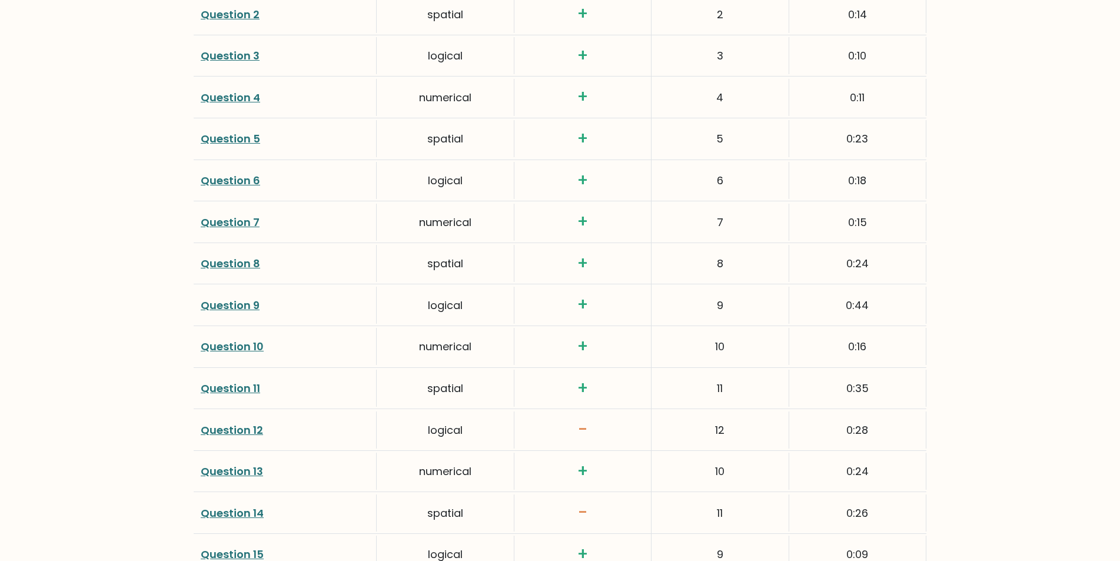
scroll to position [1830, 0]
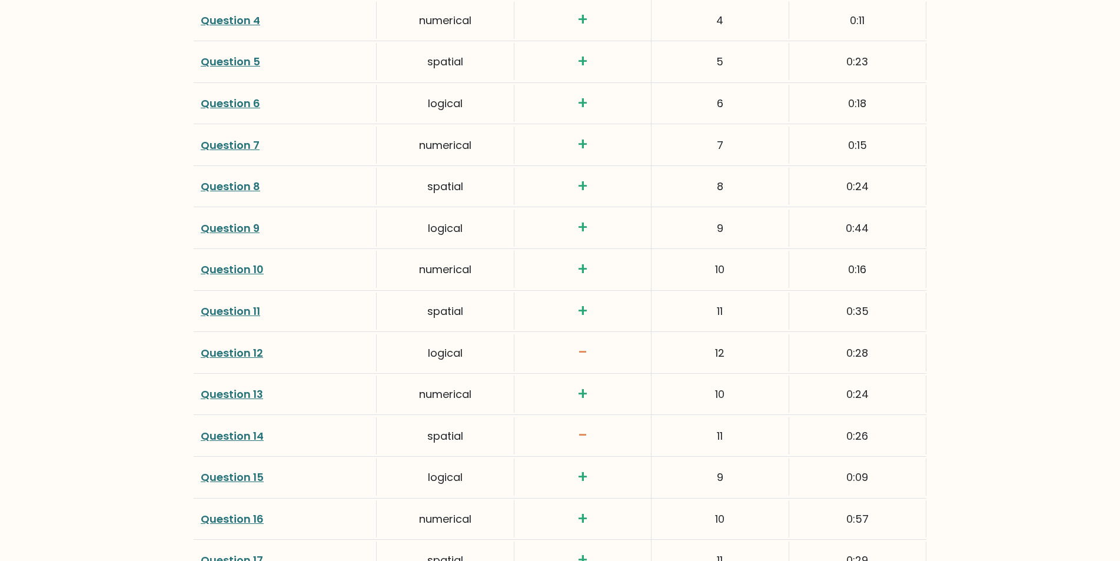
click at [219, 352] on link "Question 12" at bounding box center [232, 352] width 62 height 15
click at [218, 436] on link "Question 14" at bounding box center [232, 435] width 63 height 15
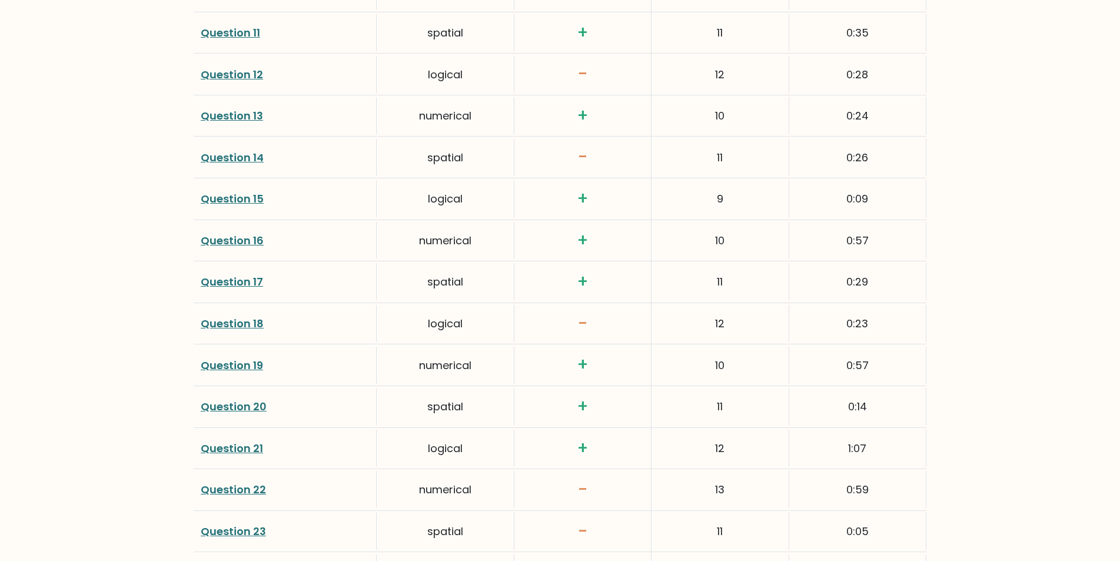
scroll to position [2120, 0]
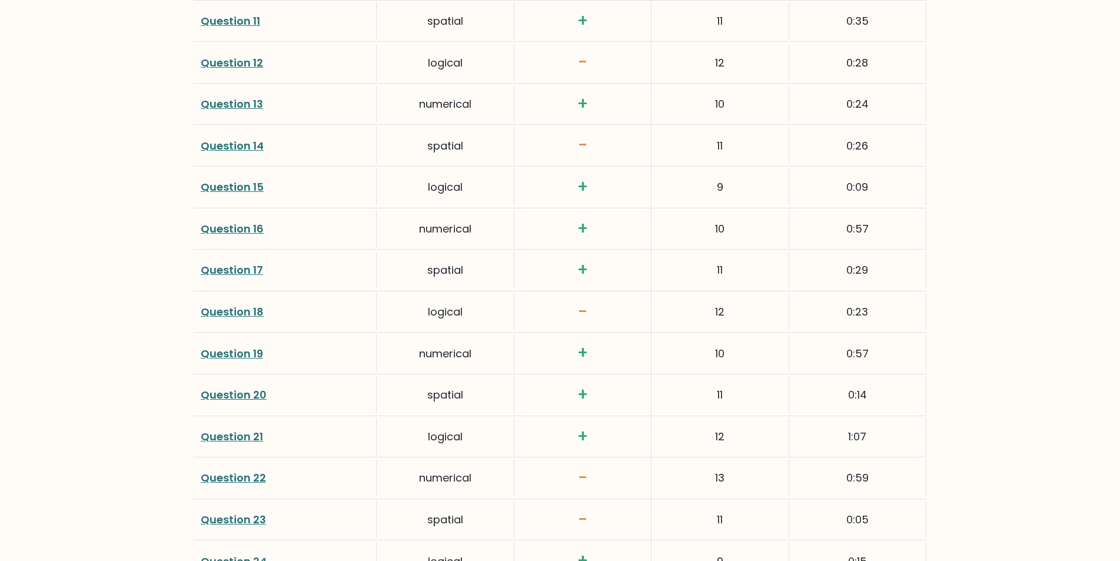
click at [241, 308] on link "Question 18" at bounding box center [232, 311] width 63 height 15
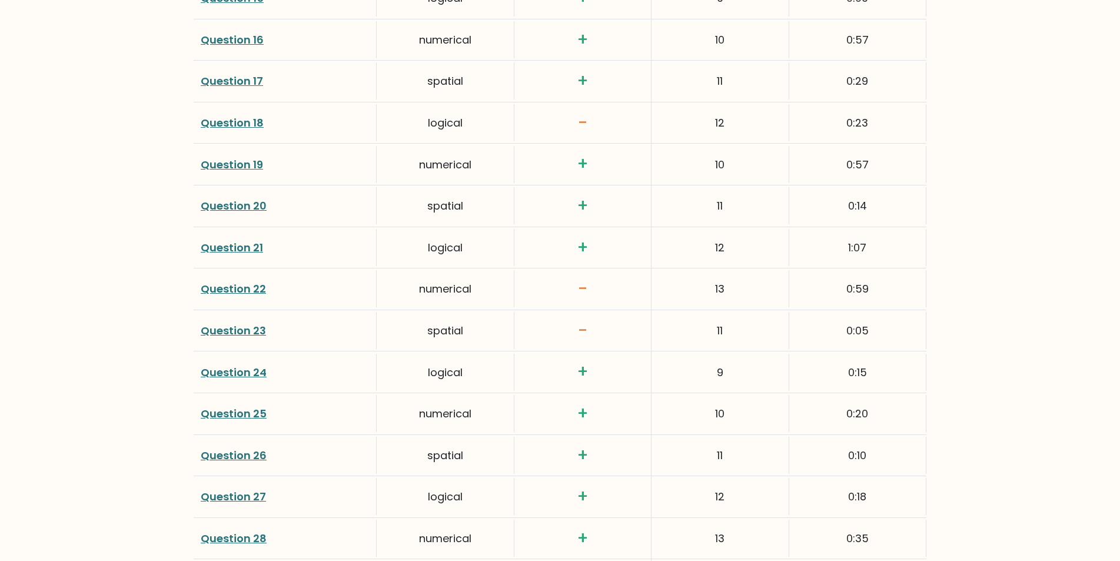
scroll to position [2321, 0]
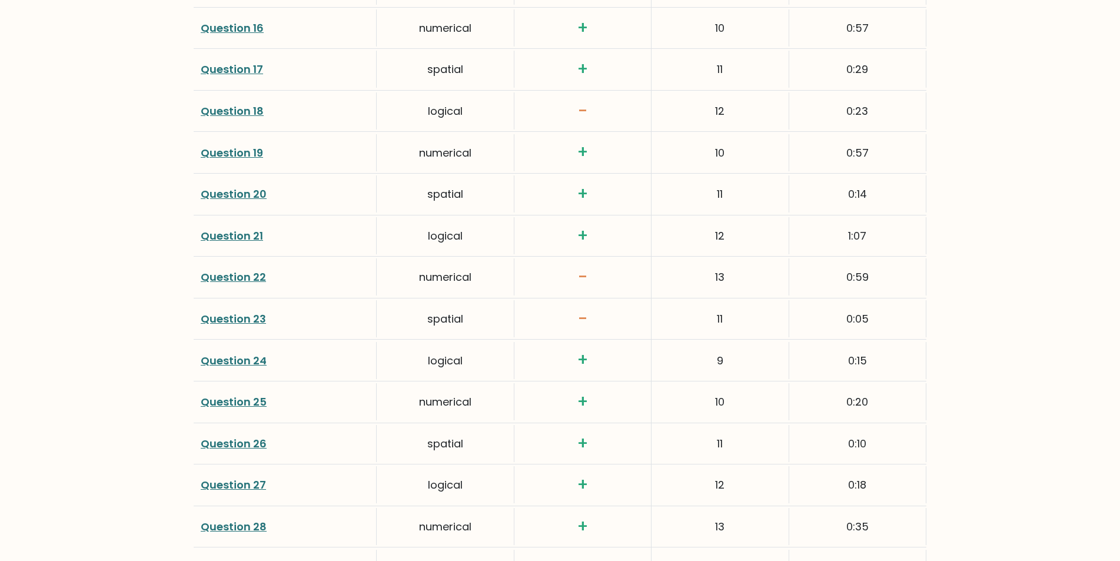
click at [216, 277] on link "Question 22" at bounding box center [233, 276] width 65 height 15
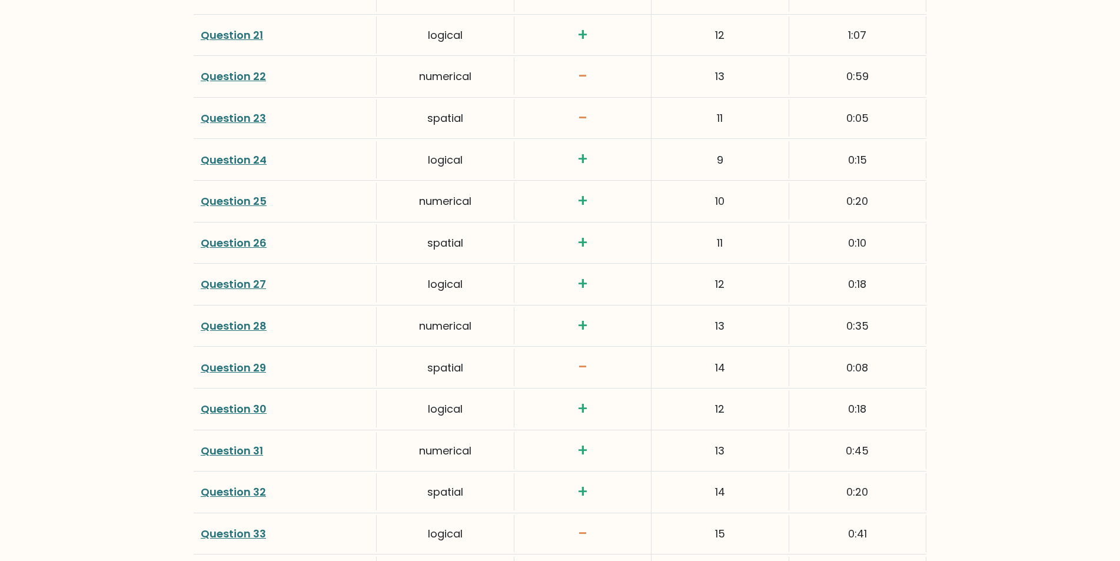
scroll to position [2525, 0]
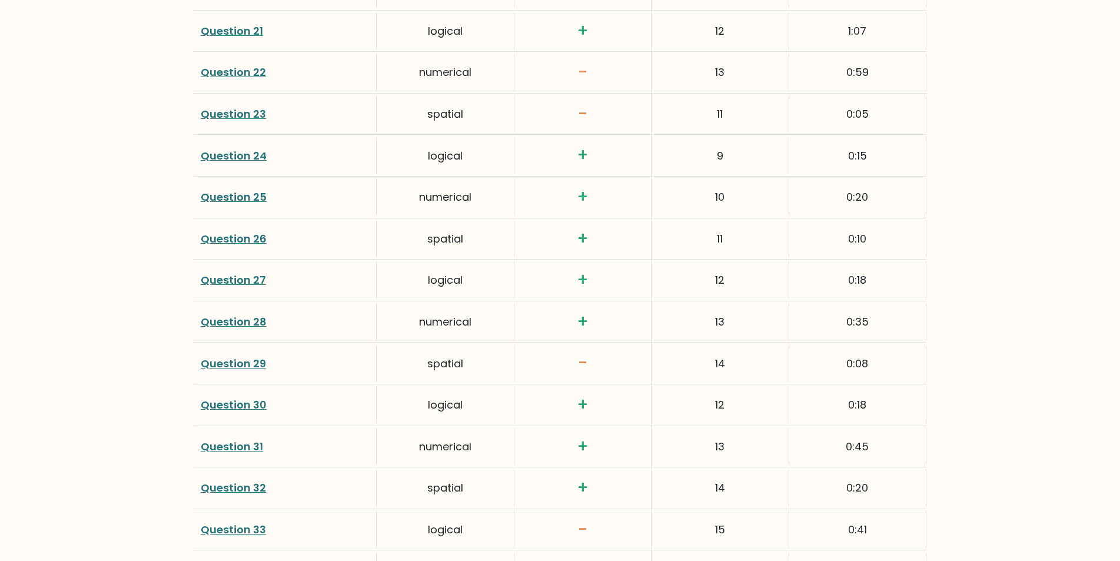
click at [237, 364] on link "Question 29" at bounding box center [233, 363] width 65 height 15
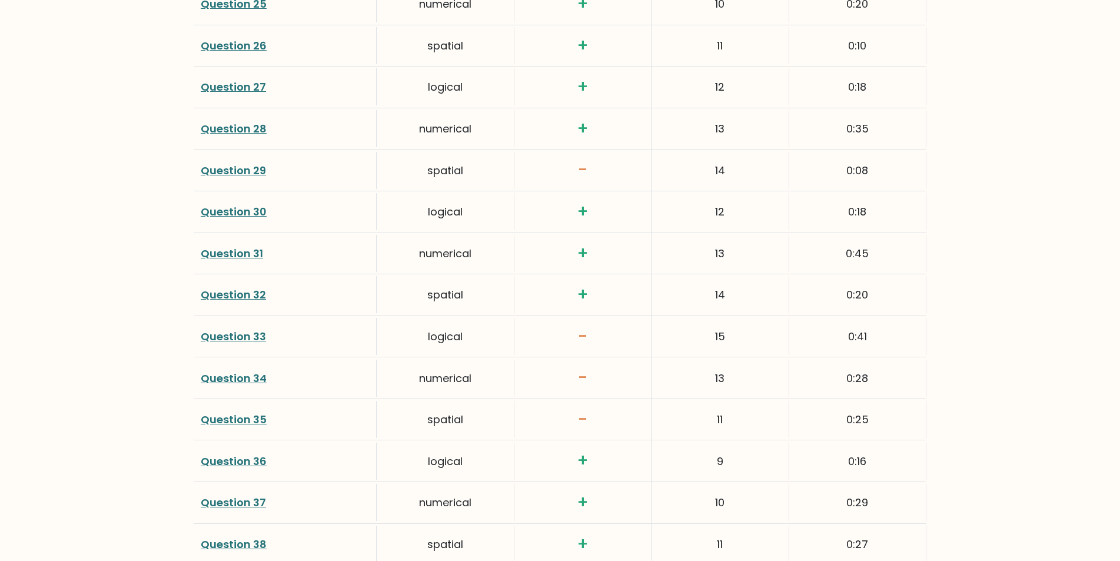
scroll to position [2726, 0]
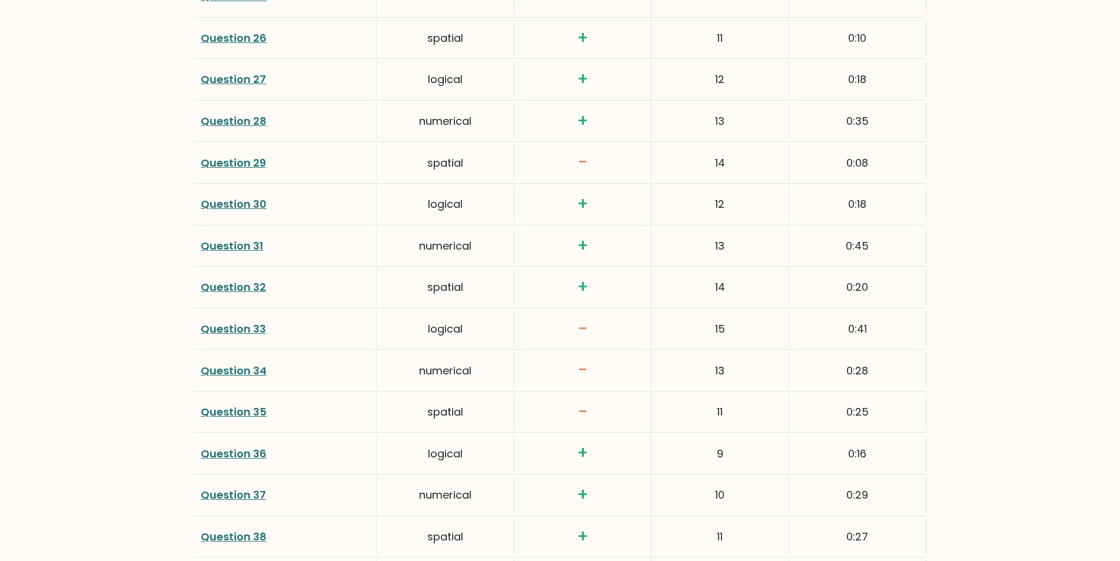
click at [234, 373] on link "Question 34" at bounding box center [234, 370] width 66 height 15
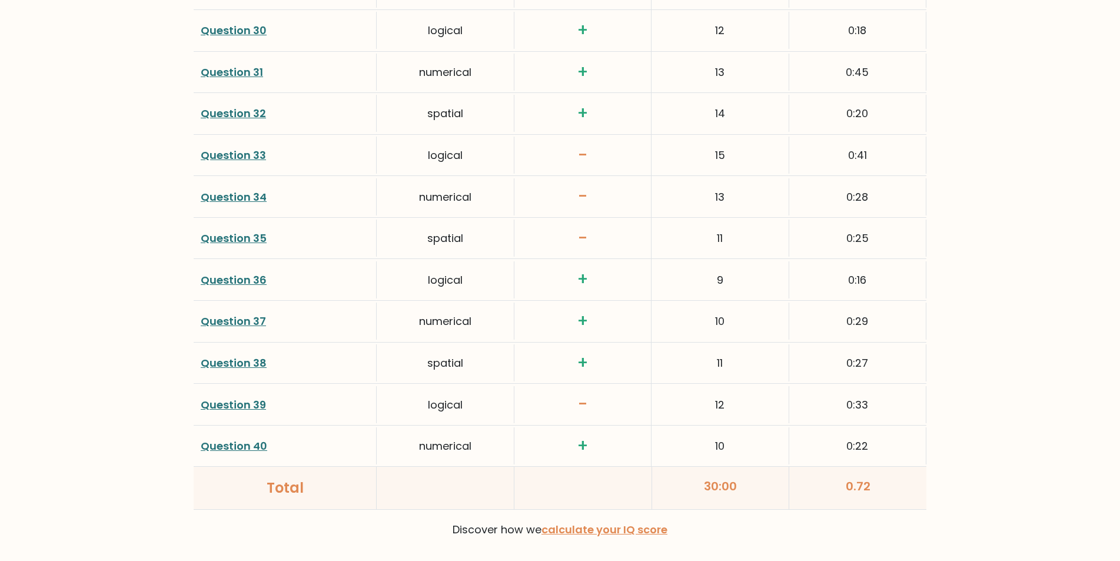
scroll to position [2904, 0]
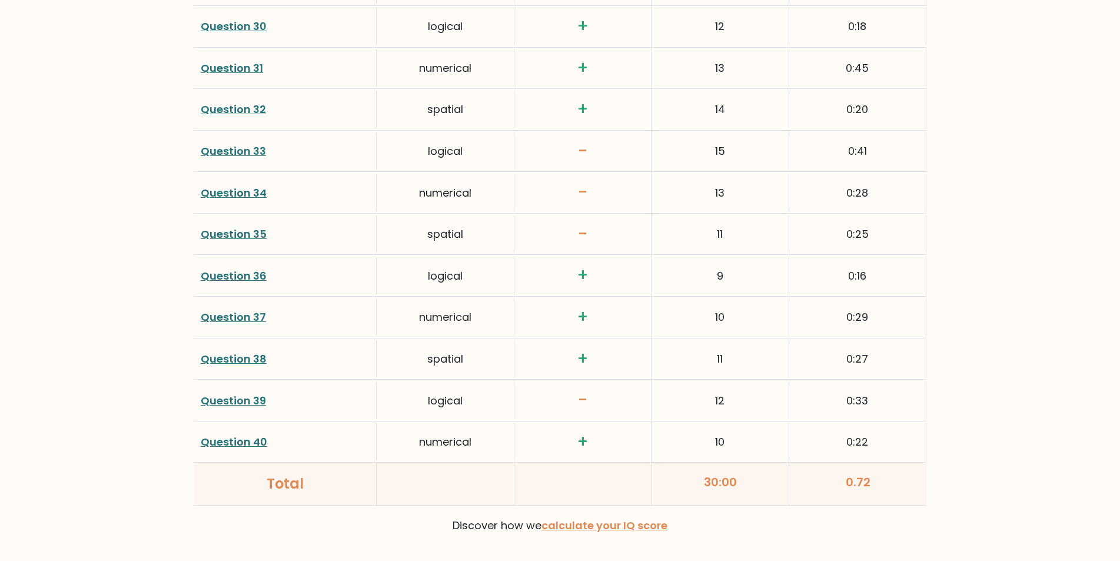
click at [244, 401] on link "Question 39" at bounding box center [233, 400] width 65 height 15
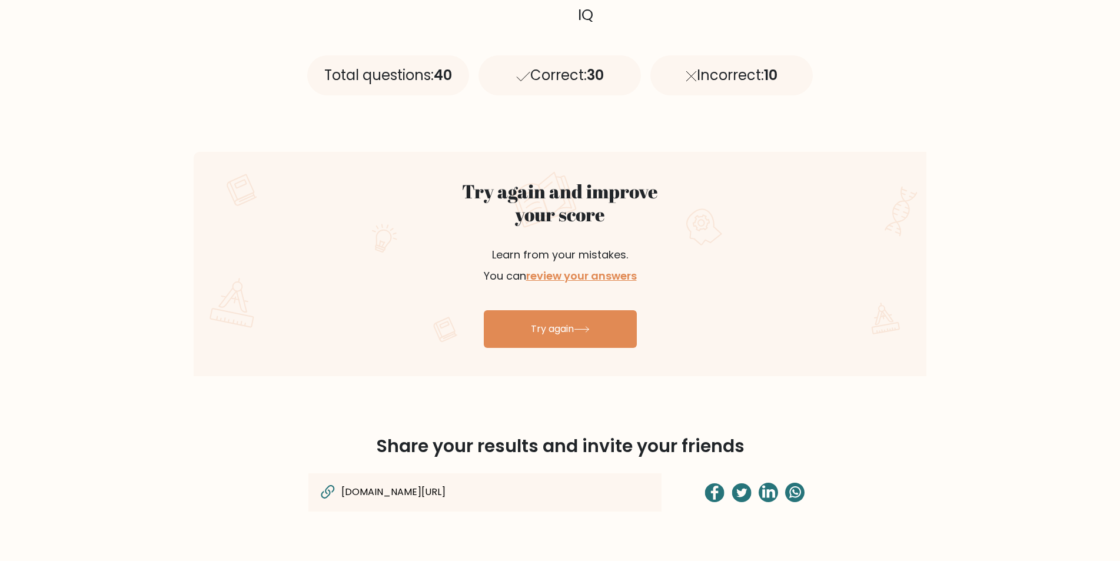
scroll to position [529, 0]
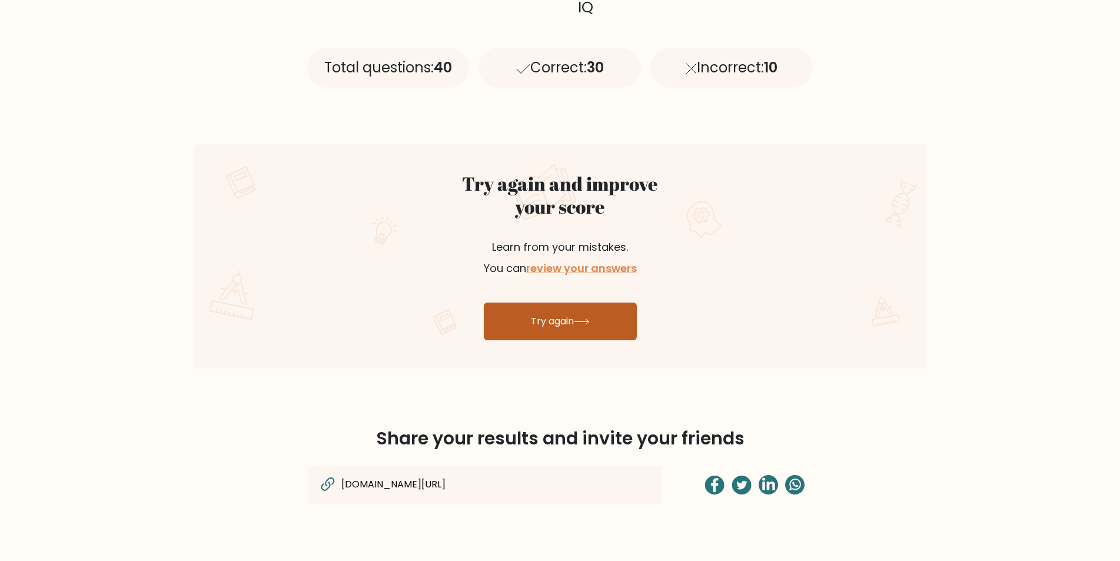
click at [540, 322] on link "Try again" at bounding box center [560, 321] width 153 height 38
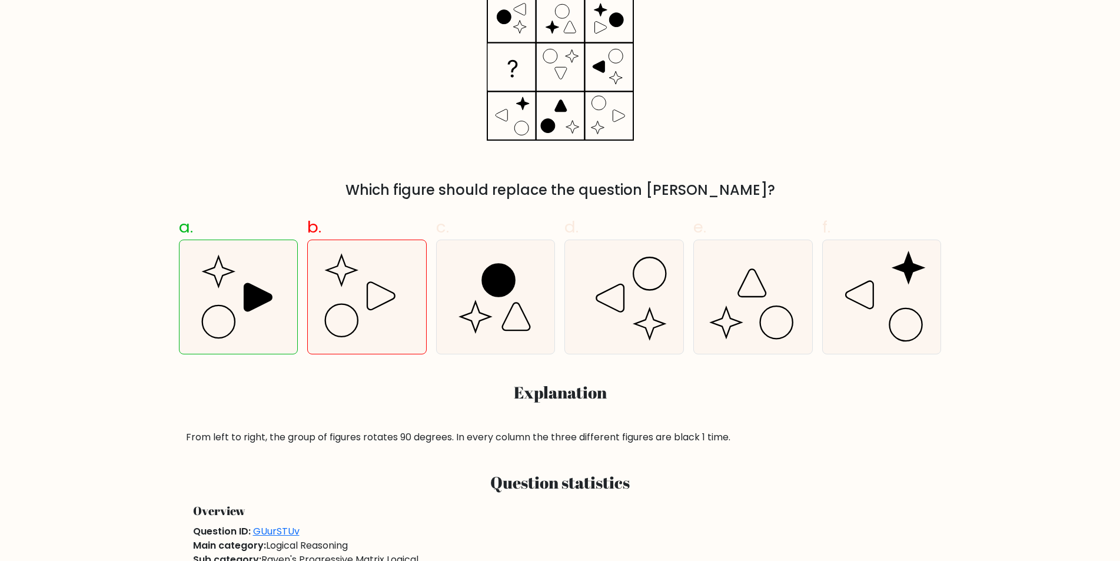
scroll to position [259, 0]
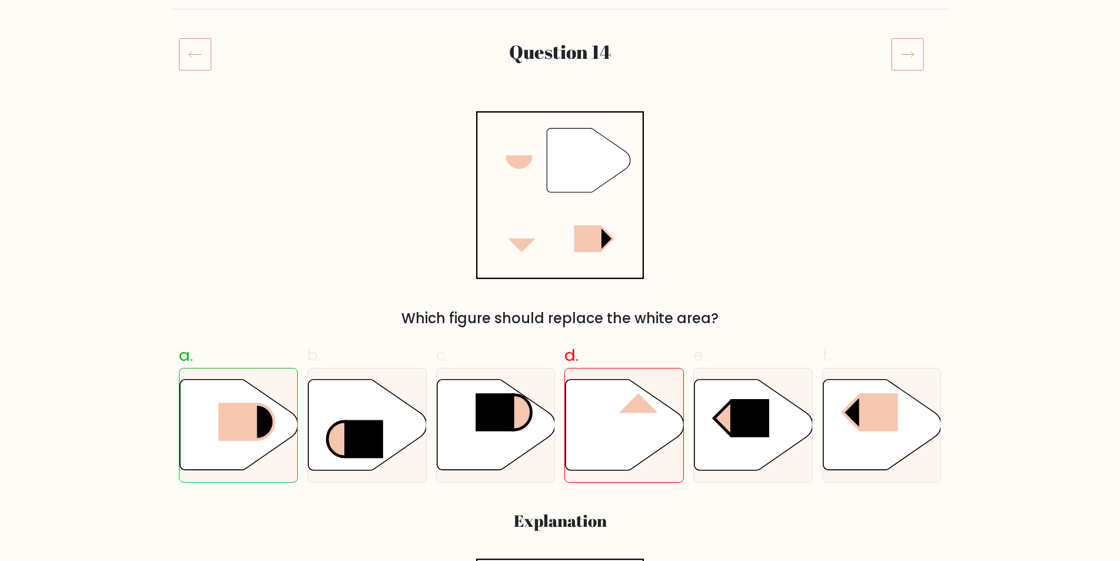
scroll to position [131, 0]
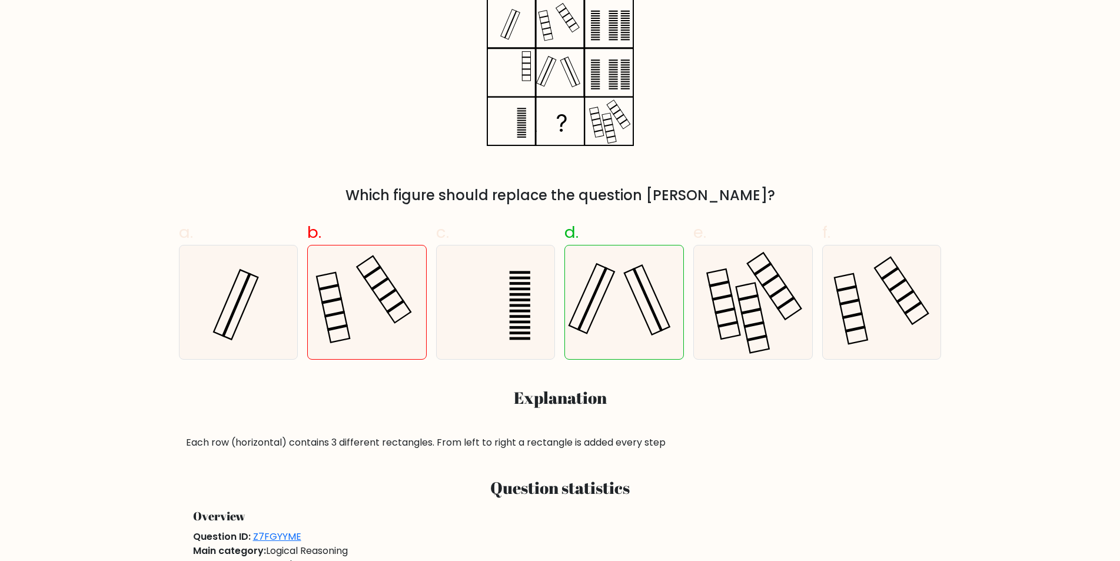
scroll to position [254, 0]
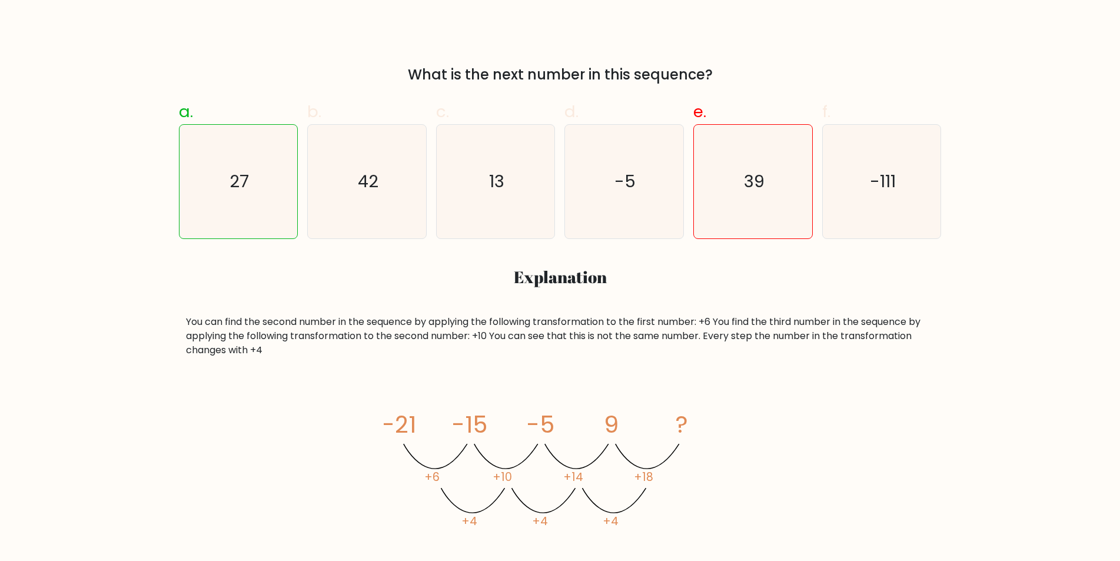
scroll to position [372, 0]
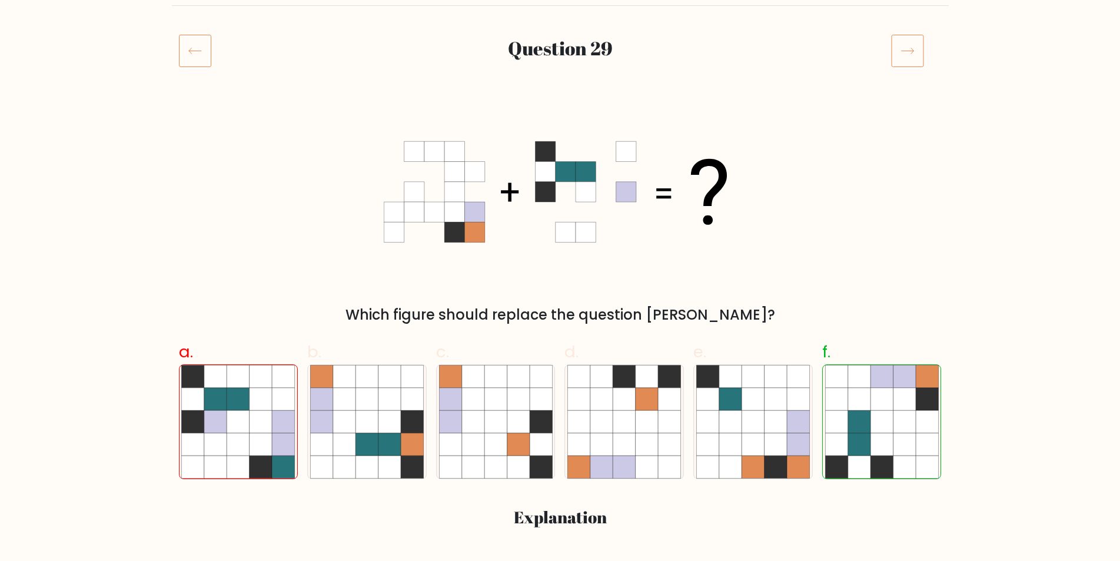
scroll to position [142, 0]
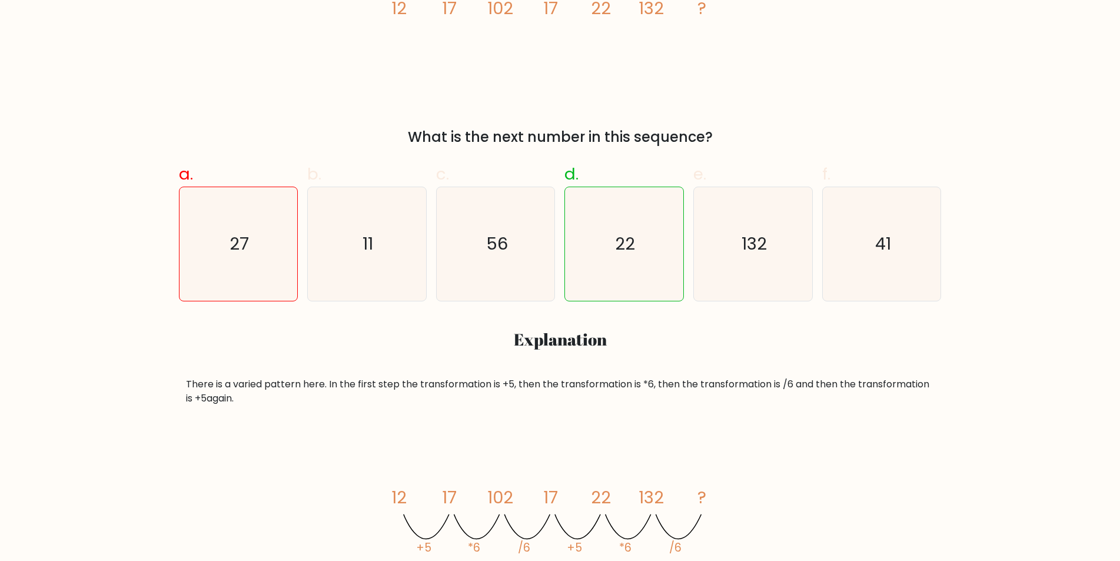
scroll to position [327, 0]
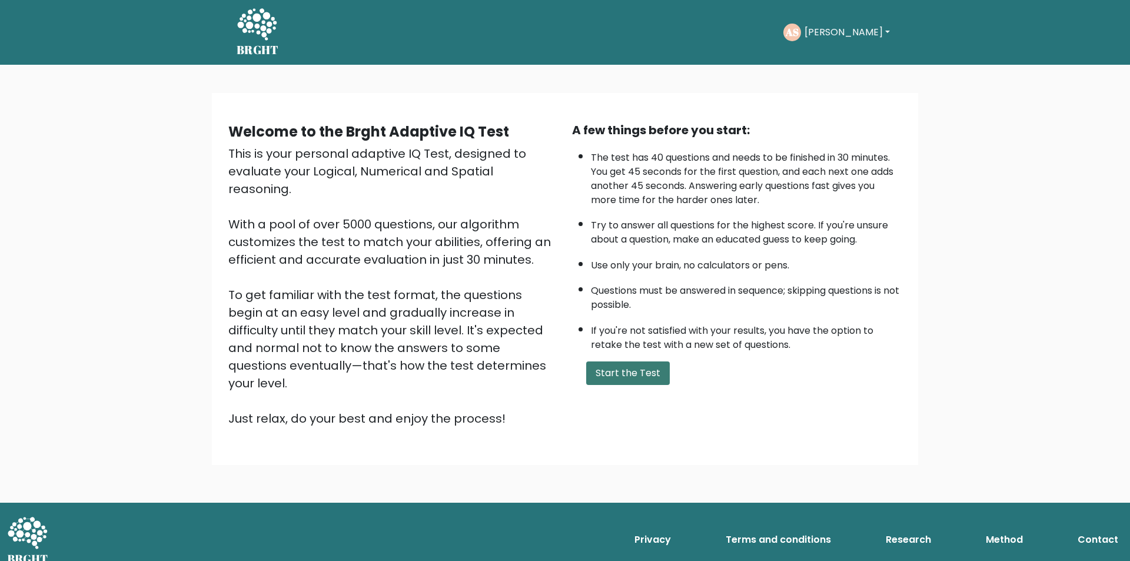
click at [642, 380] on button "Start the Test" at bounding box center [628, 373] width 84 height 24
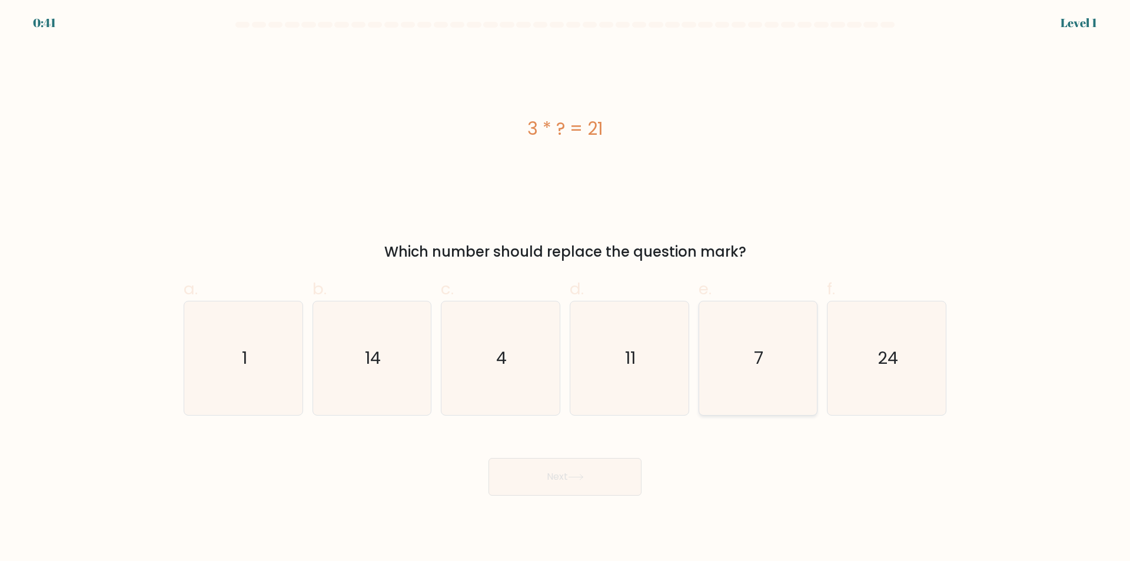
click at [785, 390] on icon "7" at bounding box center [758, 358] width 114 height 114
click at [565, 288] on input "e. 7" at bounding box center [565, 285] width 1 height 8
radio input "true"
click at [607, 478] on button "Next" at bounding box center [564, 477] width 153 height 38
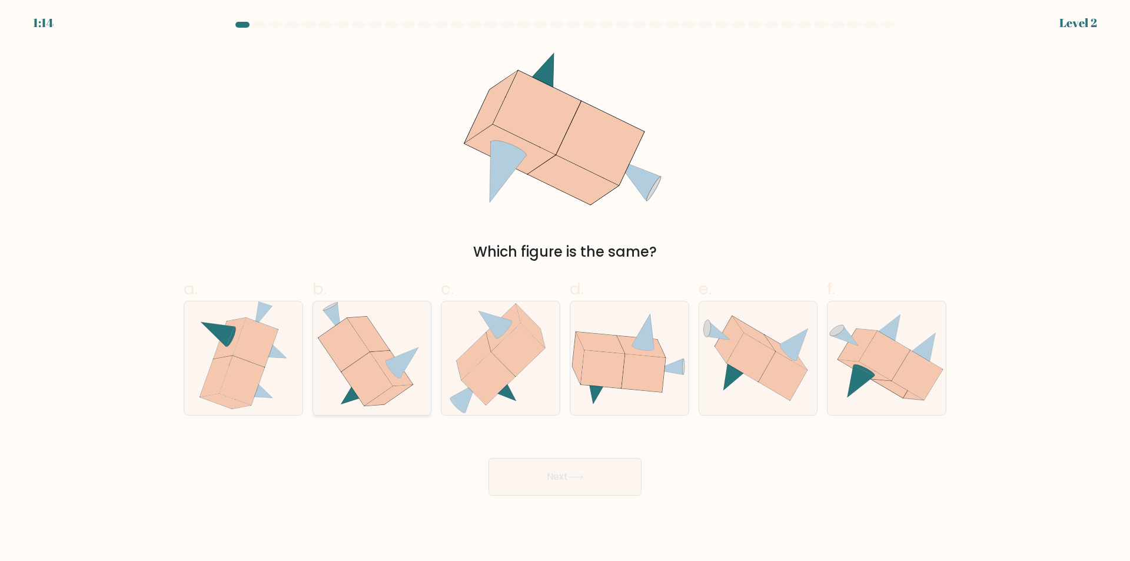
click at [423, 401] on icon at bounding box center [372, 358] width 109 height 114
click at [565, 288] on input "b." at bounding box center [565, 285] width 1 height 8
radio input "true"
click at [547, 475] on button "Next" at bounding box center [564, 477] width 153 height 38
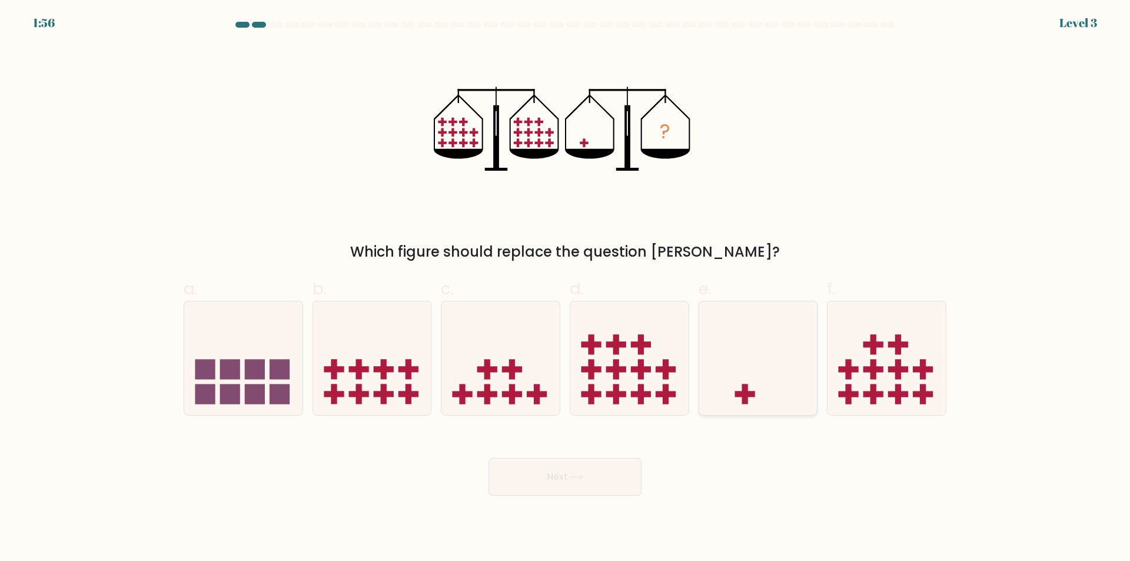
click at [788, 387] on icon at bounding box center [758, 358] width 118 height 98
click at [565, 288] on input "e." at bounding box center [565, 285] width 1 height 8
radio input "true"
click at [604, 478] on button "Next" at bounding box center [564, 477] width 153 height 38
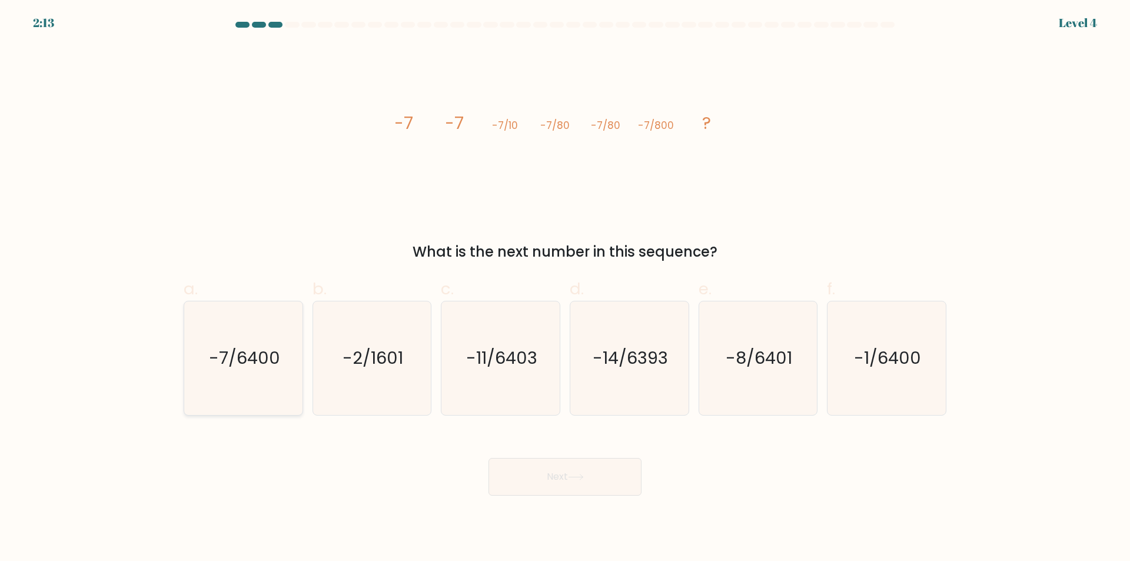
drag, startPoint x: 237, startPoint y: 381, endPoint x: 247, endPoint y: 386, distance: 11.1
click at [238, 381] on icon "-7/6400" at bounding box center [244, 358] width 114 height 114
click at [565, 288] on input "a. -7/6400" at bounding box center [565, 285] width 1 height 8
radio input "true"
click at [537, 474] on button "Next" at bounding box center [564, 477] width 153 height 38
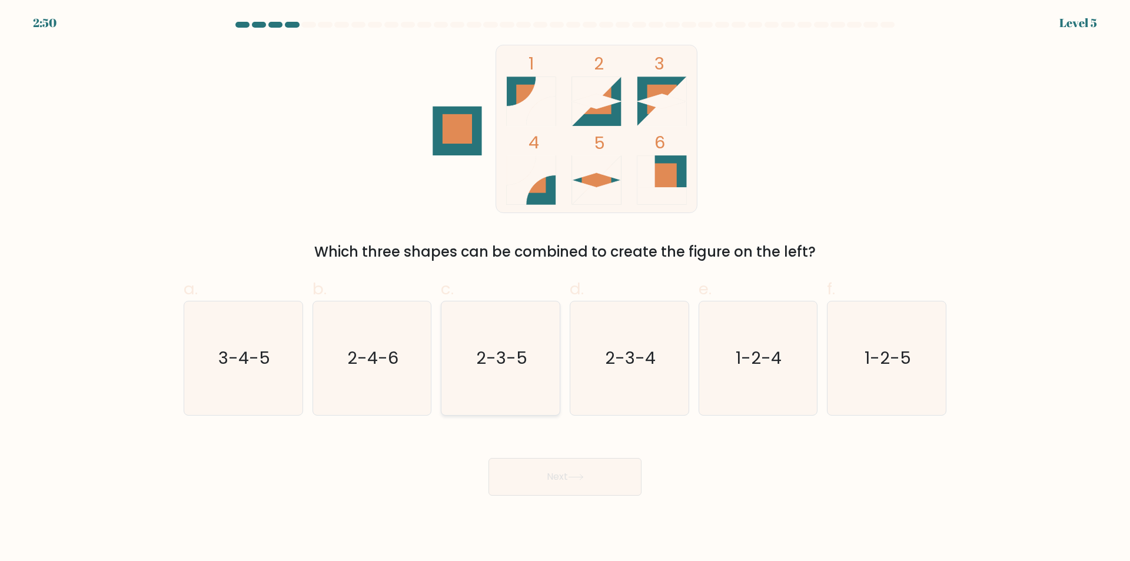
click at [540, 408] on icon "2-3-5" at bounding box center [501, 358] width 114 height 114
click at [565, 288] on input "c. 2-3-5" at bounding box center [565, 285] width 1 height 8
radio input "true"
click at [555, 477] on button "Next" at bounding box center [564, 477] width 153 height 38
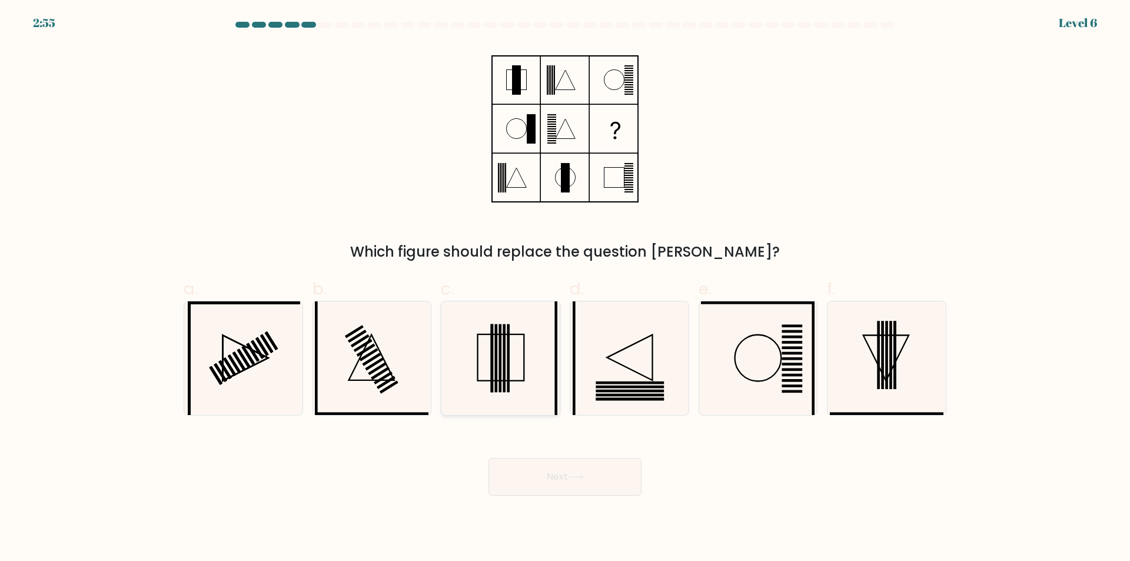
click at [536, 408] on icon at bounding box center [501, 358] width 114 height 114
click at [565, 288] on input "c." at bounding box center [565, 285] width 1 height 8
radio input "true"
click at [560, 484] on button "Next" at bounding box center [564, 477] width 153 height 38
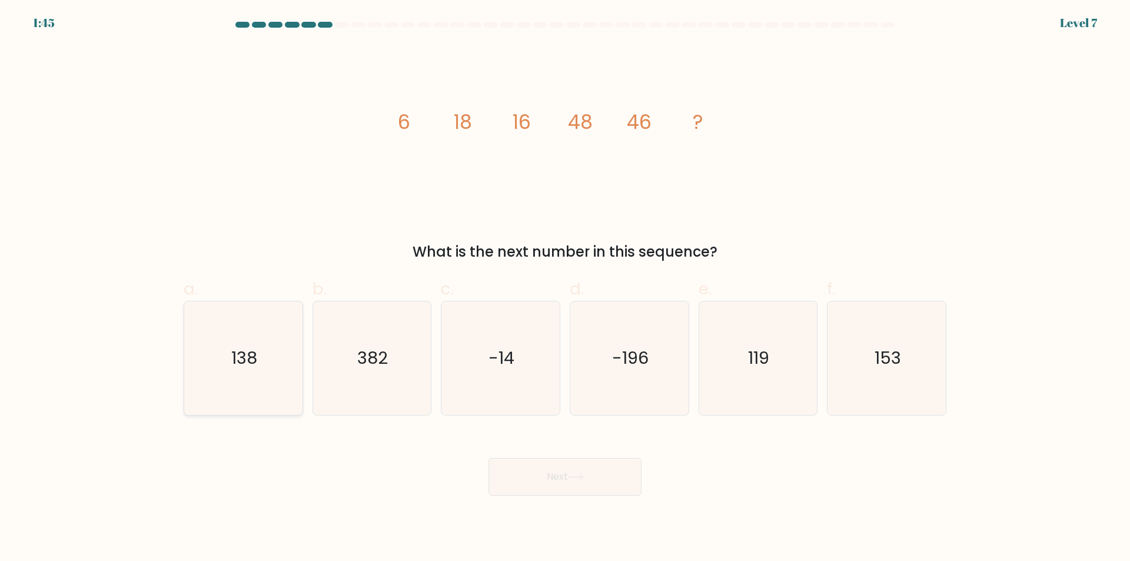
click at [267, 384] on icon "138" at bounding box center [244, 358] width 114 height 114
click at [565, 288] on input "a. 138" at bounding box center [565, 285] width 1 height 8
radio input "true"
click at [558, 476] on button "Next" at bounding box center [564, 477] width 153 height 38
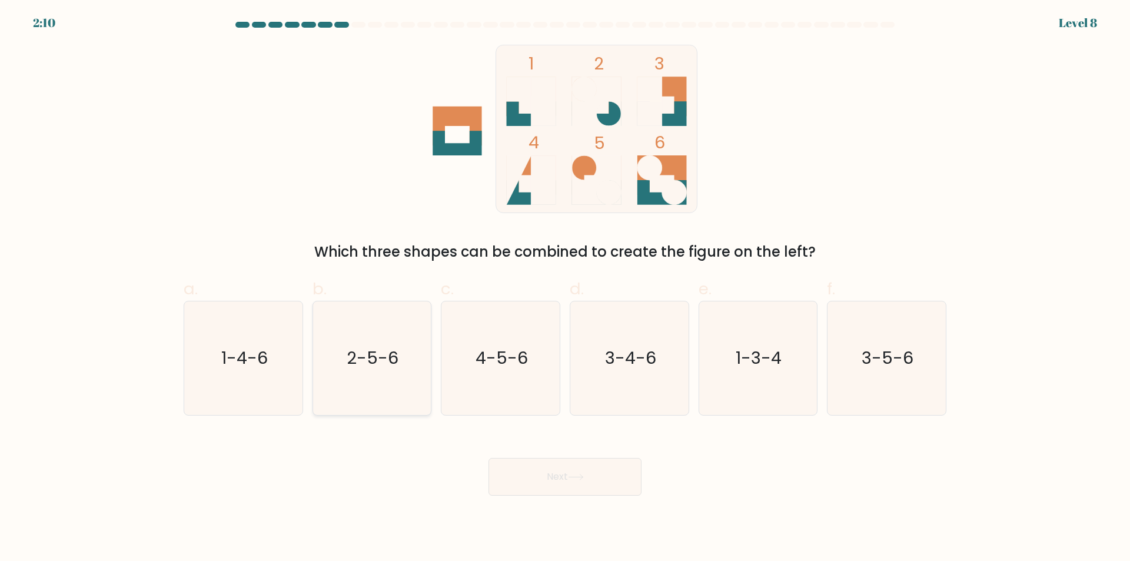
click at [386, 400] on icon "2-5-6" at bounding box center [372, 358] width 114 height 114
click at [565, 288] on input "b. 2-5-6" at bounding box center [565, 285] width 1 height 8
radio input "true"
click at [588, 485] on button "Next" at bounding box center [564, 477] width 153 height 38
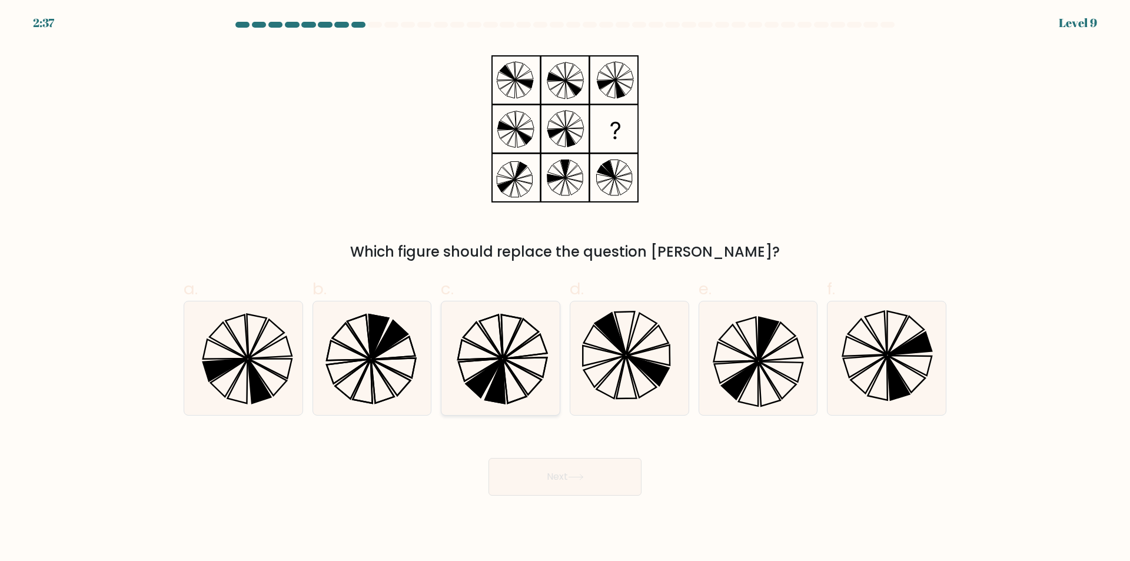
click at [486, 386] on icon at bounding box center [484, 378] width 36 height 38
click at [565, 288] on input "c." at bounding box center [565, 285] width 1 height 8
radio input "true"
click at [543, 472] on button "Next" at bounding box center [564, 477] width 153 height 38
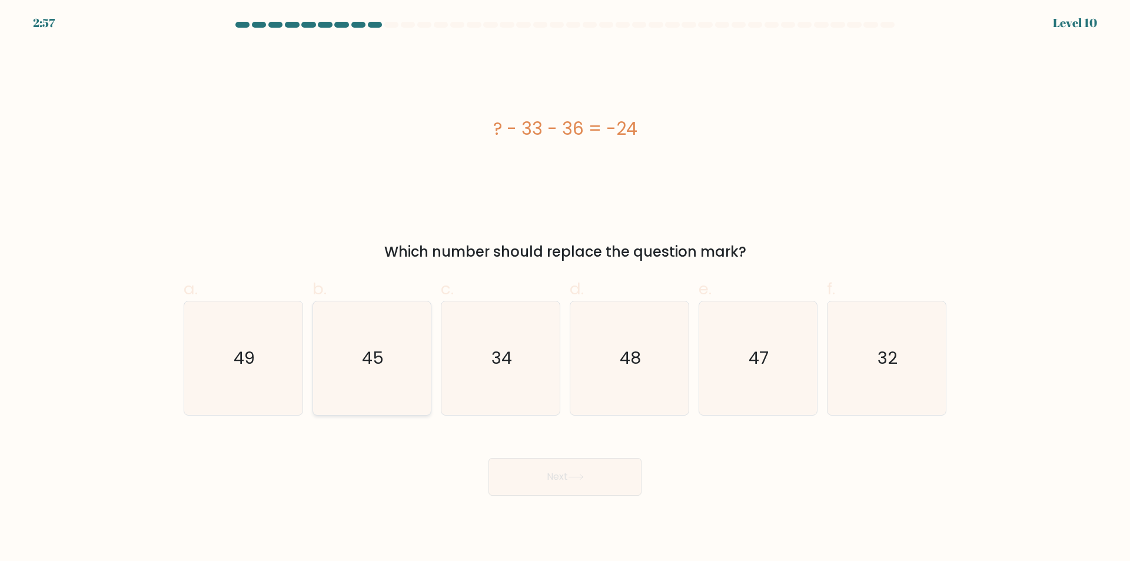
click at [358, 394] on icon "45" at bounding box center [372, 358] width 114 height 114
click at [565, 288] on input "b. 45" at bounding box center [565, 285] width 1 height 8
radio input "true"
click at [577, 476] on icon at bounding box center [576, 477] width 16 height 6
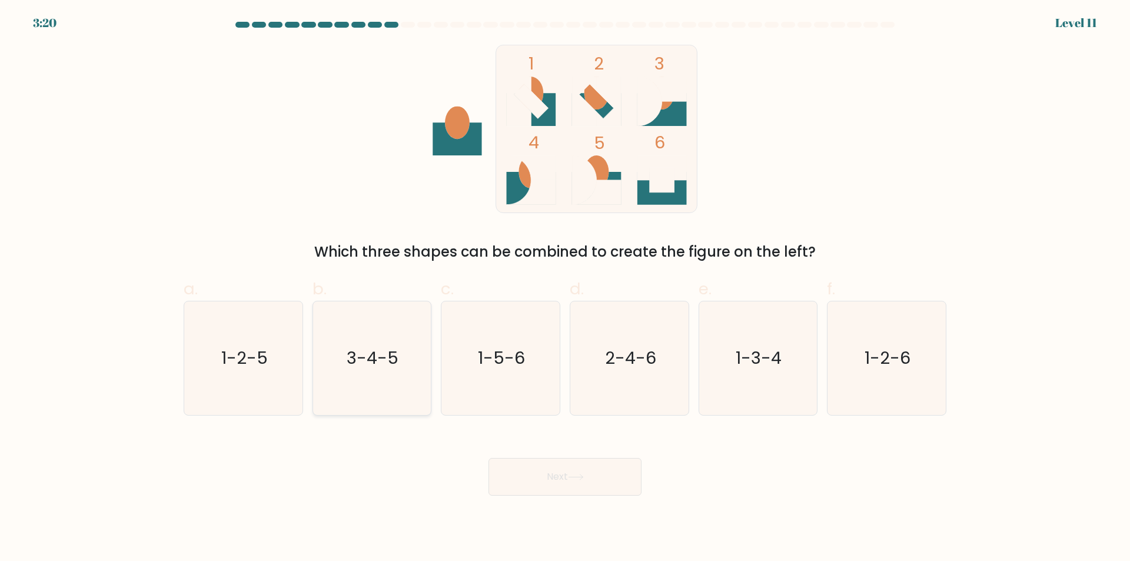
click at [334, 391] on icon "3-4-5" at bounding box center [372, 358] width 114 height 114
click at [565, 288] on input "b. 3-4-5" at bounding box center [565, 285] width 1 height 8
radio input "true"
click at [547, 474] on button "Next" at bounding box center [564, 477] width 153 height 38
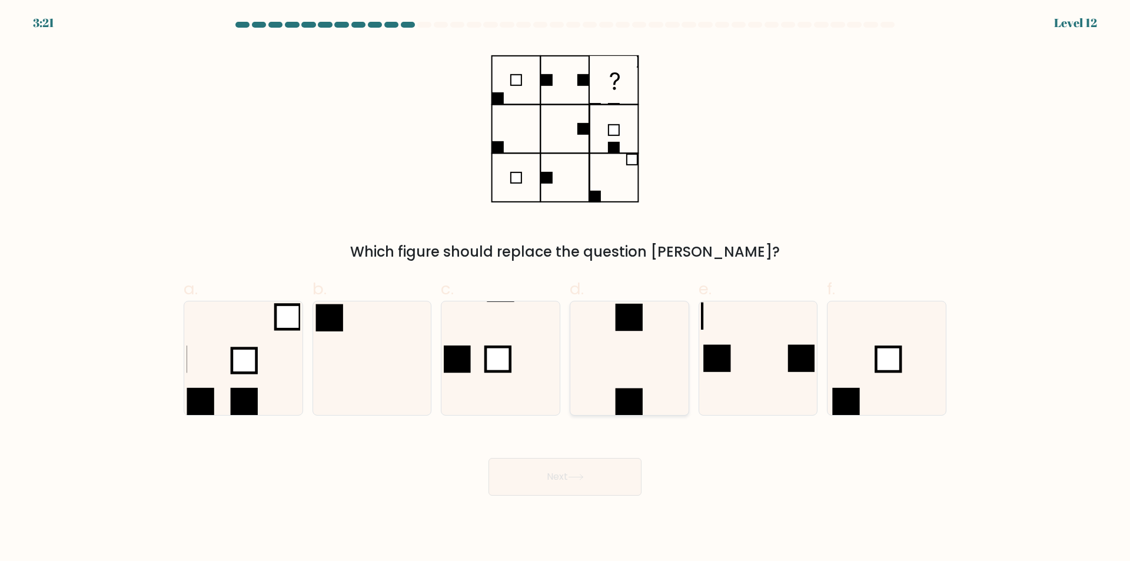
click at [651, 357] on icon at bounding box center [629, 358] width 114 height 114
click at [565, 288] on input "d." at bounding box center [565, 285] width 1 height 8
radio input "true"
click at [562, 477] on button "Next" at bounding box center [564, 477] width 153 height 38
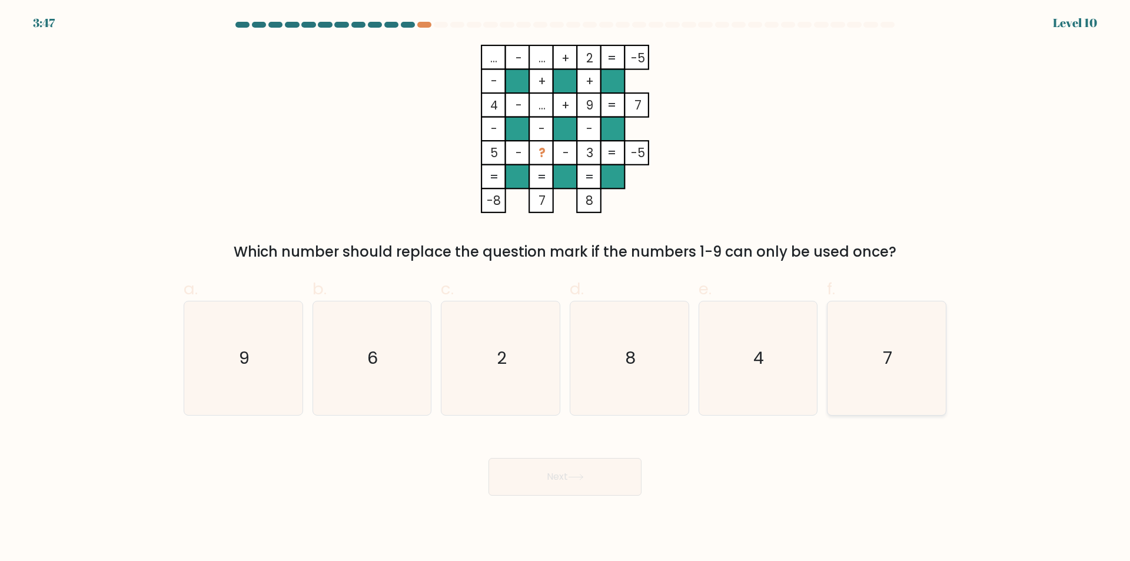
click at [871, 378] on icon "7" at bounding box center [887, 358] width 114 height 114
click at [565, 288] on input "f. 7" at bounding box center [565, 285] width 1 height 8
radio input "true"
click at [595, 481] on button "Next" at bounding box center [564, 477] width 153 height 38
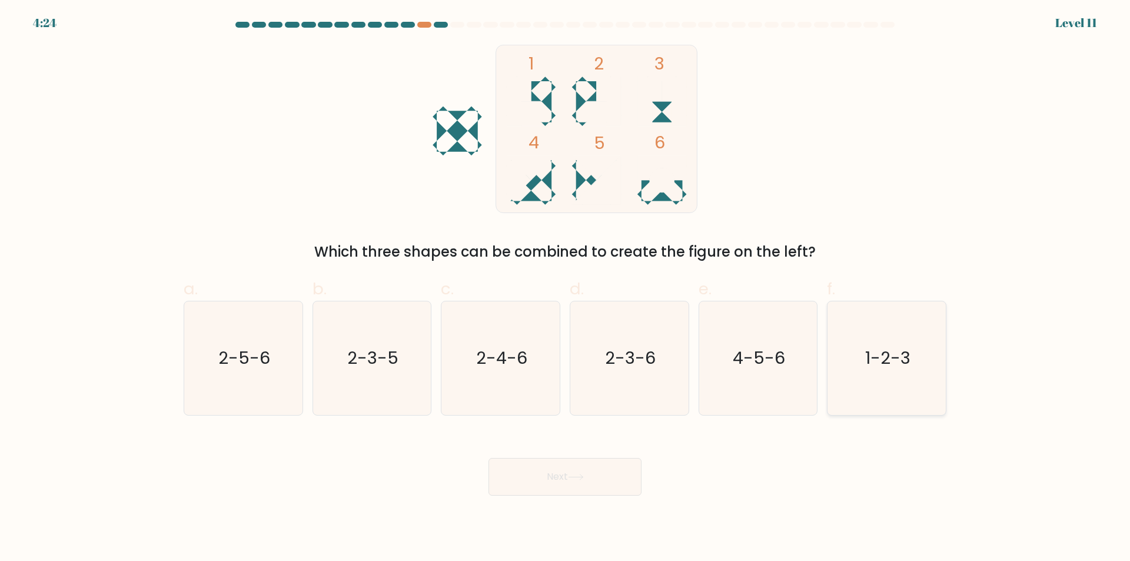
drag, startPoint x: 905, startPoint y: 378, endPoint x: 662, endPoint y: 467, distance: 258.7
click at [904, 379] on icon "1-2-3" at bounding box center [887, 358] width 114 height 114
click at [617, 480] on button "Next" at bounding box center [564, 477] width 153 height 38
click at [903, 334] on icon "1-2-3" at bounding box center [887, 358] width 114 height 114
click at [565, 288] on input "f. 1-2-3" at bounding box center [565, 285] width 1 height 8
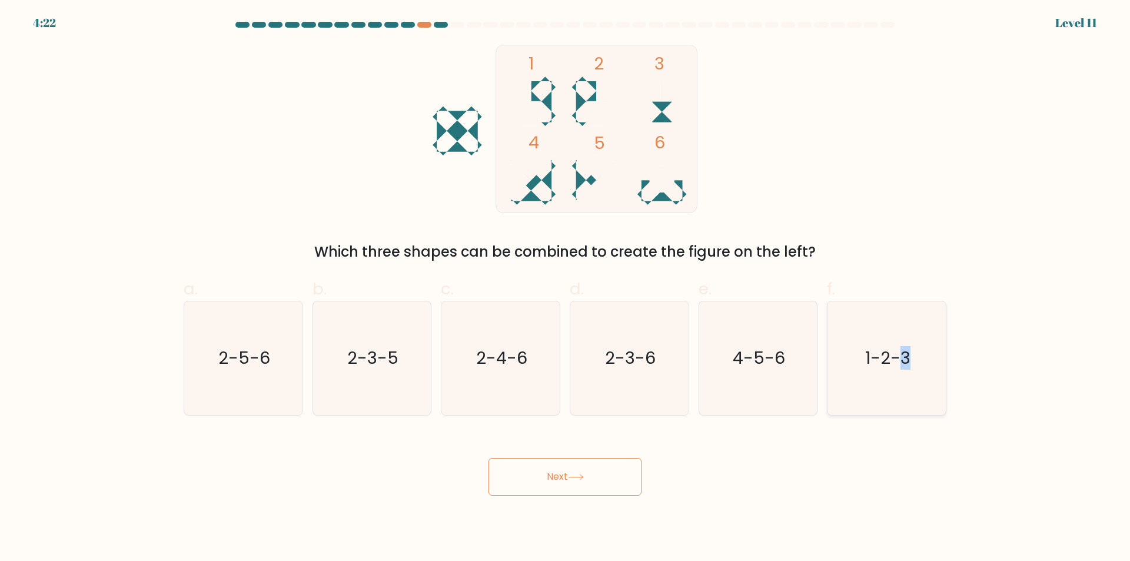
radio input "true"
click at [598, 479] on button "Next" at bounding box center [564, 477] width 153 height 38
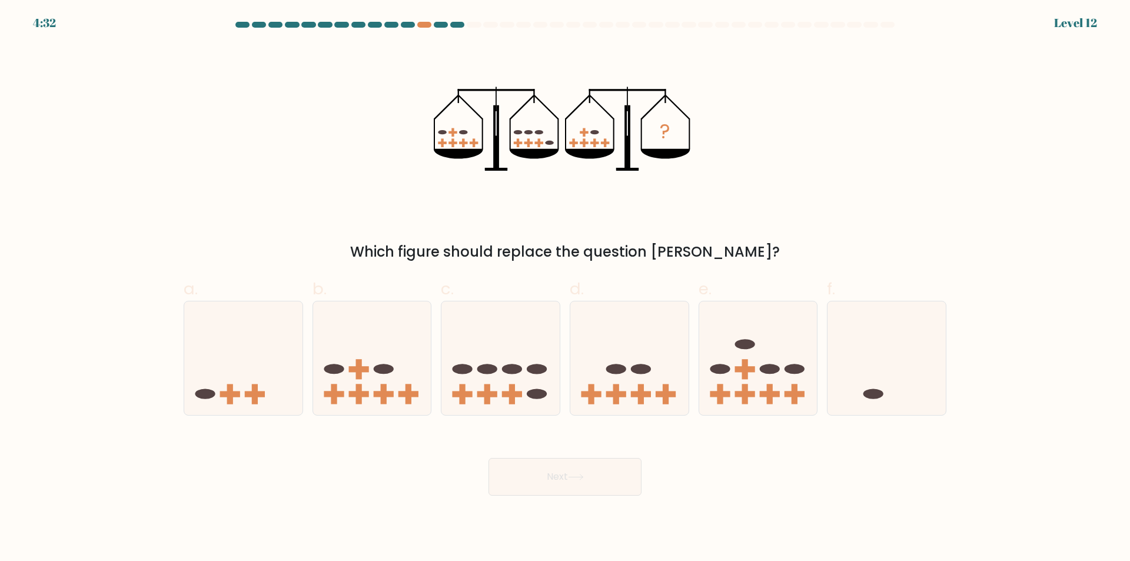
click at [470, 145] on icon "?" at bounding box center [565, 129] width 263 height 168
click at [641, 407] on icon at bounding box center [629, 358] width 118 height 98
click at [565, 288] on input "d." at bounding box center [565, 285] width 1 height 8
radio input "true"
click at [593, 477] on button "Next" at bounding box center [564, 477] width 153 height 38
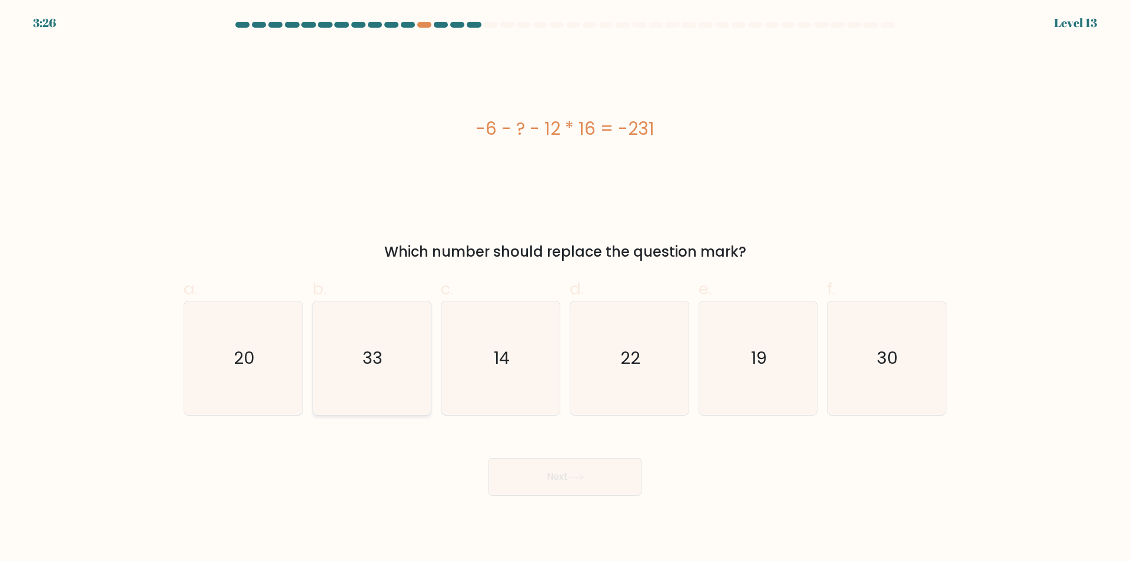
click at [402, 408] on icon "33" at bounding box center [372, 358] width 114 height 114
click at [565, 288] on input "b. 33" at bounding box center [565, 285] width 1 height 8
radio input "true"
click at [547, 480] on button "Next" at bounding box center [564, 477] width 153 height 38
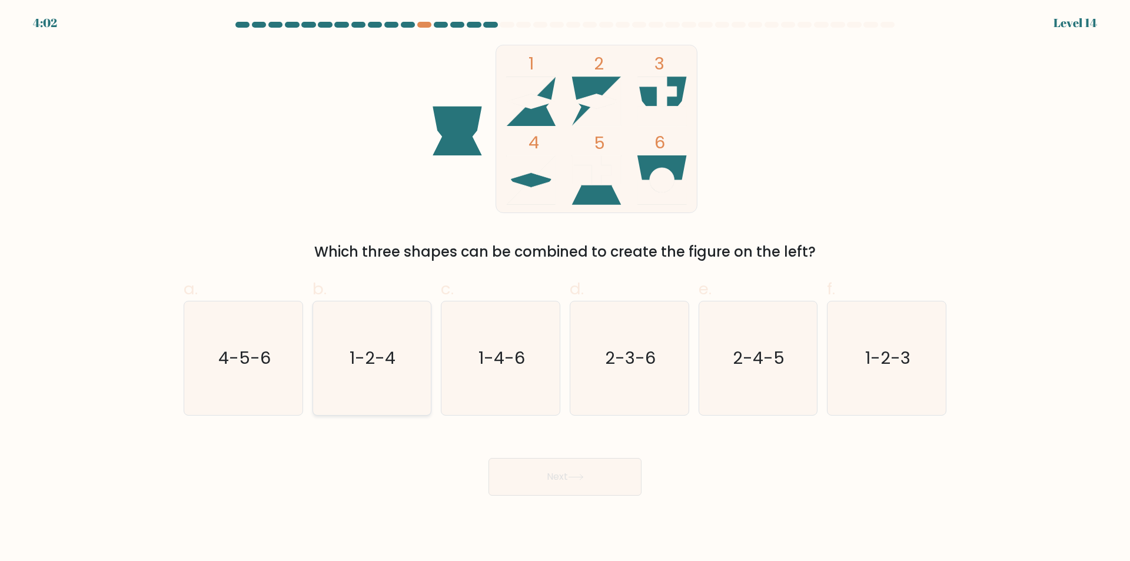
click at [392, 398] on icon "1-2-4" at bounding box center [372, 358] width 114 height 114
click at [565, 288] on input "b. 1-2-4" at bounding box center [565, 285] width 1 height 8
radio input "true"
click at [545, 481] on button "Next" at bounding box center [564, 477] width 153 height 38
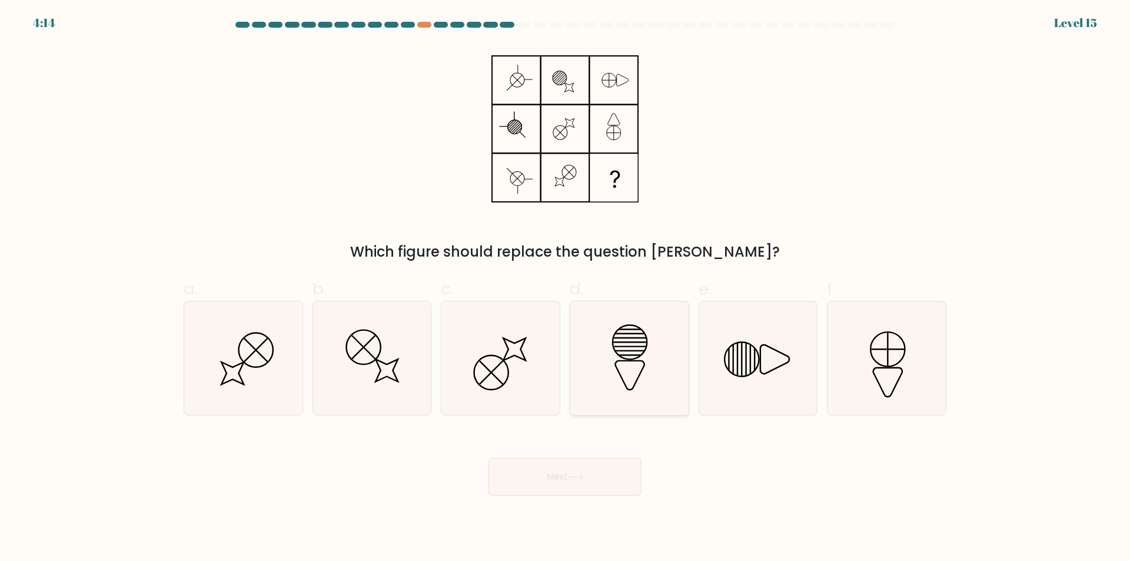
click at [644, 397] on icon at bounding box center [629, 358] width 114 height 114
click at [565, 288] on input "d." at bounding box center [565, 285] width 1 height 8
radio input "true"
click at [574, 479] on icon at bounding box center [576, 477] width 16 height 6
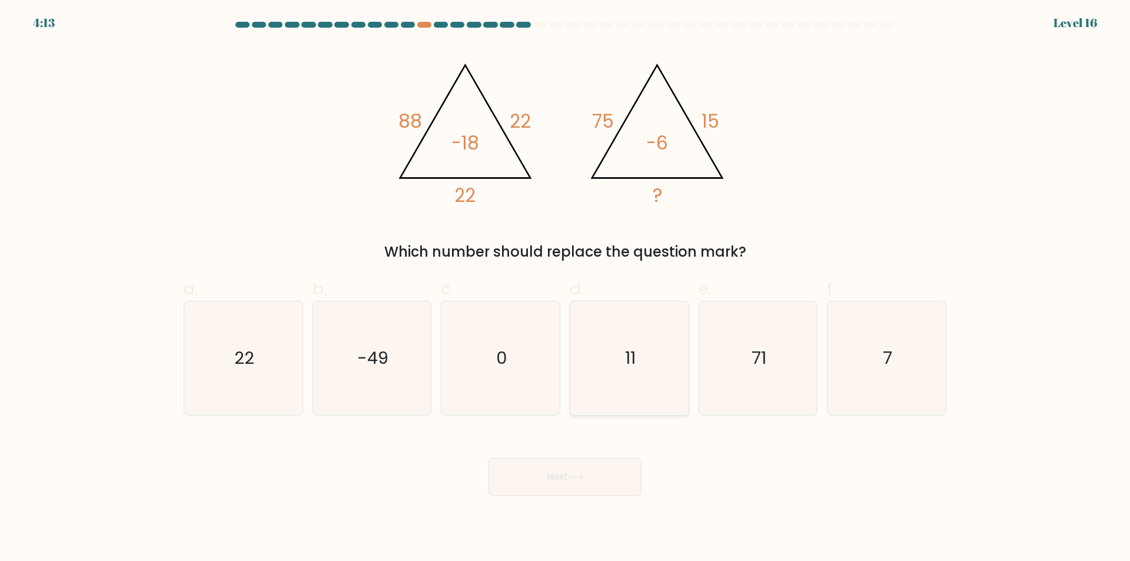
click at [630, 406] on icon "11" at bounding box center [629, 358] width 114 height 114
click at [565, 288] on input "d. 11" at bounding box center [565, 285] width 1 height 8
radio input "true"
click at [611, 474] on button "Next" at bounding box center [564, 477] width 153 height 38
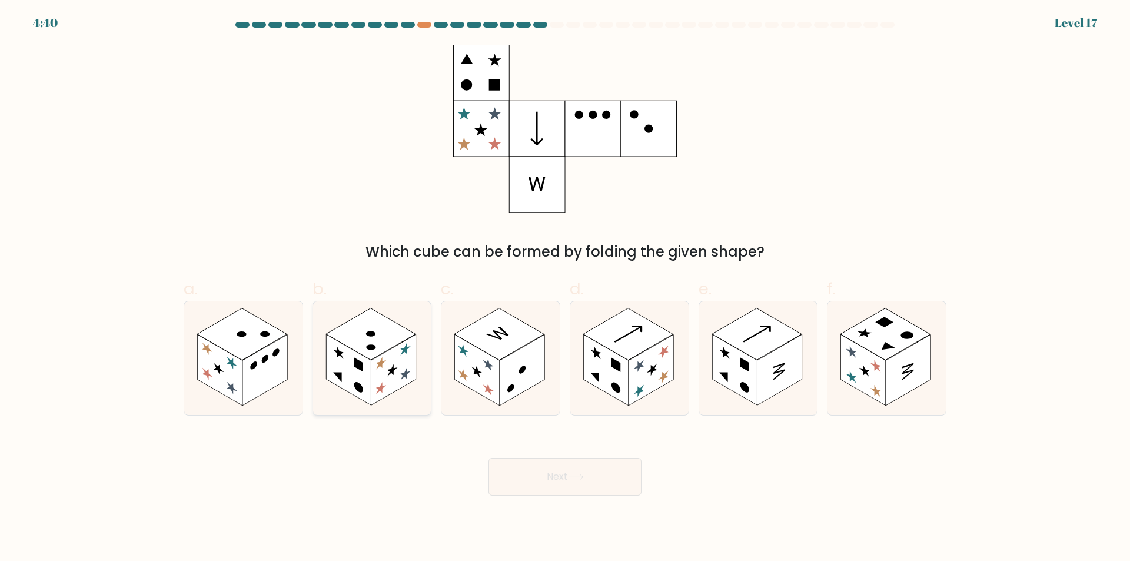
click at [383, 381] on rect at bounding box center [393, 370] width 45 height 71
click at [565, 288] on input "b." at bounding box center [565, 285] width 1 height 8
radio input "true"
click at [576, 478] on icon at bounding box center [576, 477] width 16 height 6
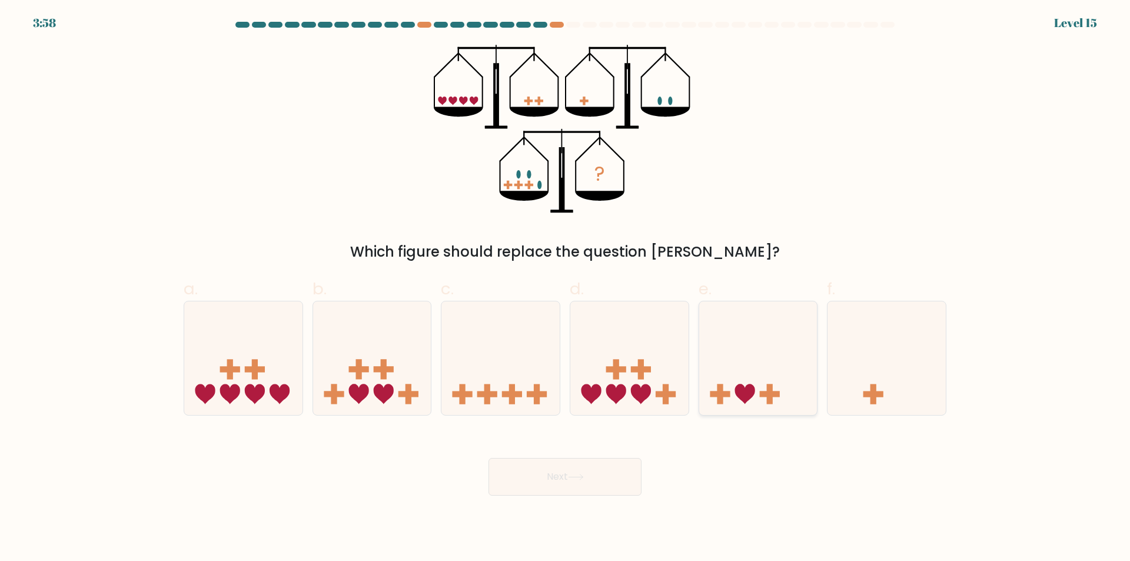
click at [745, 409] on div at bounding box center [757, 358] width 119 height 115
click at [565, 288] on input "e." at bounding box center [565, 285] width 1 height 8
radio input "true"
click at [580, 475] on icon at bounding box center [576, 477] width 16 height 6
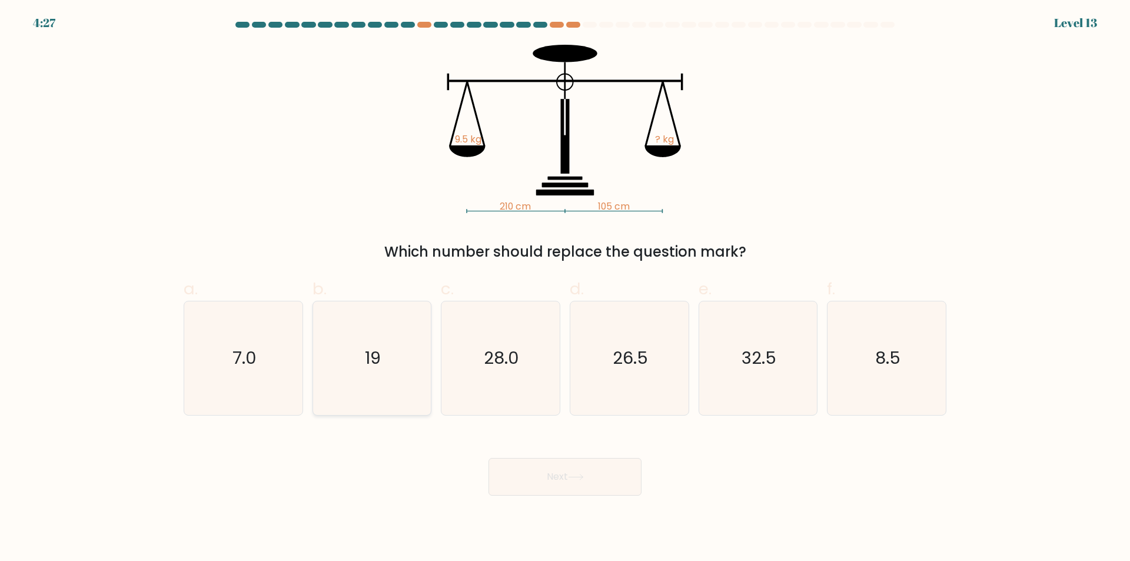
click at [394, 381] on icon "19" at bounding box center [372, 358] width 114 height 114
click at [565, 288] on input "b. 19" at bounding box center [565, 285] width 1 height 8
radio input "true"
click at [574, 478] on icon at bounding box center [576, 477] width 16 height 6
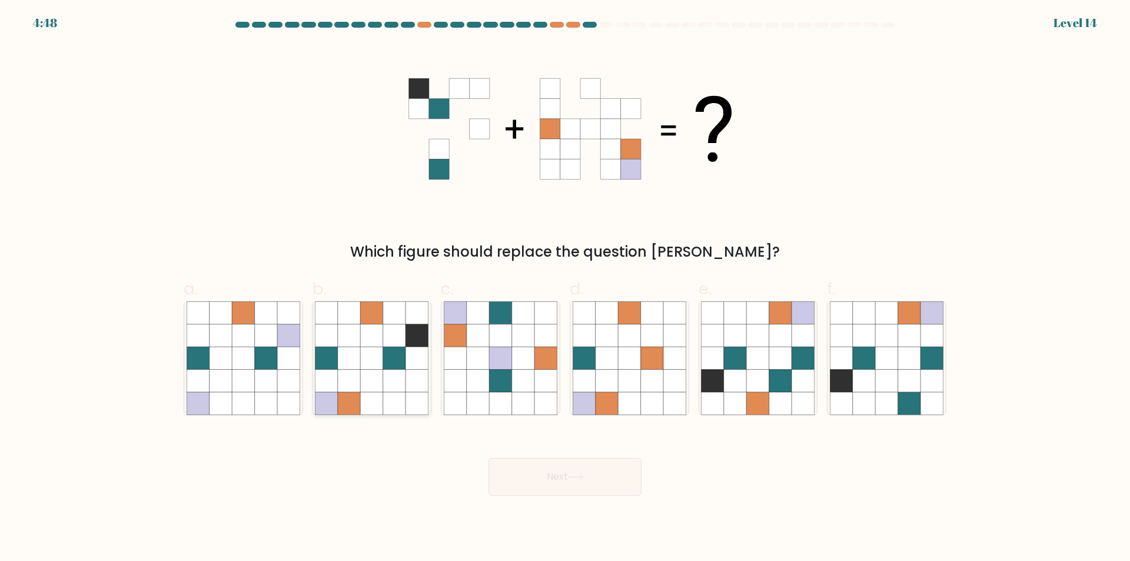
click at [383, 399] on icon at bounding box center [372, 403] width 22 height 22
click at [565, 288] on input "b." at bounding box center [565, 285] width 1 height 8
radio input "true"
click at [582, 476] on icon at bounding box center [575, 476] width 14 height 5
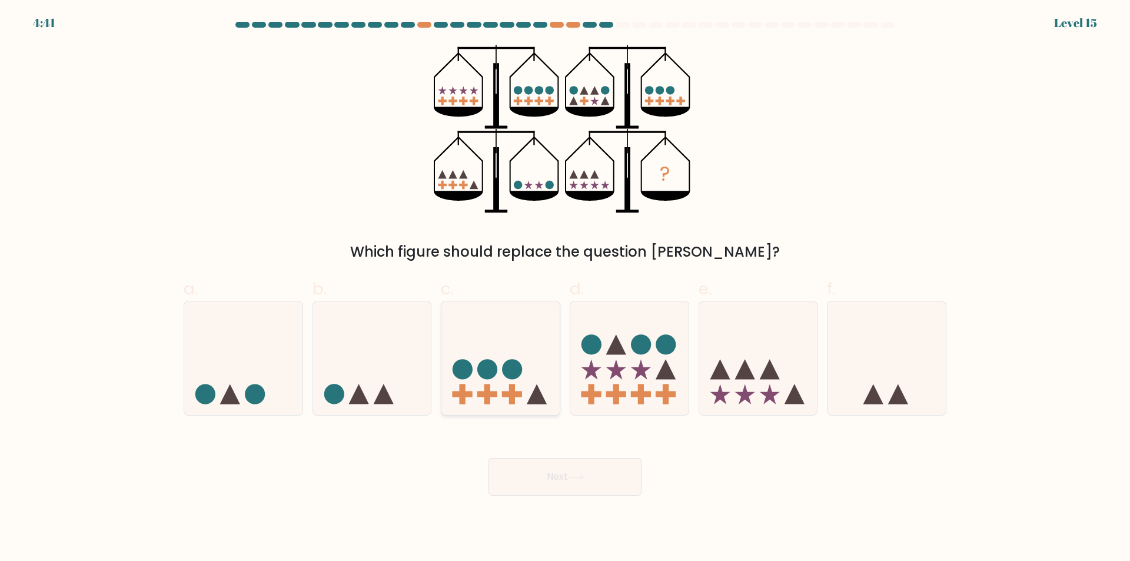
click at [531, 412] on div at bounding box center [500, 358] width 119 height 115
click at [565, 288] on input "c." at bounding box center [565, 285] width 1 height 8
radio input "true"
click at [578, 474] on icon at bounding box center [576, 477] width 16 height 6
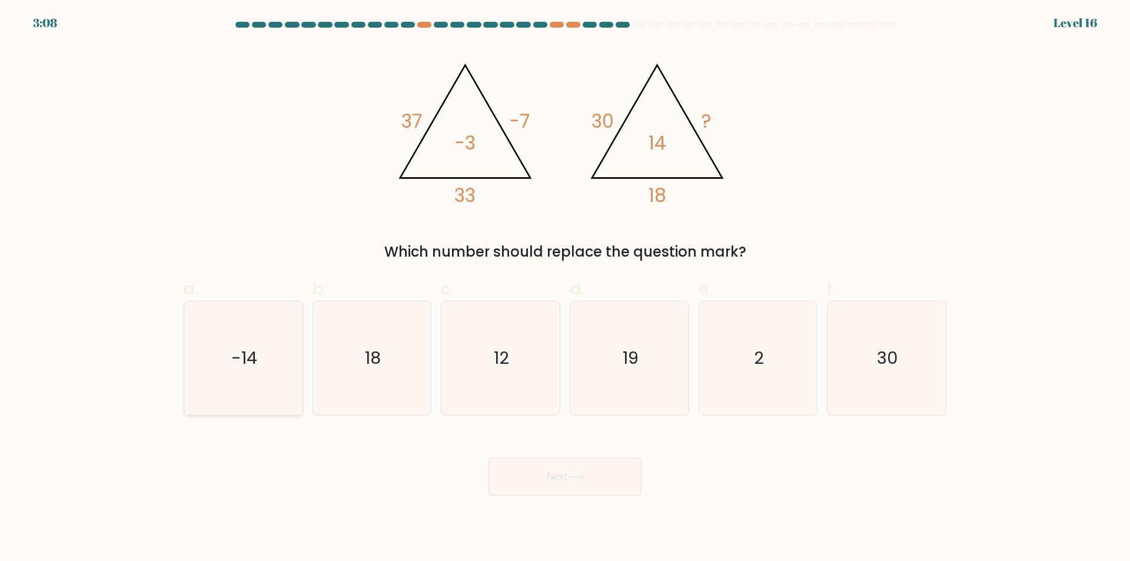
click at [237, 393] on icon "-14" at bounding box center [244, 358] width 114 height 114
click at [565, 288] on input "a. -14" at bounding box center [565, 285] width 1 height 8
radio input "true"
click at [574, 478] on icon at bounding box center [576, 477] width 16 height 6
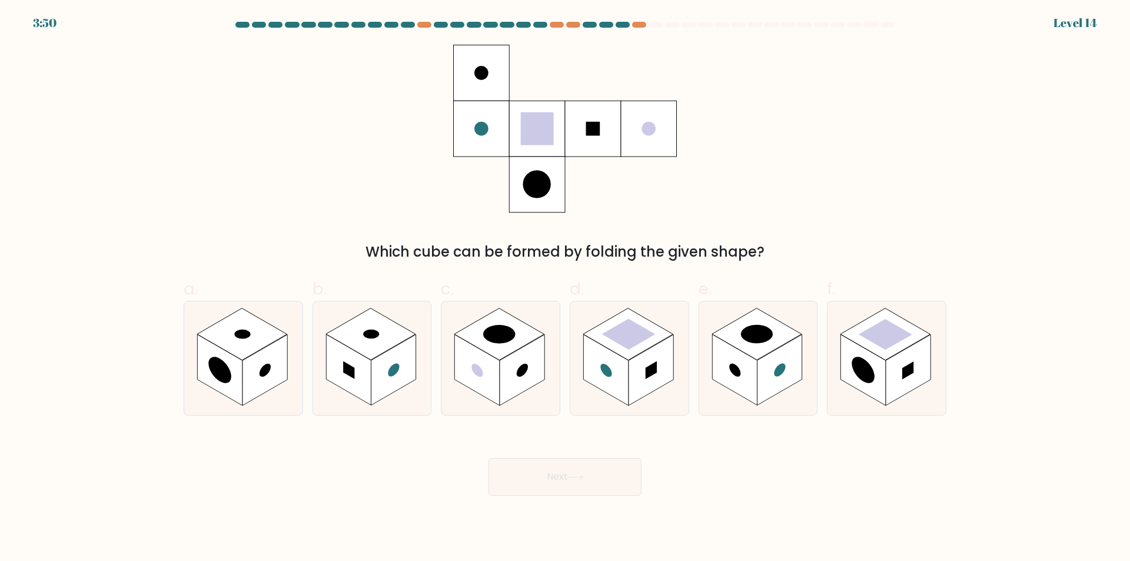
drag, startPoint x: 637, startPoint y: 378, endPoint x: 588, endPoint y: 461, distance: 96.5
click at [630, 390] on rect at bounding box center [650, 370] width 45 height 71
click at [565, 288] on input "d." at bounding box center [565, 285] width 1 height 8
radio input "true"
click at [586, 469] on button "Next" at bounding box center [564, 477] width 153 height 38
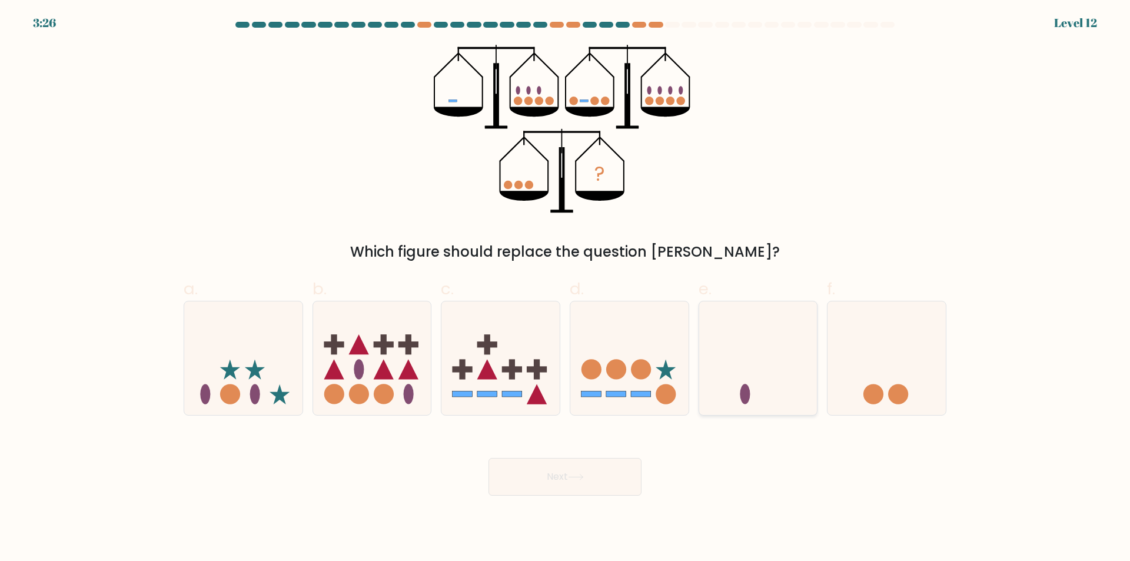
click at [730, 412] on div at bounding box center [757, 358] width 119 height 115
click at [565, 288] on input "e." at bounding box center [565, 285] width 1 height 8
radio input "true"
click at [608, 480] on button "Next" at bounding box center [564, 477] width 153 height 38
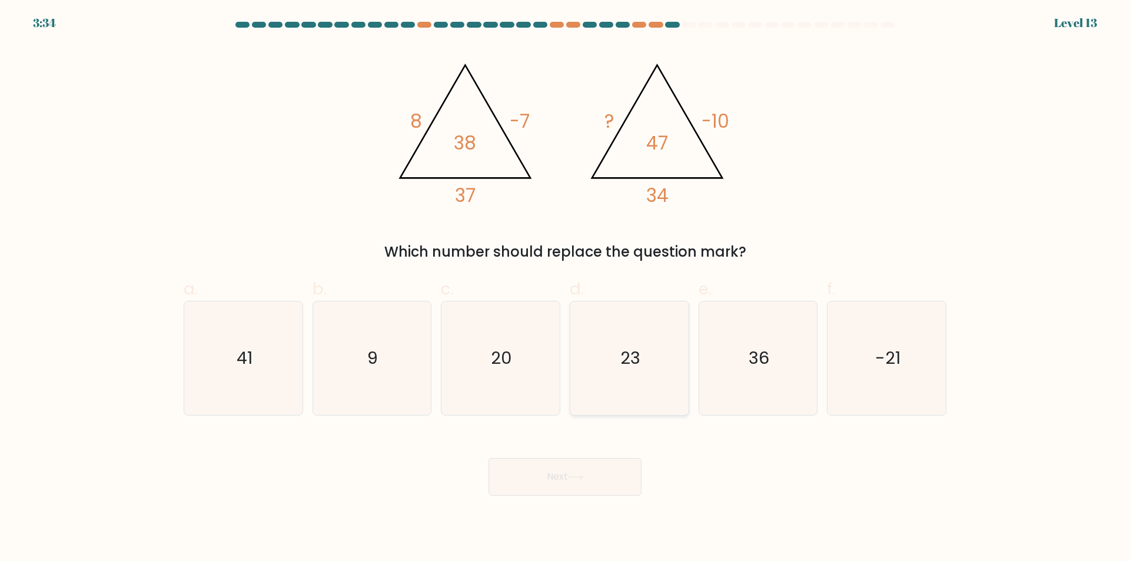
click at [655, 372] on icon "23" at bounding box center [629, 358] width 114 height 114
click at [565, 288] on input "d. 23" at bounding box center [565, 285] width 1 height 8
radio input "true"
click at [612, 480] on button "Next" at bounding box center [564, 477] width 153 height 38
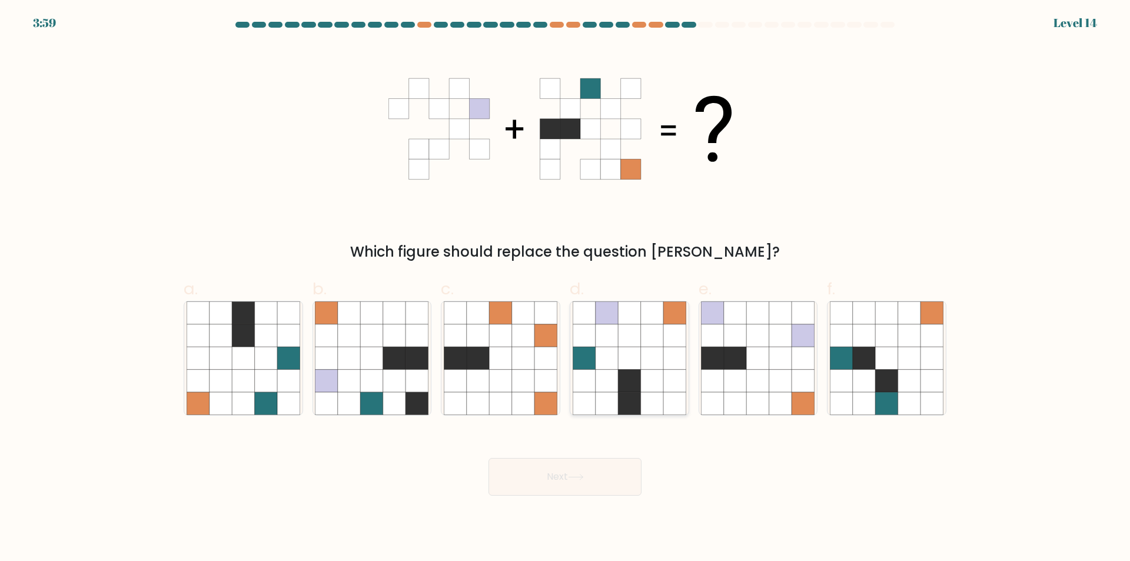
click at [658, 351] on icon at bounding box center [652, 358] width 22 height 22
click at [565, 288] on input "d." at bounding box center [565, 285] width 1 height 8
radio input "true"
click at [591, 483] on button "Next" at bounding box center [564, 477] width 153 height 38
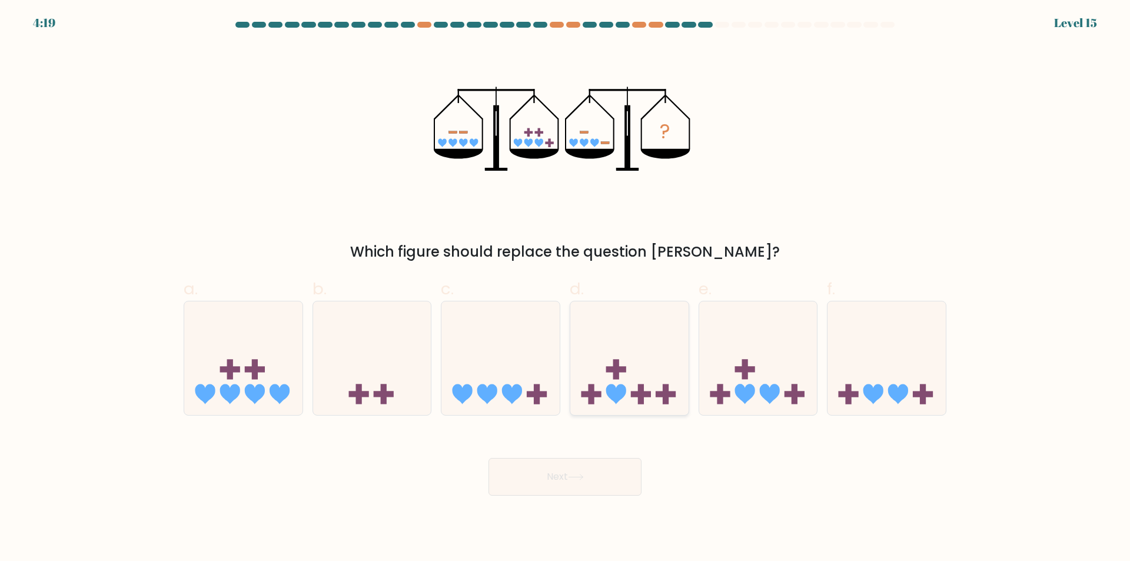
click at [657, 358] on icon at bounding box center [629, 358] width 118 height 98
click at [565, 288] on input "d." at bounding box center [565, 285] width 1 height 8
radio input "true"
click at [597, 478] on button "Next" at bounding box center [564, 477] width 153 height 38
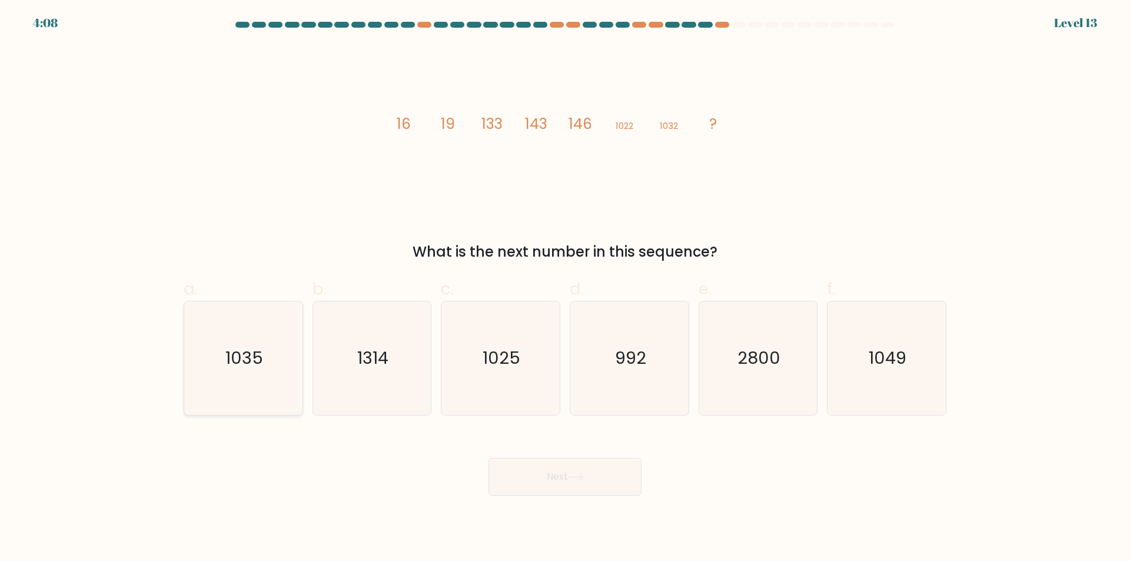
click at [261, 398] on icon "1035" at bounding box center [244, 358] width 114 height 114
click at [565, 288] on input "a. 1035" at bounding box center [565, 285] width 1 height 8
radio input "true"
click at [538, 478] on button "Next" at bounding box center [564, 477] width 153 height 38
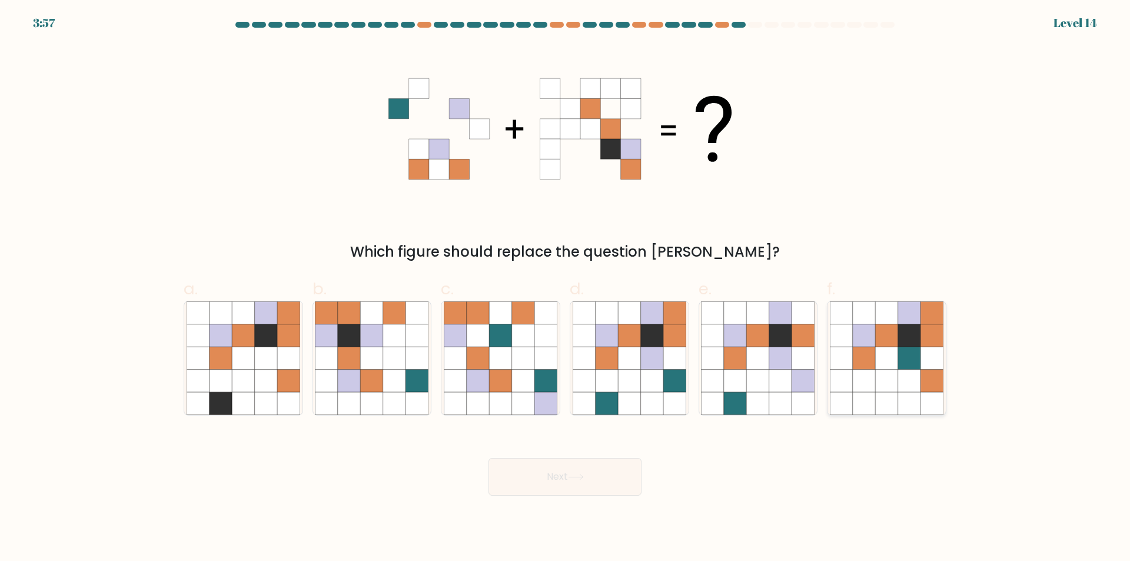
click at [867, 395] on icon at bounding box center [864, 403] width 22 height 22
click at [565, 288] on input "f." at bounding box center [565, 285] width 1 height 8
radio input "true"
click at [575, 476] on icon at bounding box center [576, 477] width 16 height 6
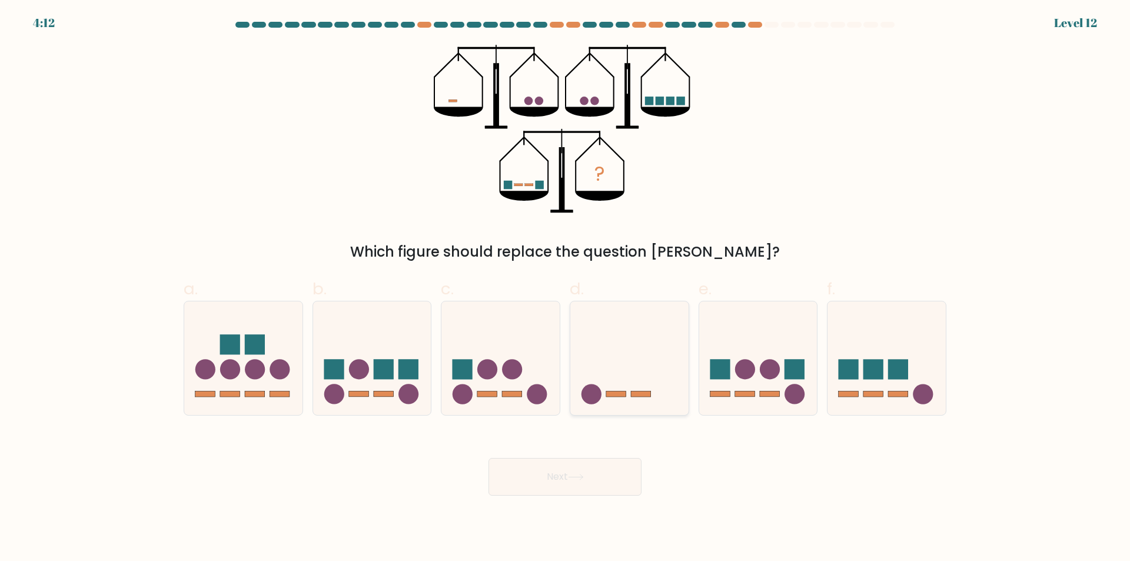
click at [644, 406] on icon at bounding box center [629, 358] width 118 height 98
click at [565, 288] on input "d." at bounding box center [565, 285] width 1 height 8
radio input "true"
click at [608, 475] on button "Next" at bounding box center [564, 477] width 153 height 38
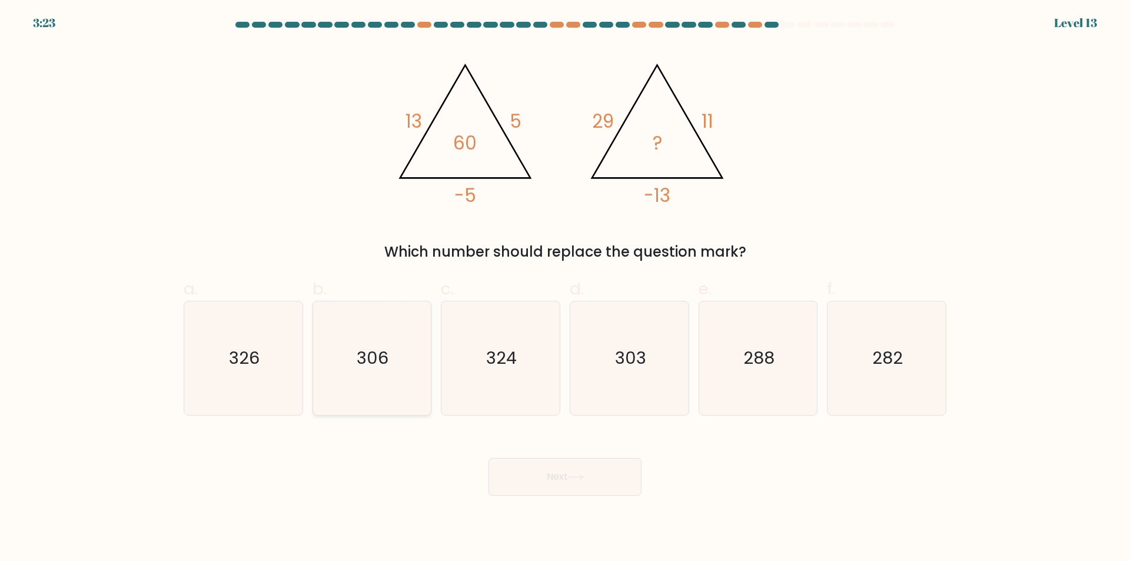
click at [349, 400] on icon "306" at bounding box center [372, 358] width 114 height 114
click at [565, 288] on input "b. 306" at bounding box center [565, 285] width 1 height 8
radio input "true"
click at [532, 478] on button "Next" at bounding box center [564, 477] width 153 height 38
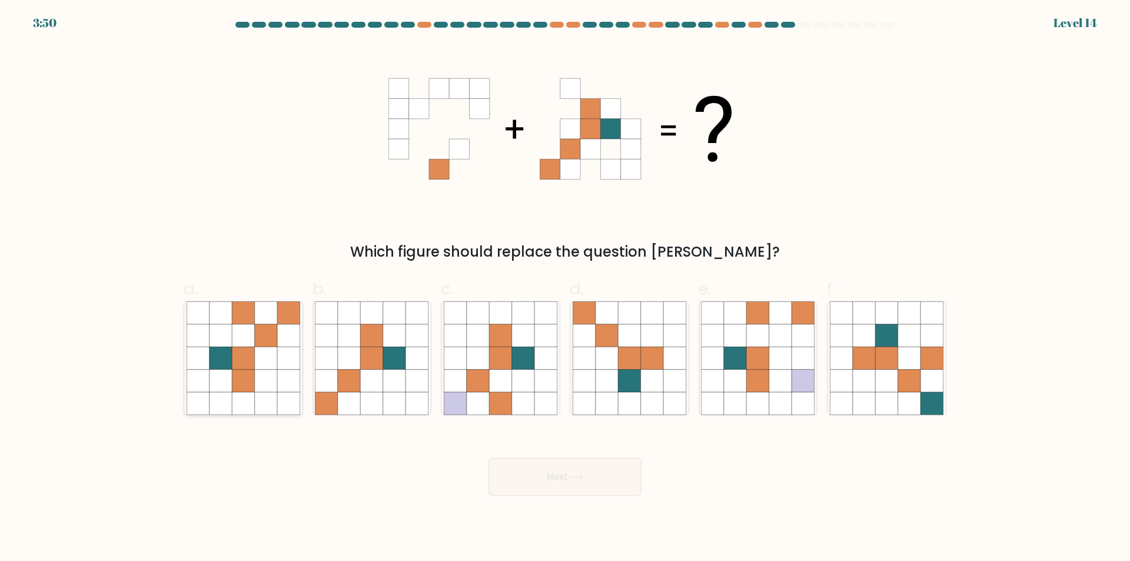
click at [273, 387] on icon at bounding box center [266, 381] width 22 height 22
click at [565, 288] on input "a." at bounding box center [565, 285] width 1 height 8
radio input "true"
click at [575, 474] on icon at bounding box center [576, 477] width 16 height 6
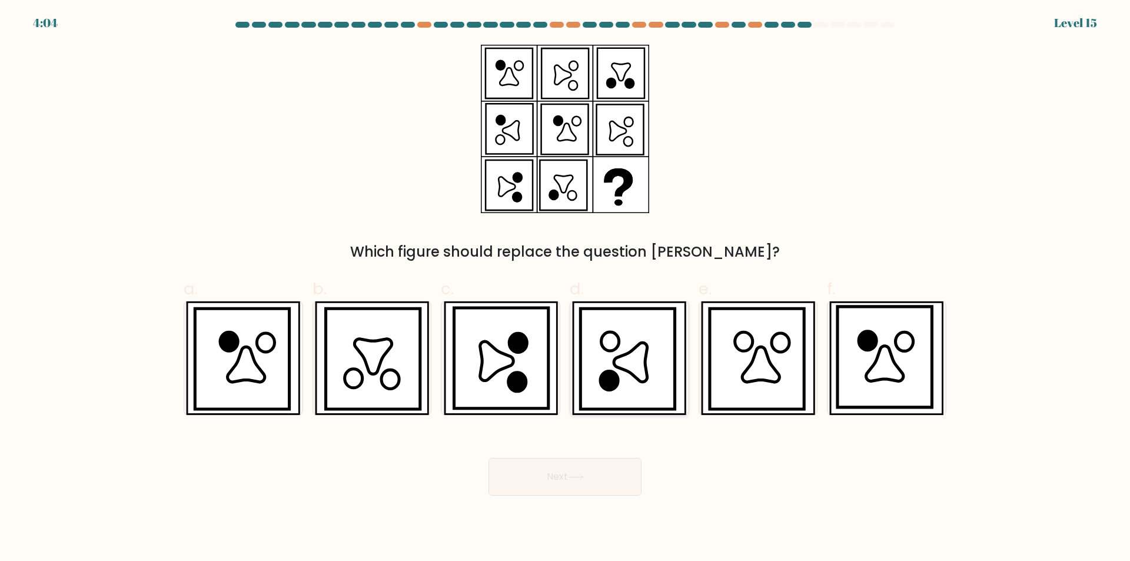
click at [643, 392] on icon at bounding box center [627, 358] width 94 height 101
click at [565, 288] on input "d." at bounding box center [565, 285] width 1 height 8
radio input "true"
click at [587, 475] on button "Next" at bounding box center [564, 477] width 153 height 38
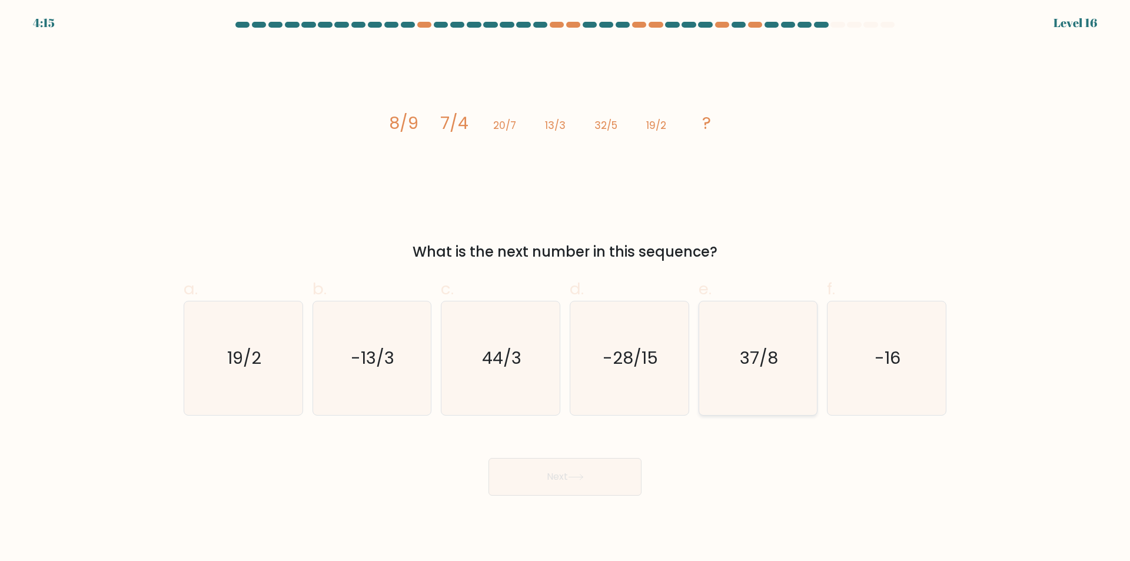
click at [737, 387] on icon "37/8" at bounding box center [758, 358] width 114 height 114
click at [565, 288] on input "e. 37/8" at bounding box center [565, 285] width 1 height 8
radio input "true"
click at [550, 478] on button "Next" at bounding box center [564, 477] width 153 height 38
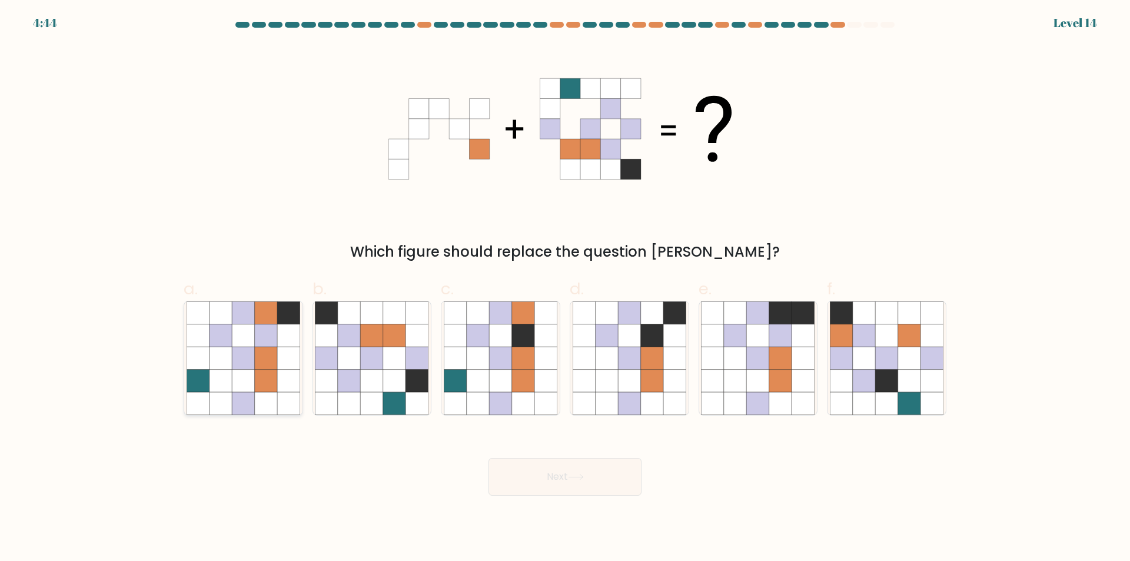
click at [278, 389] on icon at bounding box center [288, 381] width 22 height 22
click at [565, 288] on input "a." at bounding box center [565, 285] width 1 height 8
radio input "true"
click at [553, 480] on button "Next" at bounding box center [564, 477] width 153 height 38
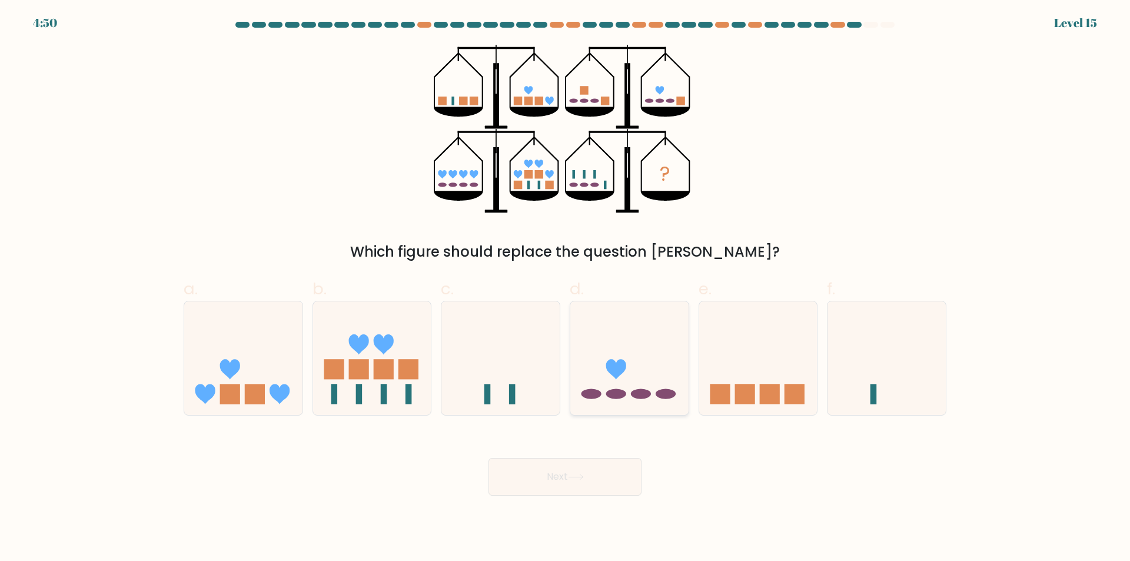
click at [658, 411] on div at bounding box center [629, 358] width 119 height 115
click at [565, 288] on input "d." at bounding box center [565, 285] width 1 height 8
radio input "true"
click at [553, 477] on button "Next" at bounding box center [564, 477] width 153 height 38
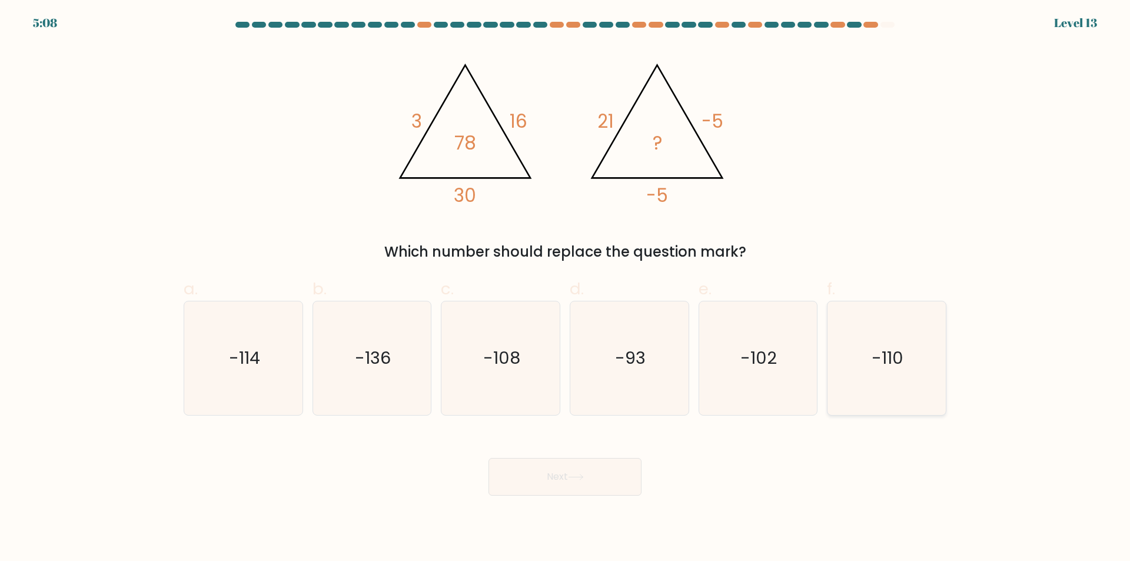
click at [880, 397] on icon "-110" at bounding box center [887, 358] width 114 height 114
click at [565, 288] on input "f. -110" at bounding box center [565, 285] width 1 height 8
radio input "true"
click at [582, 476] on icon at bounding box center [575, 476] width 14 height 5
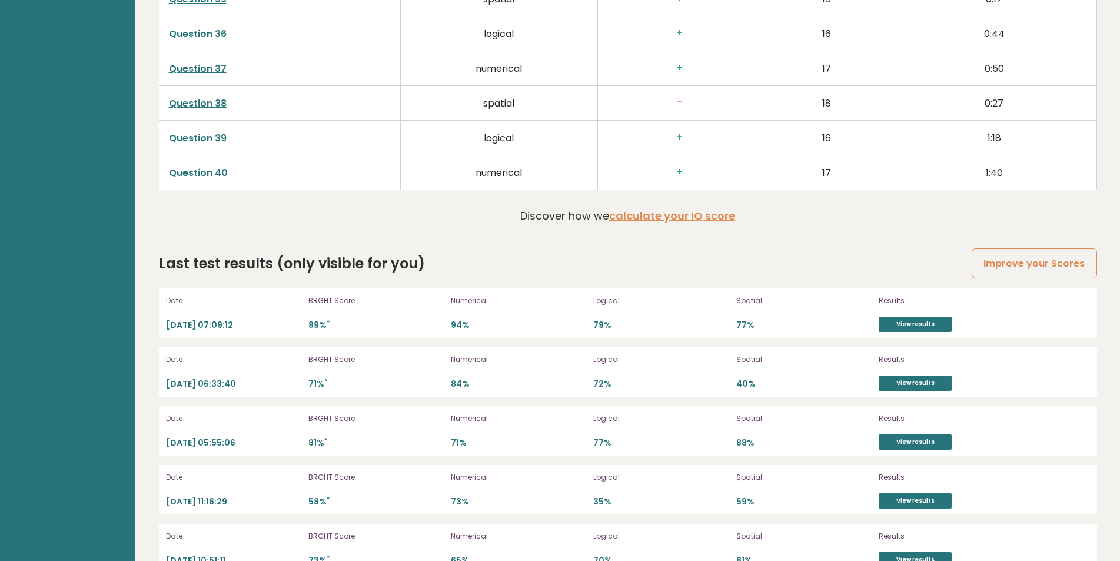
scroll to position [3224, 0]
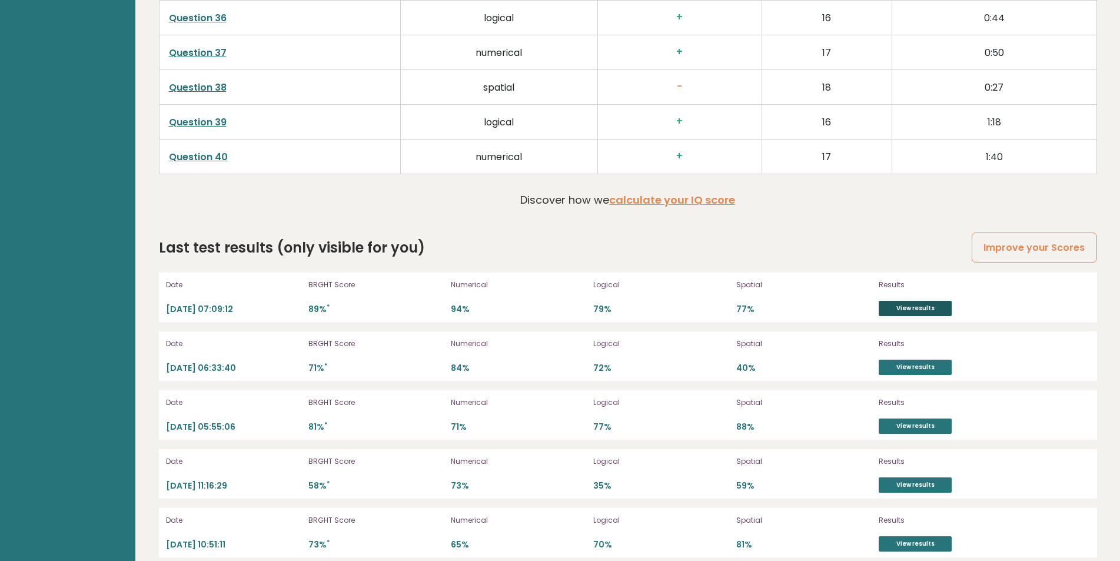
click at [926, 308] on link "View results" at bounding box center [914, 308] width 73 height 15
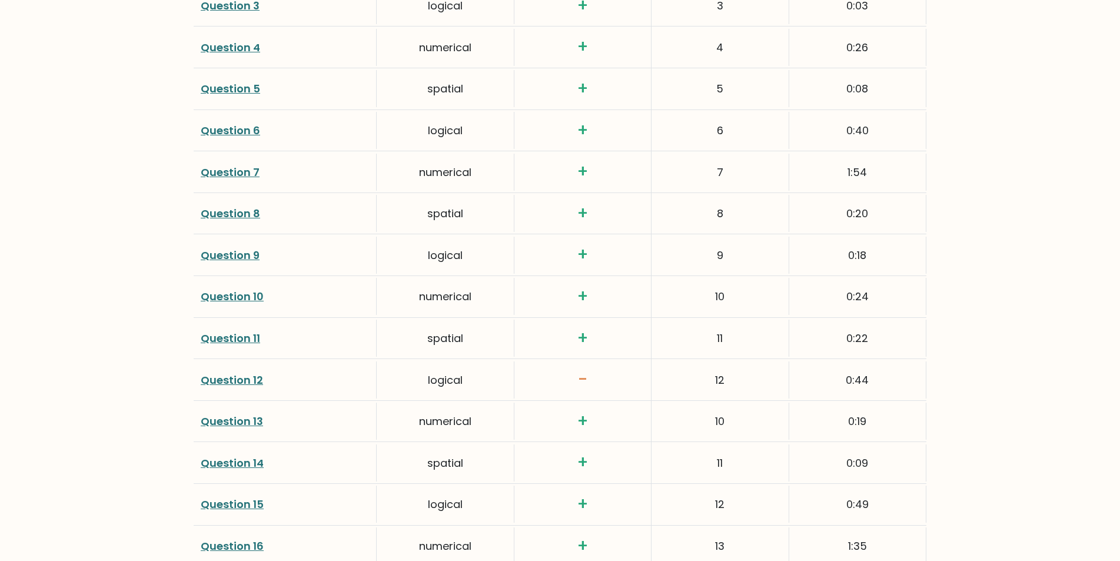
scroll to position [1811, 0]
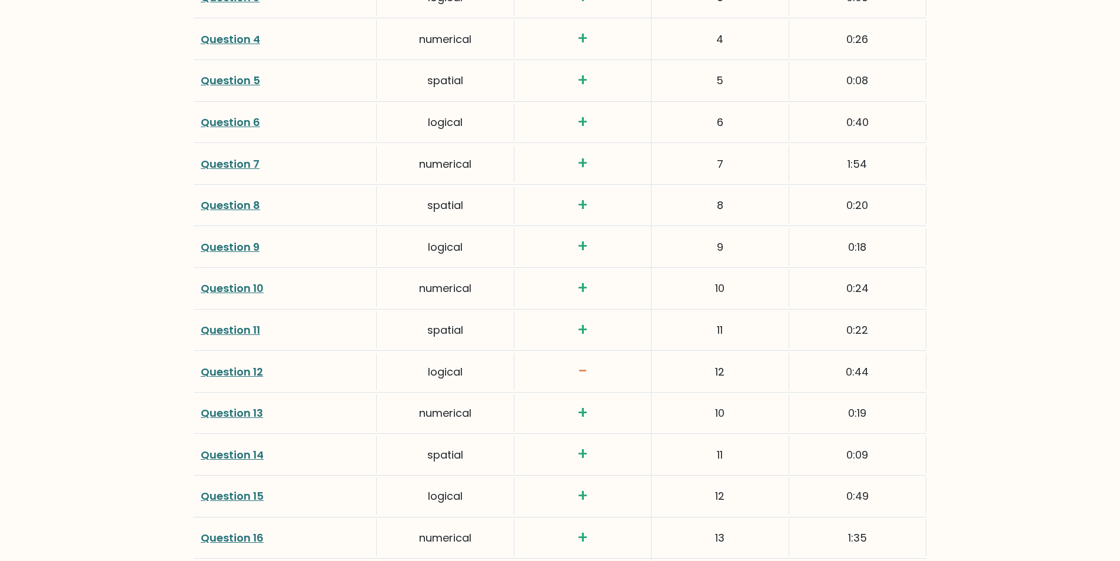
click at [236, 374] on link "Question 12" at bounding box center [232, 371] width 62 height 15
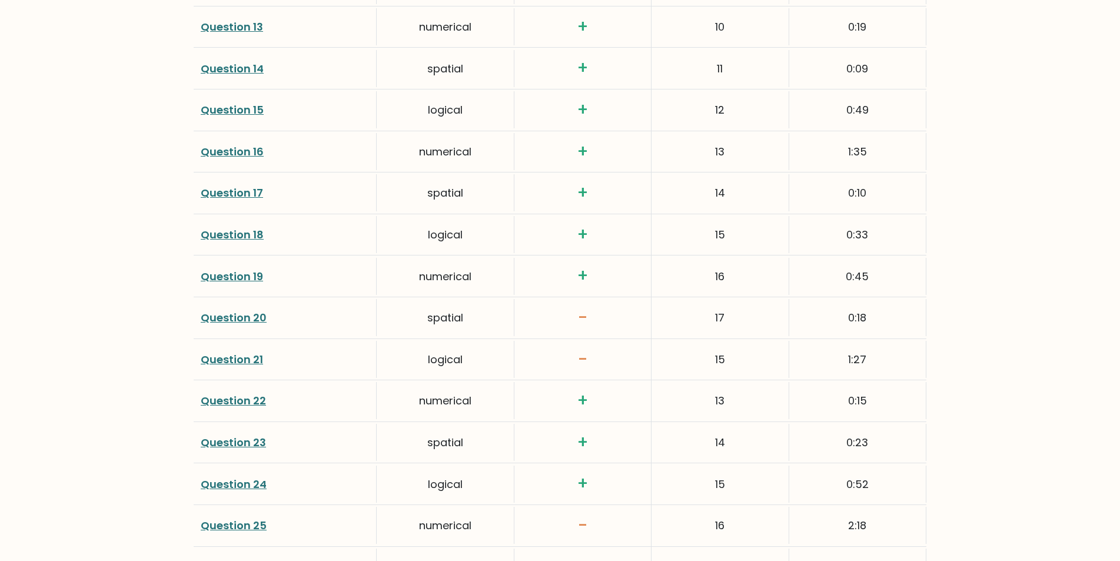
scroll to position [2212, 0]
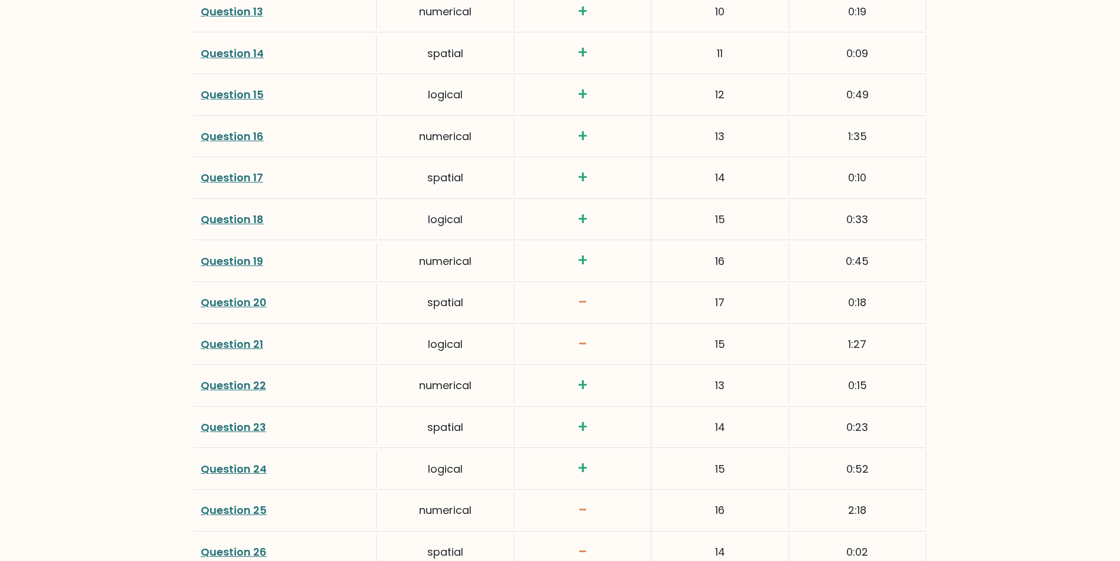
click at [222, 302] on link "Question 20" at bounding box center [234, 302] width 66 height 15
click at [234, 512] on link "Question 25" at bounding box center [234, 509] width 66 height 15
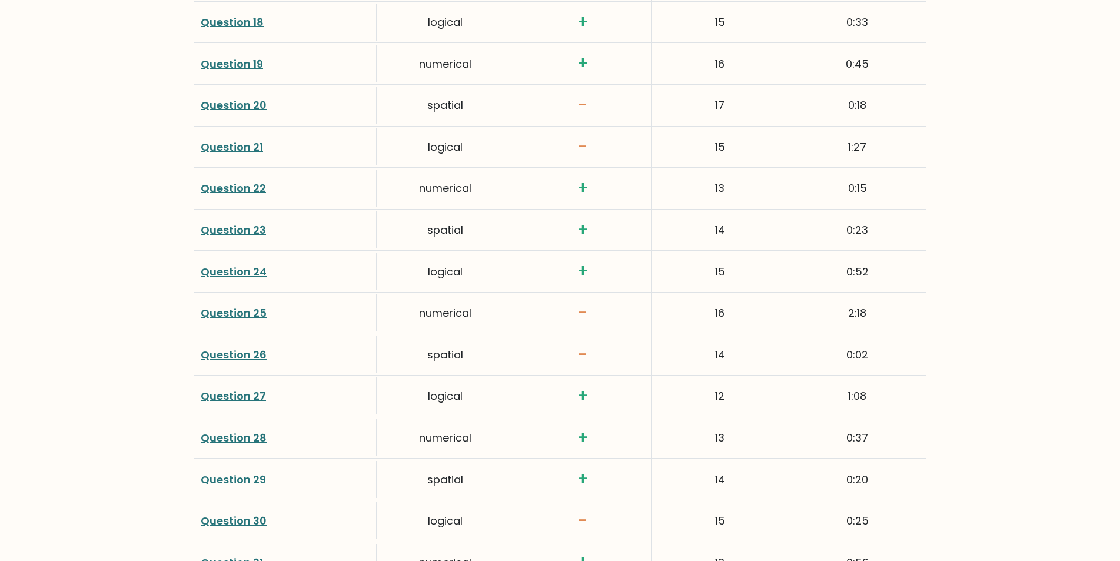
scroll to position [2417, 0]
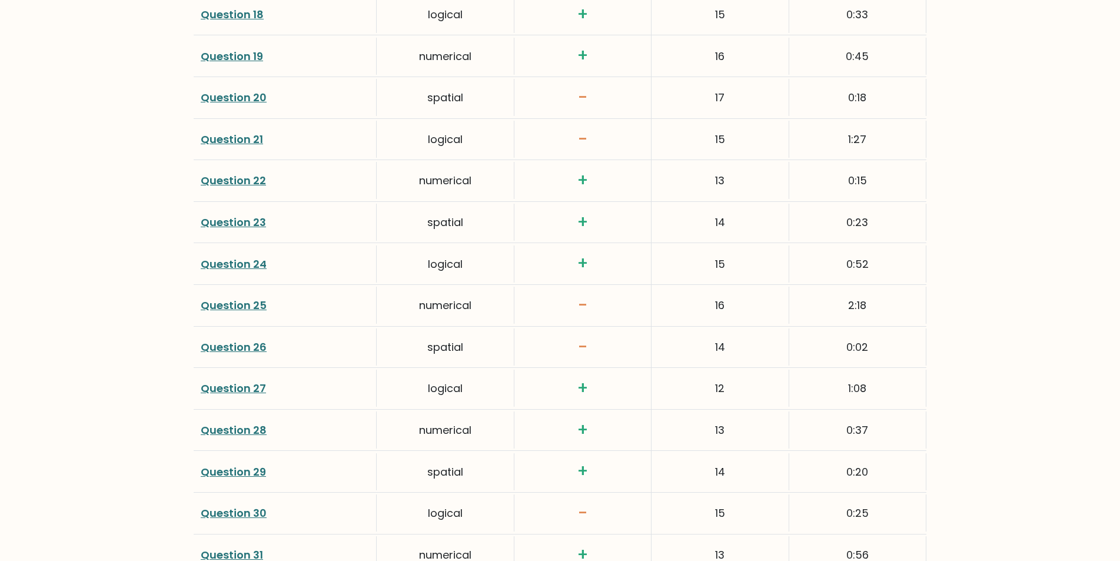
click at [238, 307] on link "Question 25" at bounding box center [234, 305] width 66 height 15
click at [259, 517] on link "Question 30" at bounding box center [234, 512] width 66 height 15
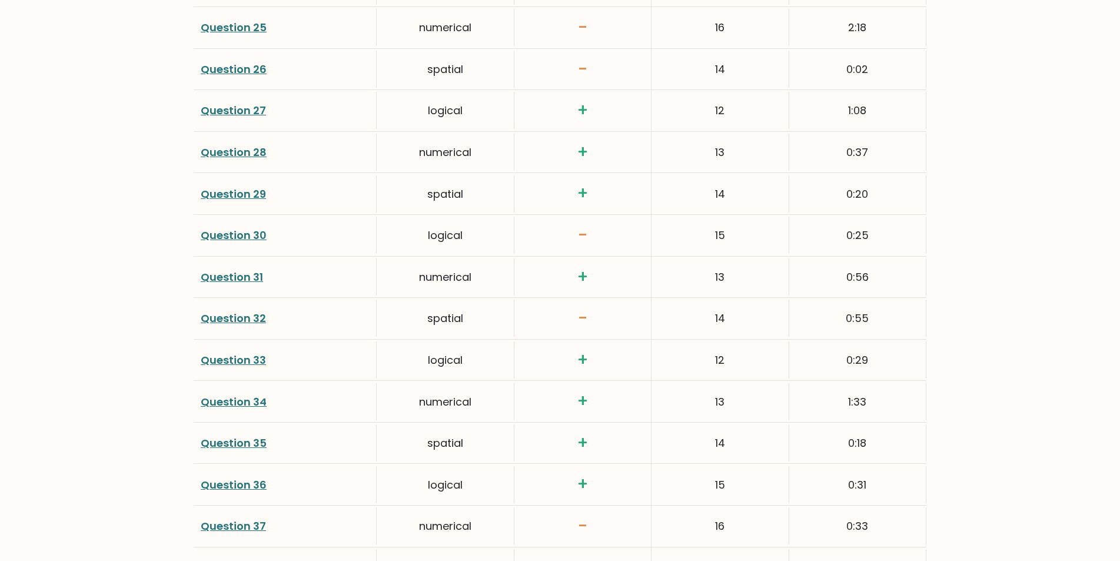
scroll to position [2699, 0]
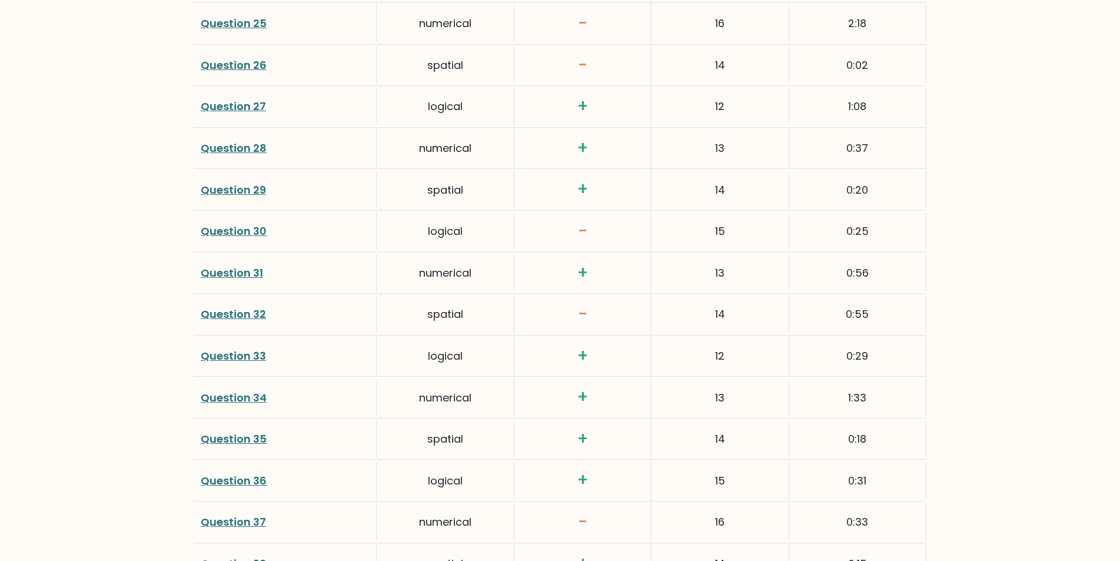
click at [243, 235] on link "Question 30" at bounding box center [234, 231] width 66 height 15
click at [236, 525] on link "Question 37" at bounding box center [233, 521] width 65 height 15
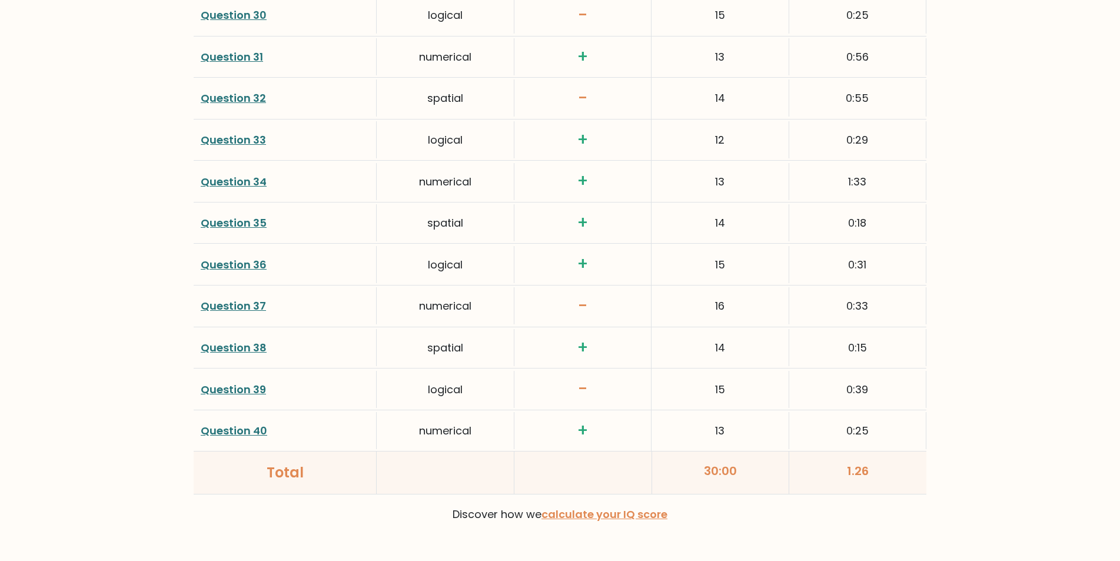
scroll to position [2919, 0]
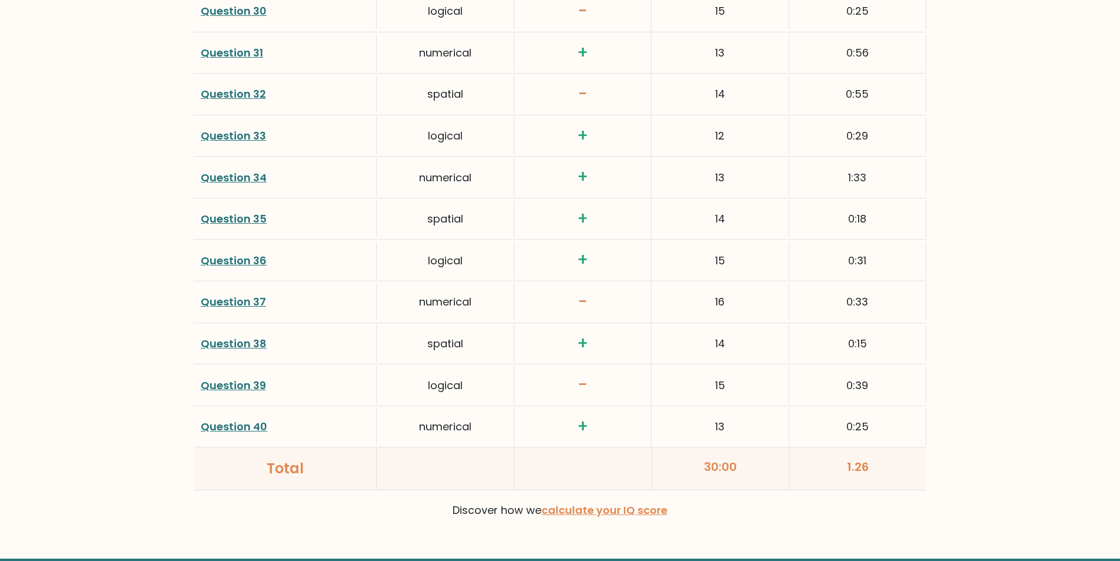
click at [221, 385] on link "Question 39" at bounding box center [233, 385] width 65 height 15
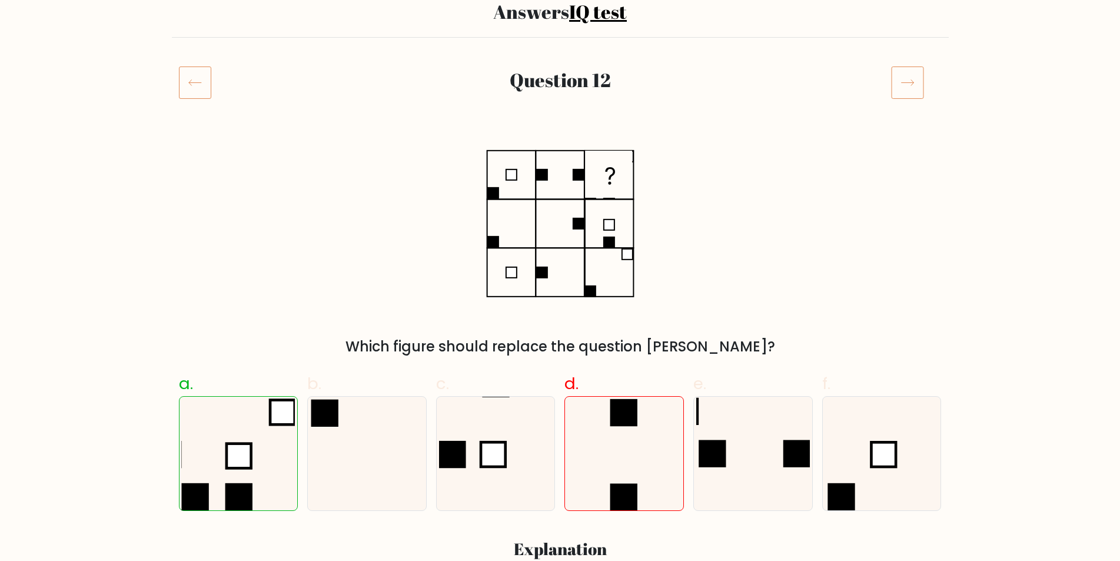
scroll to position [110, 0]
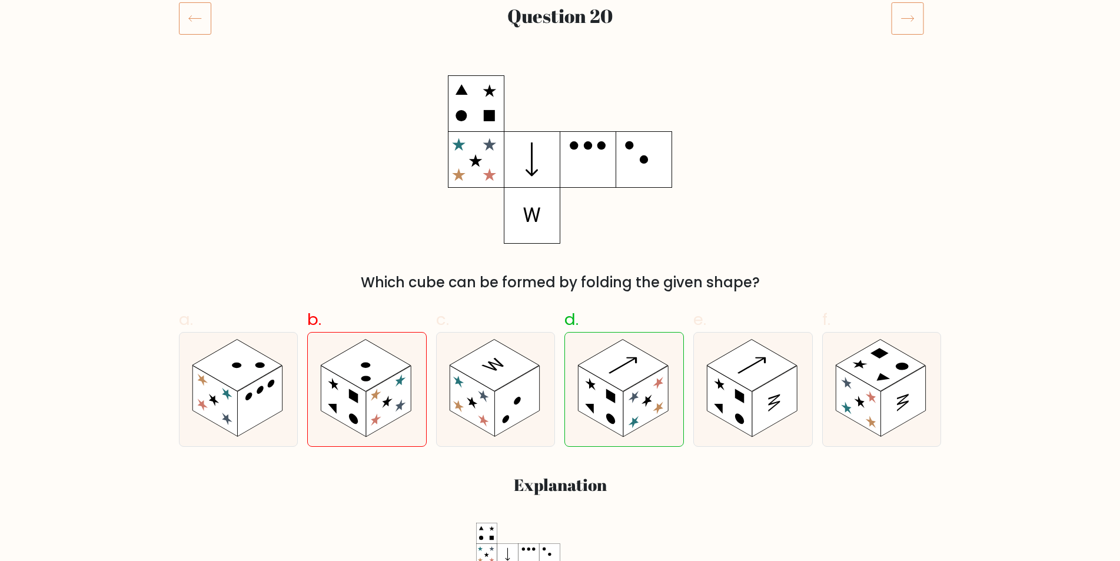
scroll to position [164, 0]
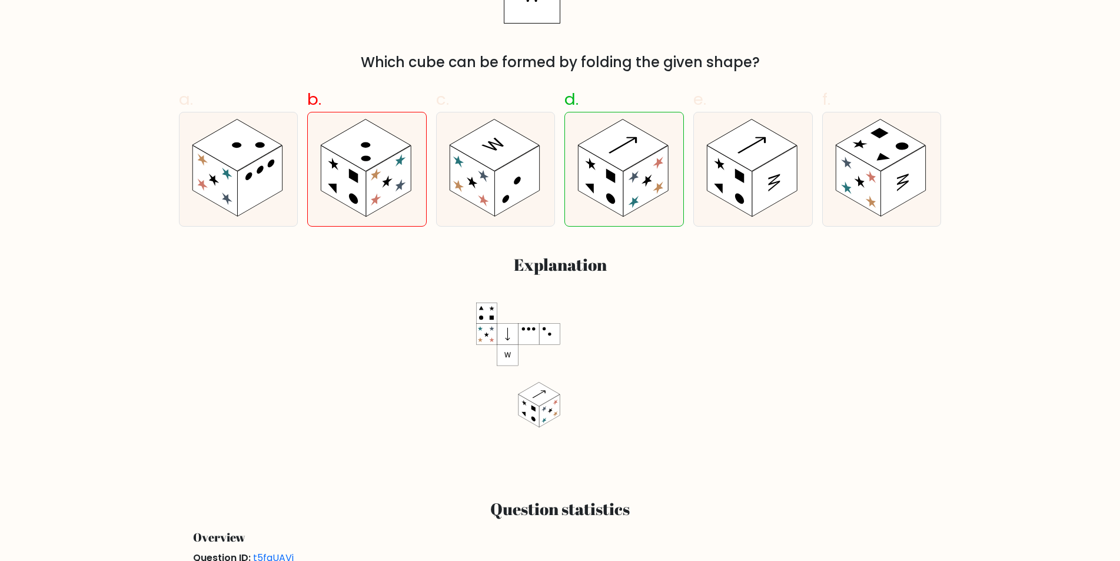
scroll to position [392, 0]
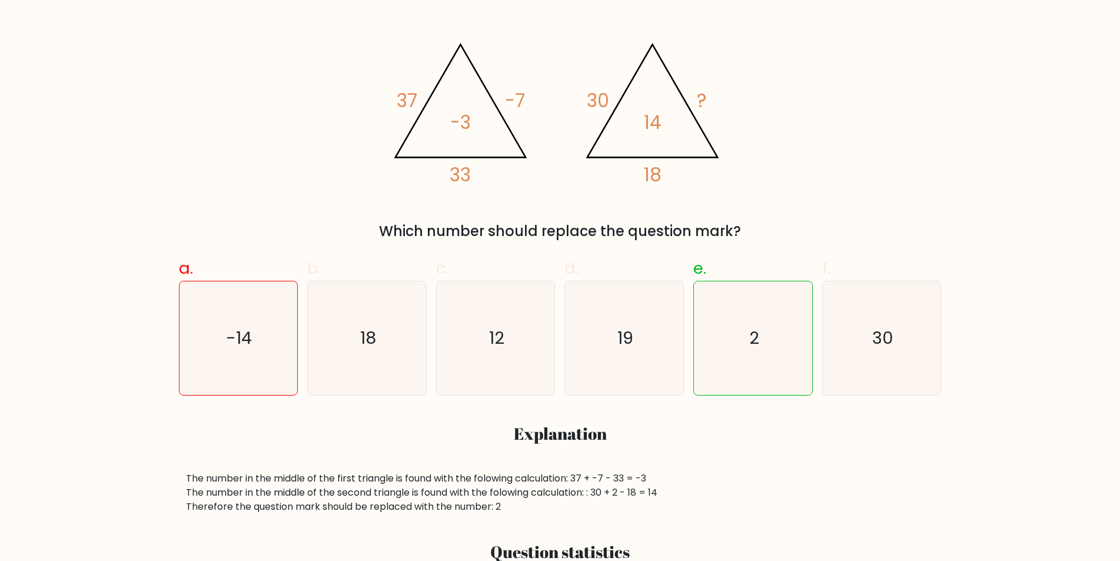
scroll to position [238, 0]
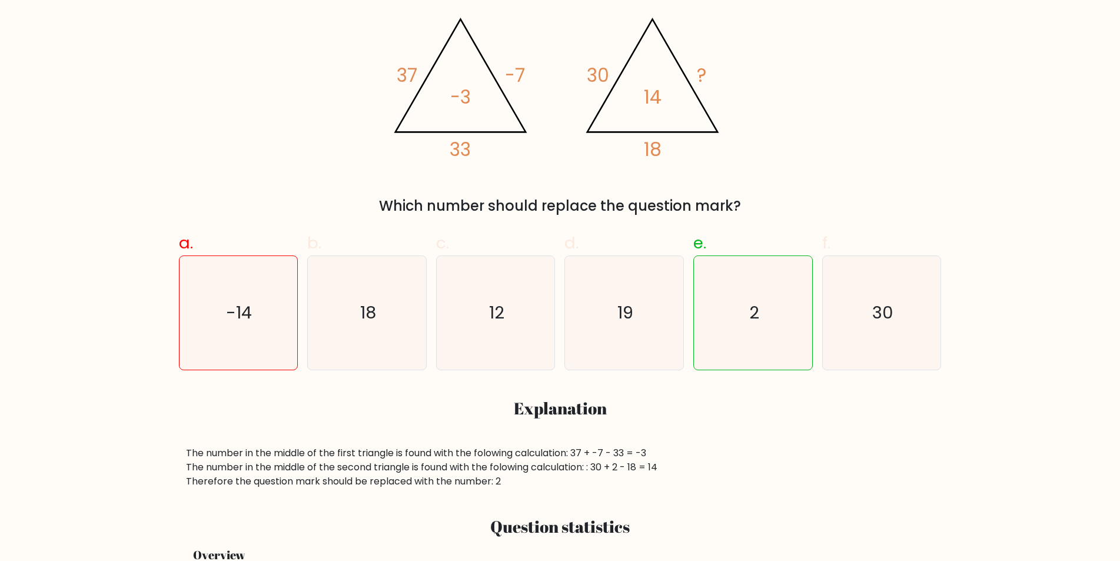
click at [647, 465] on div "The number in the middle of the first triangle is found with the folowing calcu…" at bounding box center [560, 467] width 748 height 42
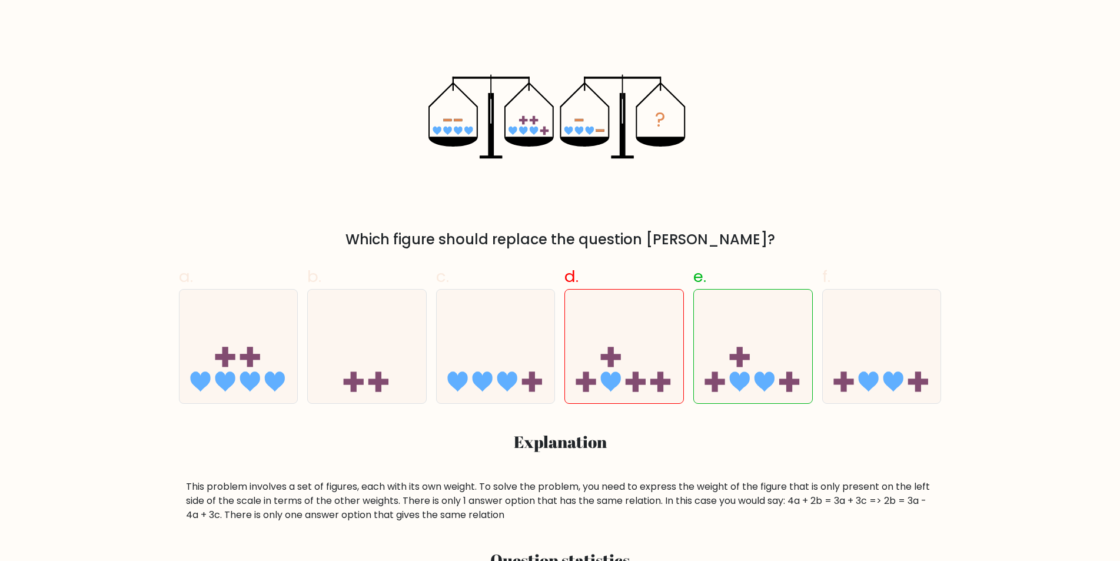
scroll to position [273, 0]
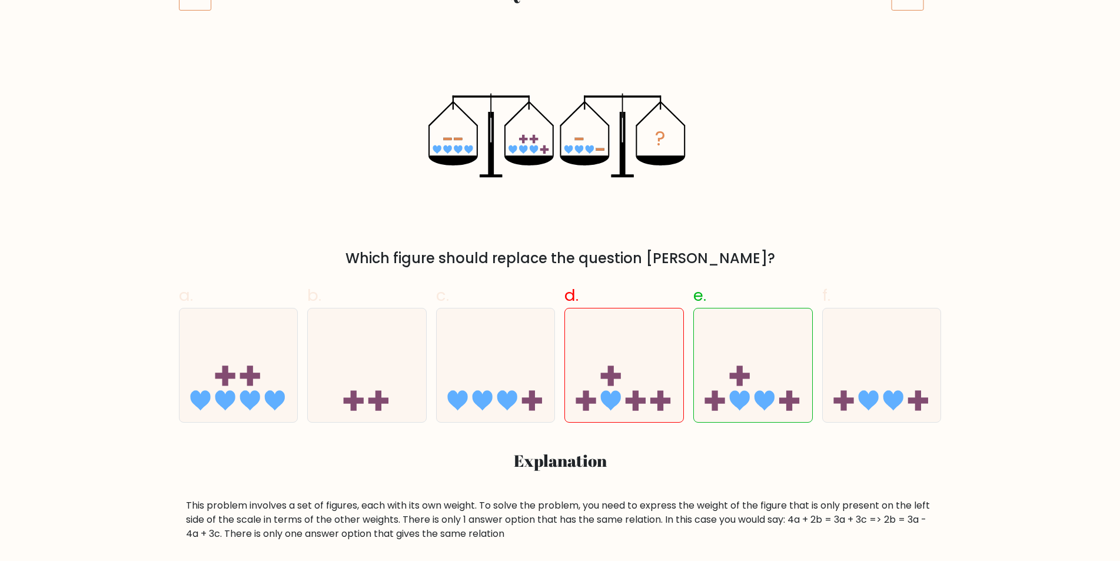
scroll to position [207, 0]
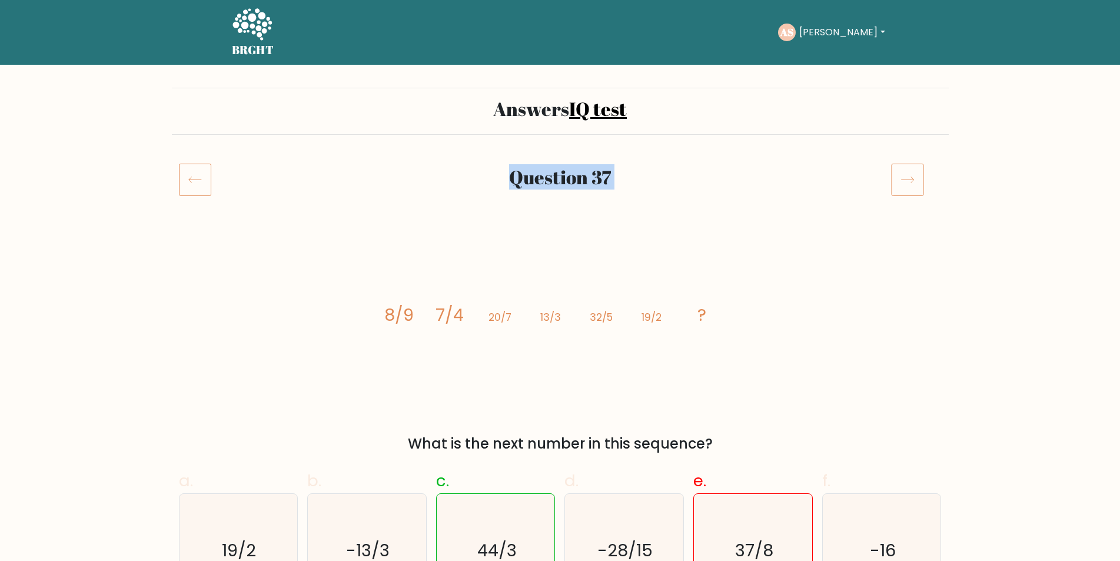
drag, startPoint x: 1119, startPoint y: 95, endPoint x: 1119, endPoint y: 136, distance: 40.6
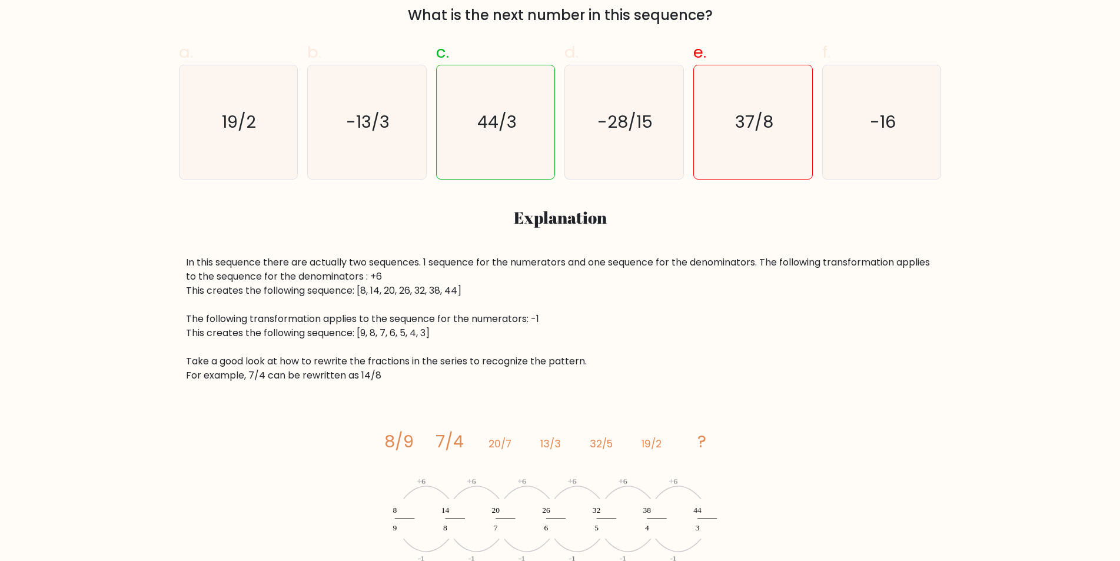
scroll to position [431, 0]
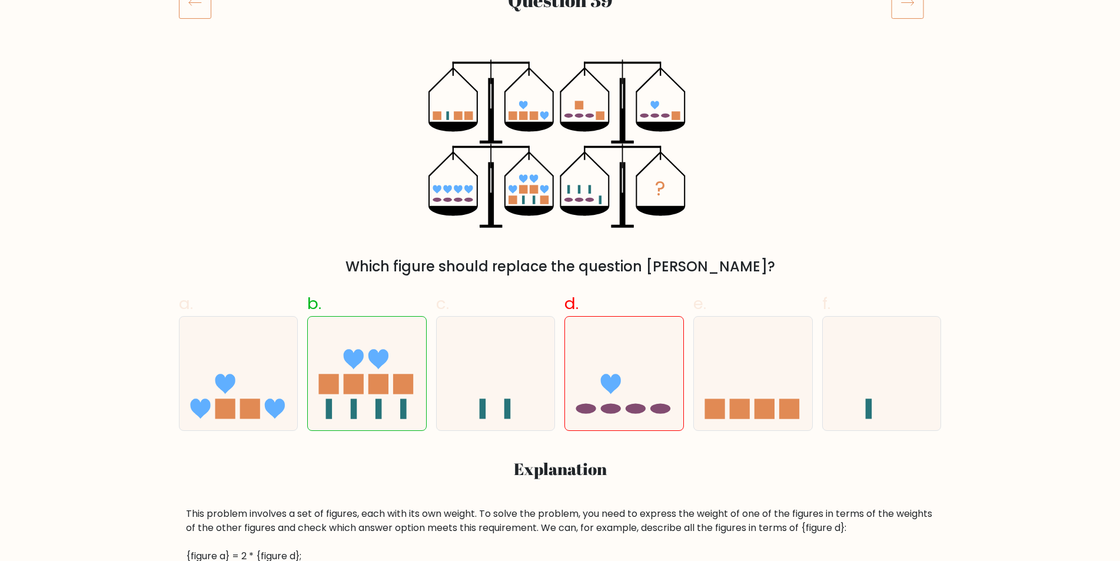
scroll to position [191, 0]
